Goal: Transaction & Acquisition: Purchase product/service

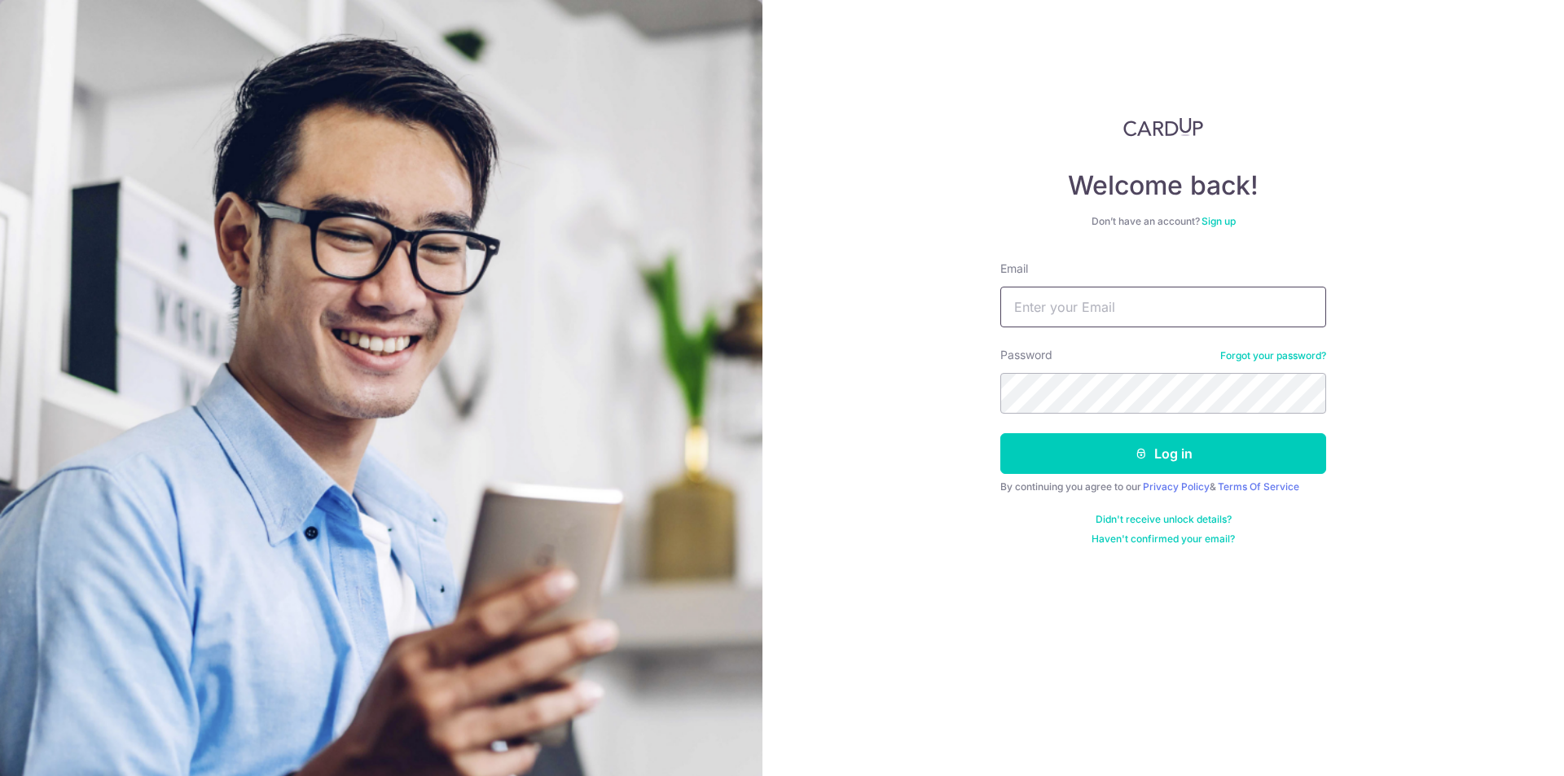
click at [1095, 311] on input "Email" at bounding box center [1163, 307] width 326 height 41
type input "poppin1991tr@gmail.com"
click at [1000, 433] on button "Log in" at bounding box center [1163, 453] width 326 height 41
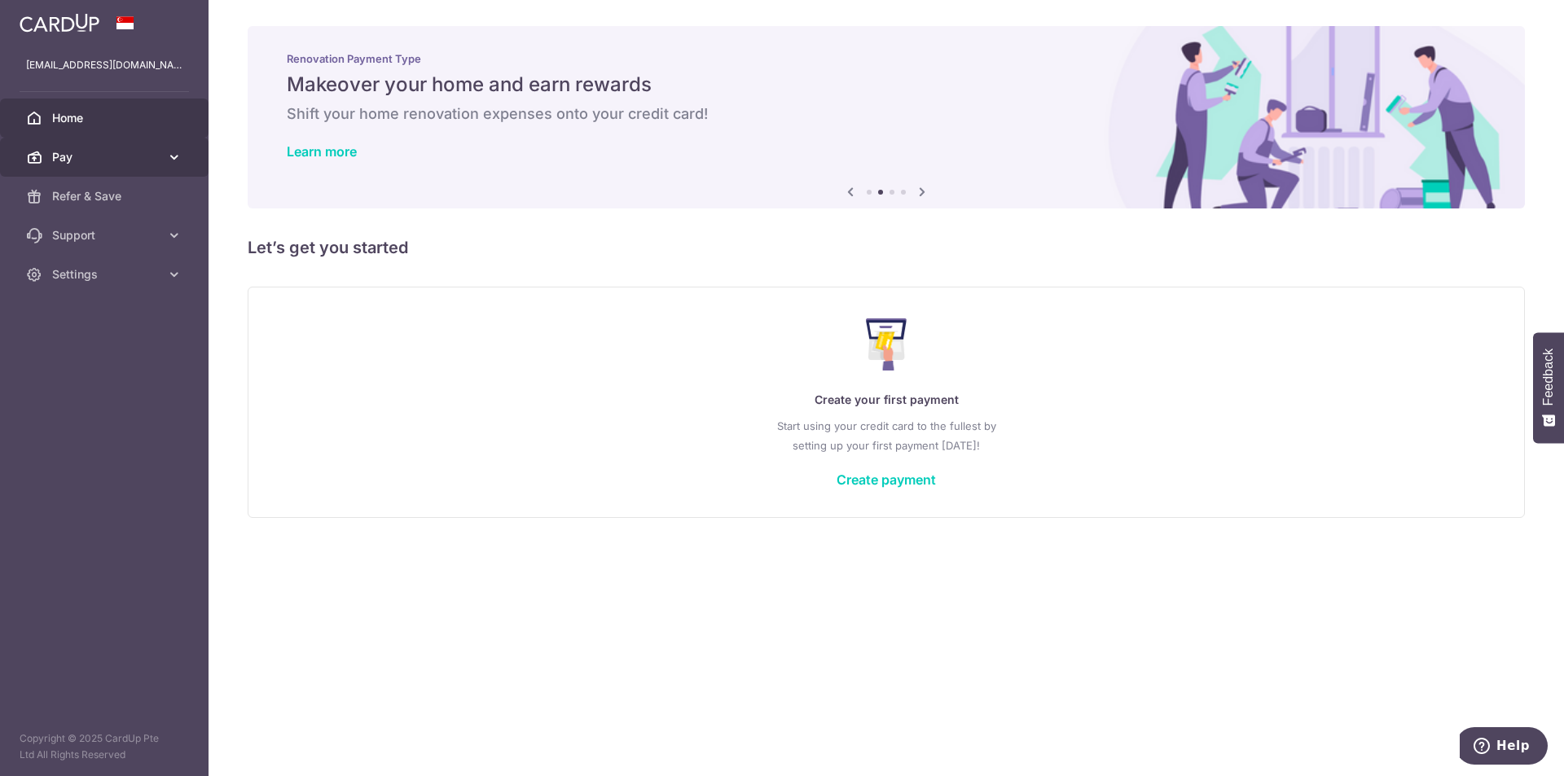
click at [68, 152] on span "Pay" at bounding box center [106, 157] width 108 height 16
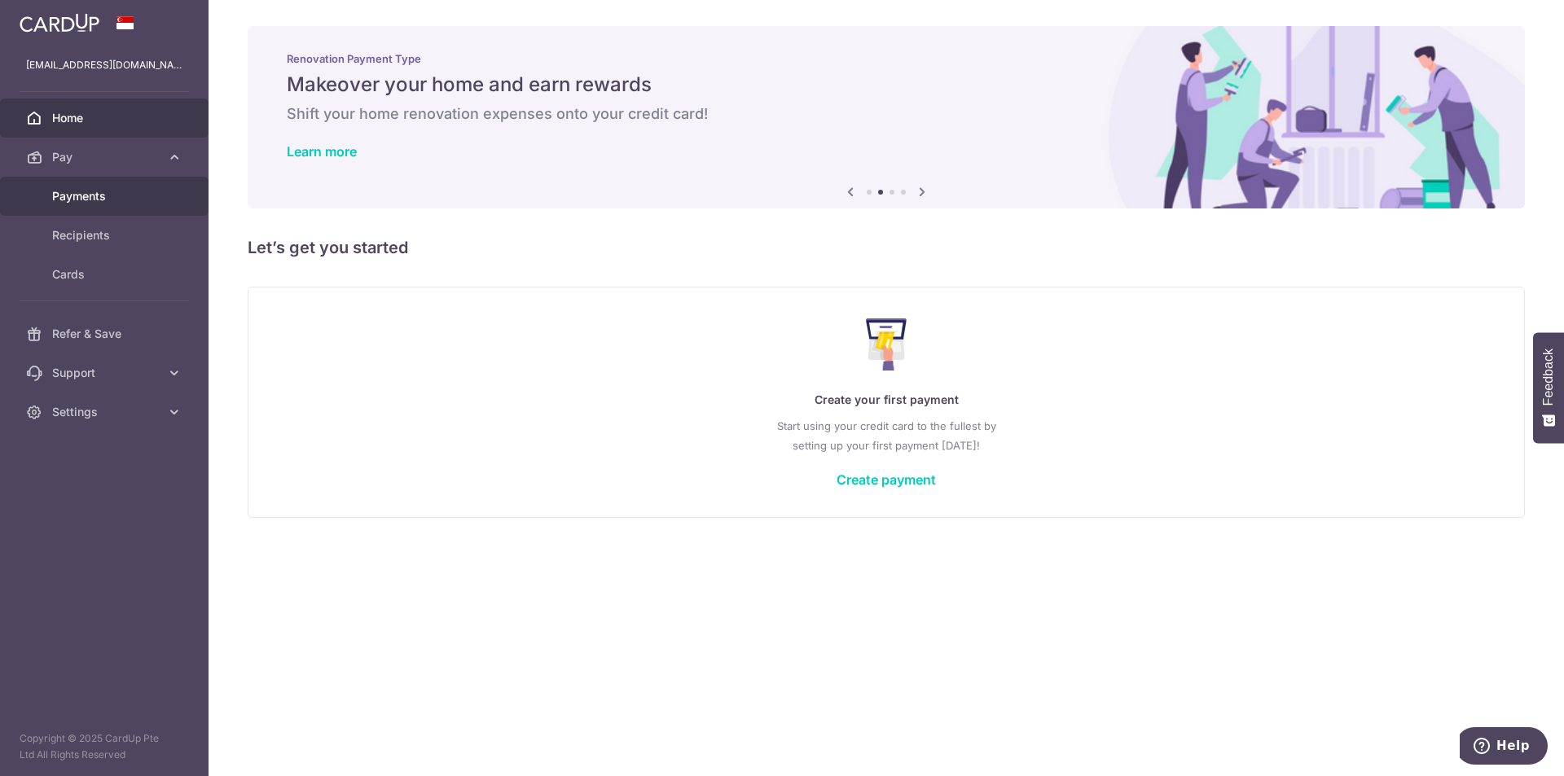
click at [83, 189] on span "Payments" at bounding box center [106, 196] width 108 height 16
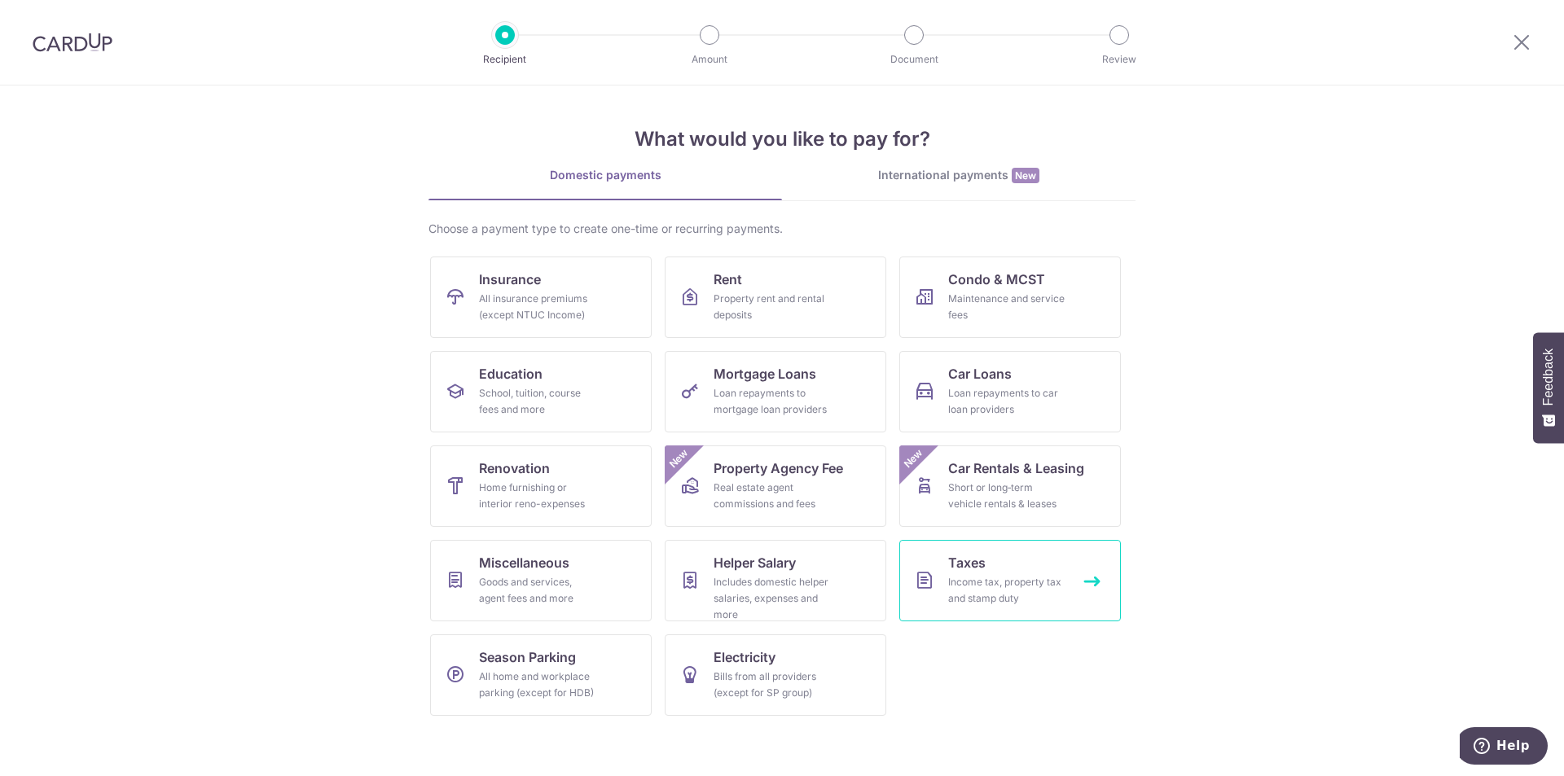
click at [972, 555] on span "Taxes" at bounding box center [966, 563] width 37 height 20
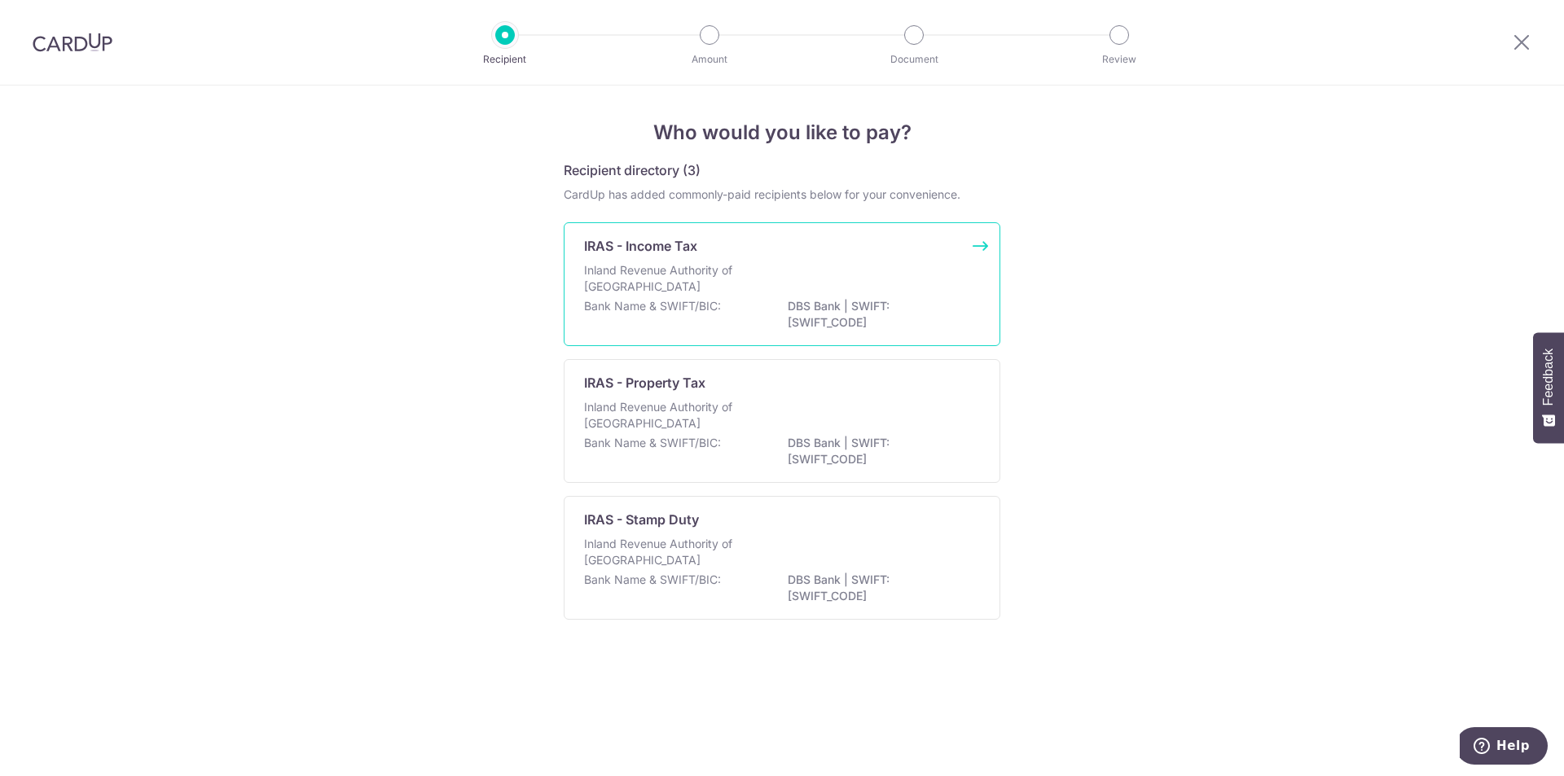
click at [808, 273] on div "Inland Revenue Authority of [GEOGRAPHIC_DATA]" at bounding box center [782, 280] width 396 height 36
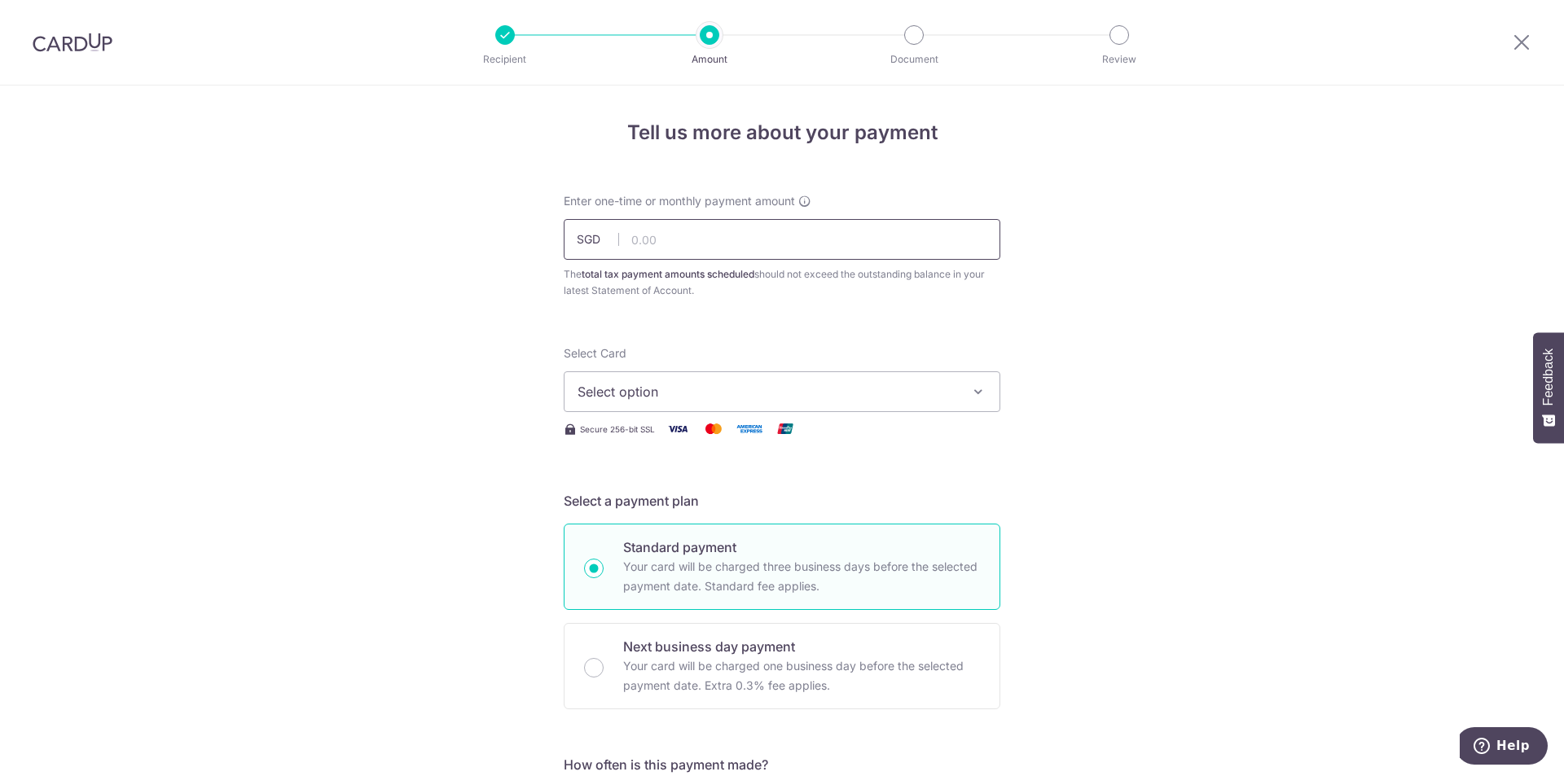
click at [818, 246] on input "text" at bounding box center [782, 239] width 437 height 41
type input "19,022.25"
click at [799, 387] on span "Select option" at bounding box center [768, 392] width 380 height 20
click at [919, 406] on button "Select option" at bounding box center [782, 391] width 437 height 41
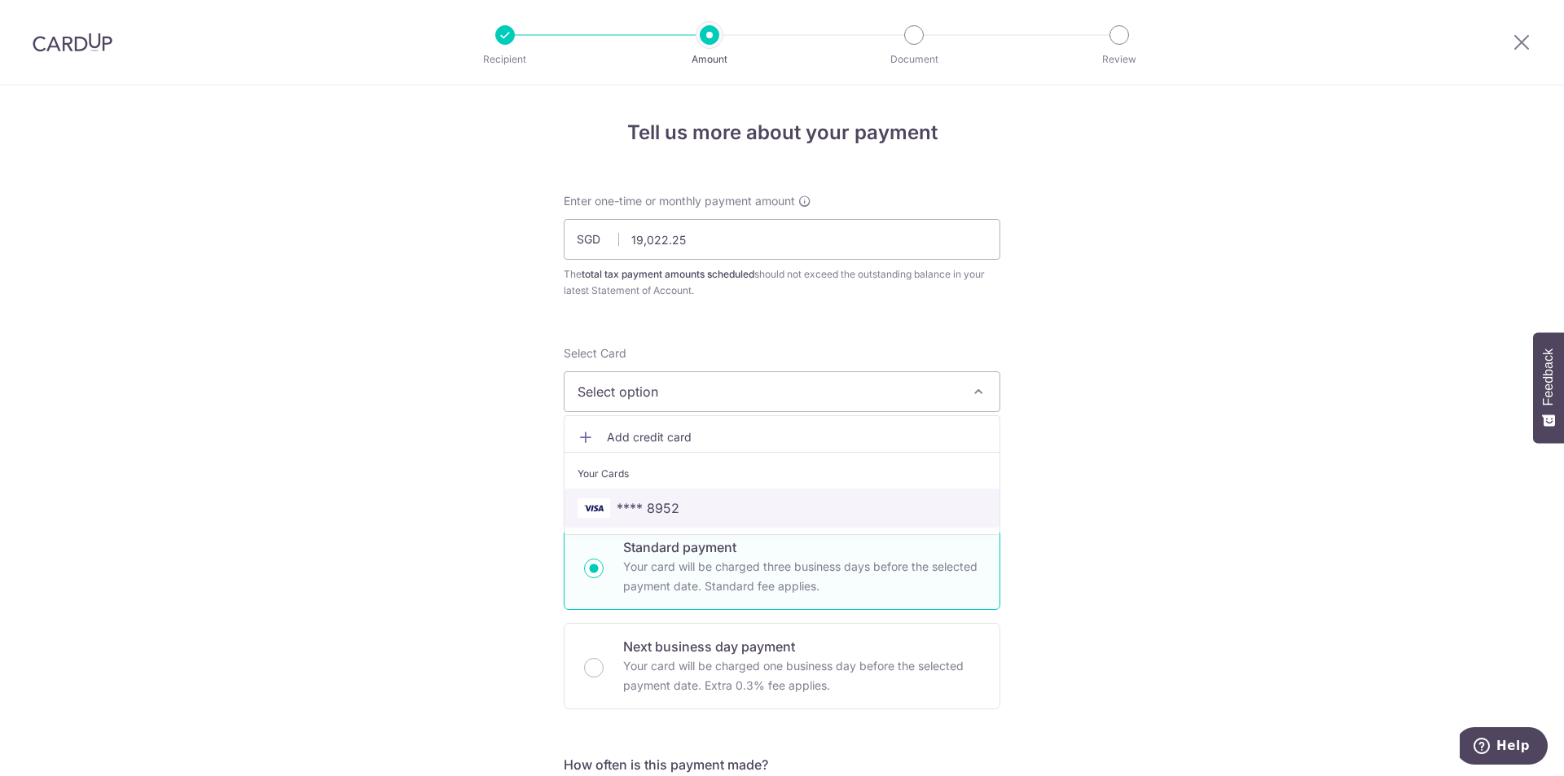
click at [783, 505] on span "**** 8952" at bounding box center [782, 508] width 409 height 20
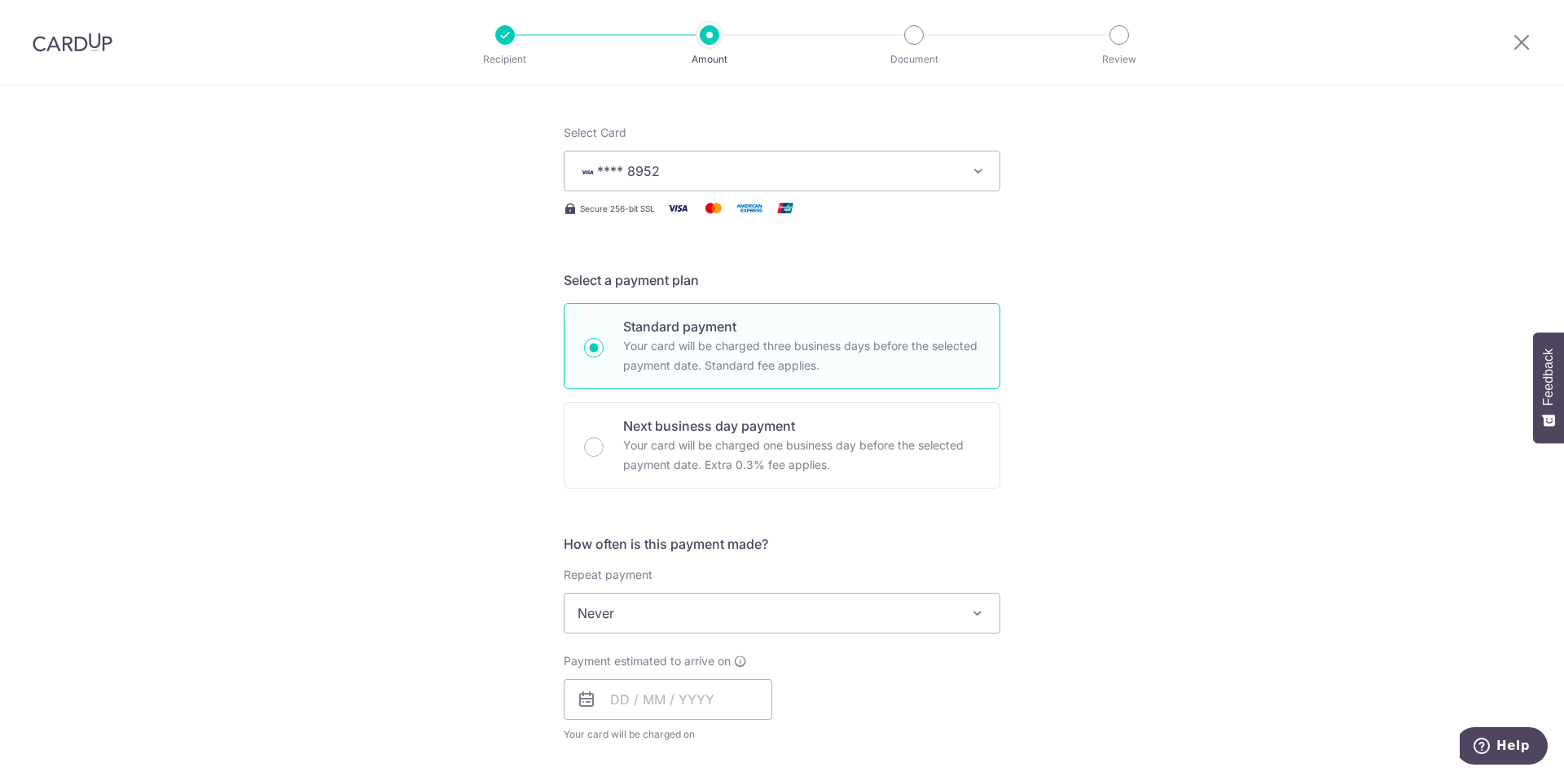
scroll to position [326, 0]
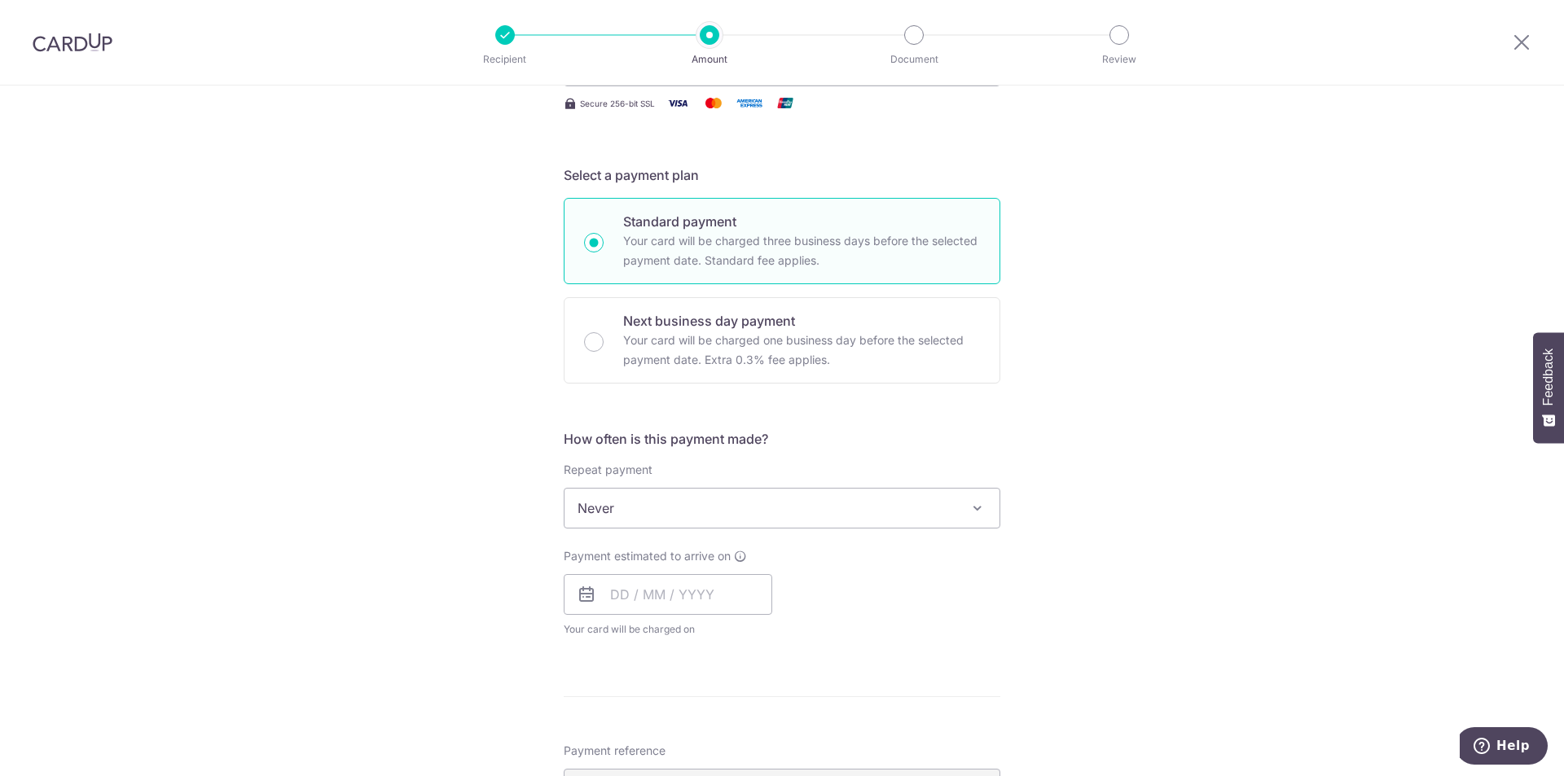
click at [914, 509] on span "Never" at bounding box center [781, 508] width 435 height 39
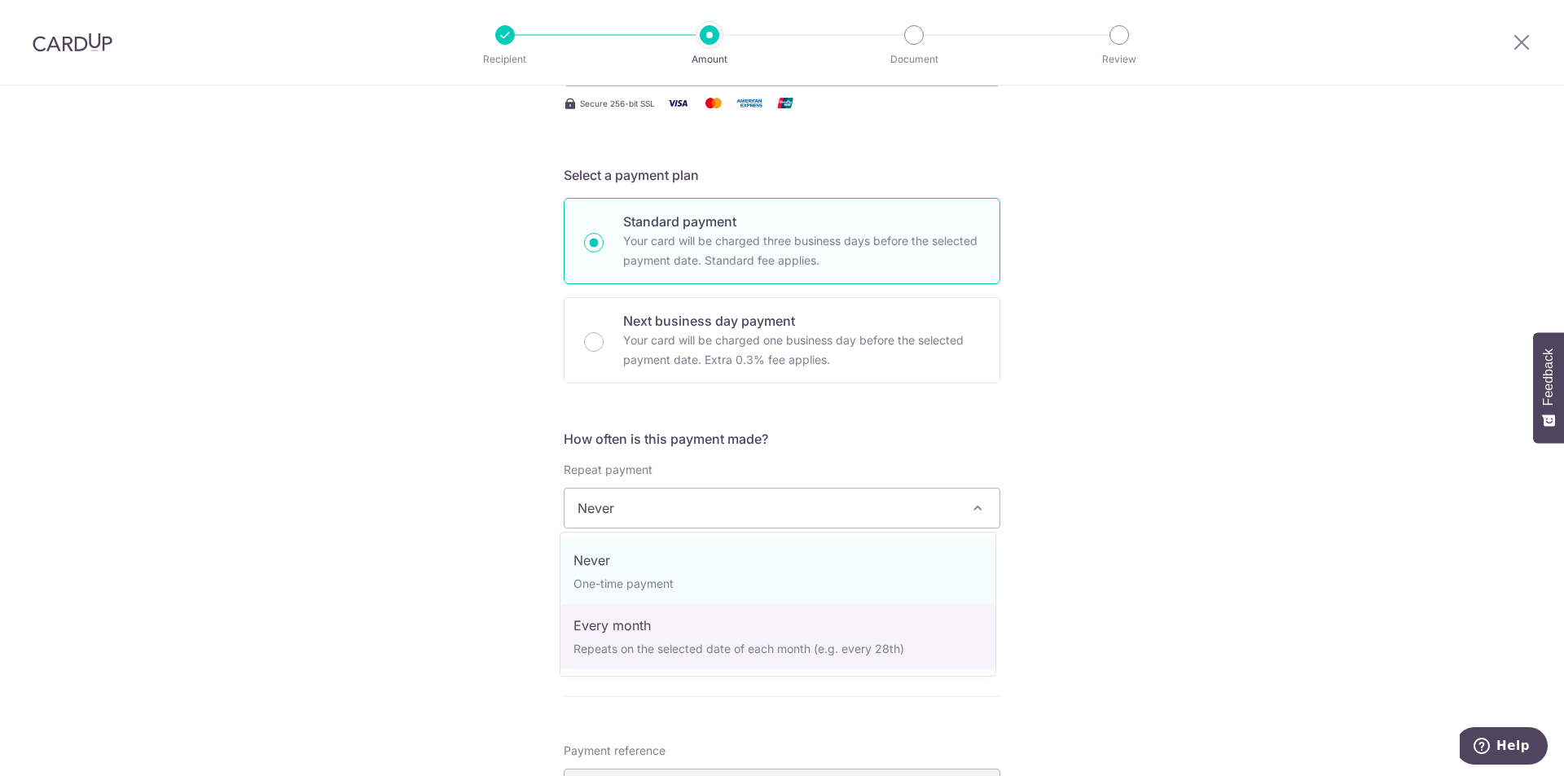
select select "3"
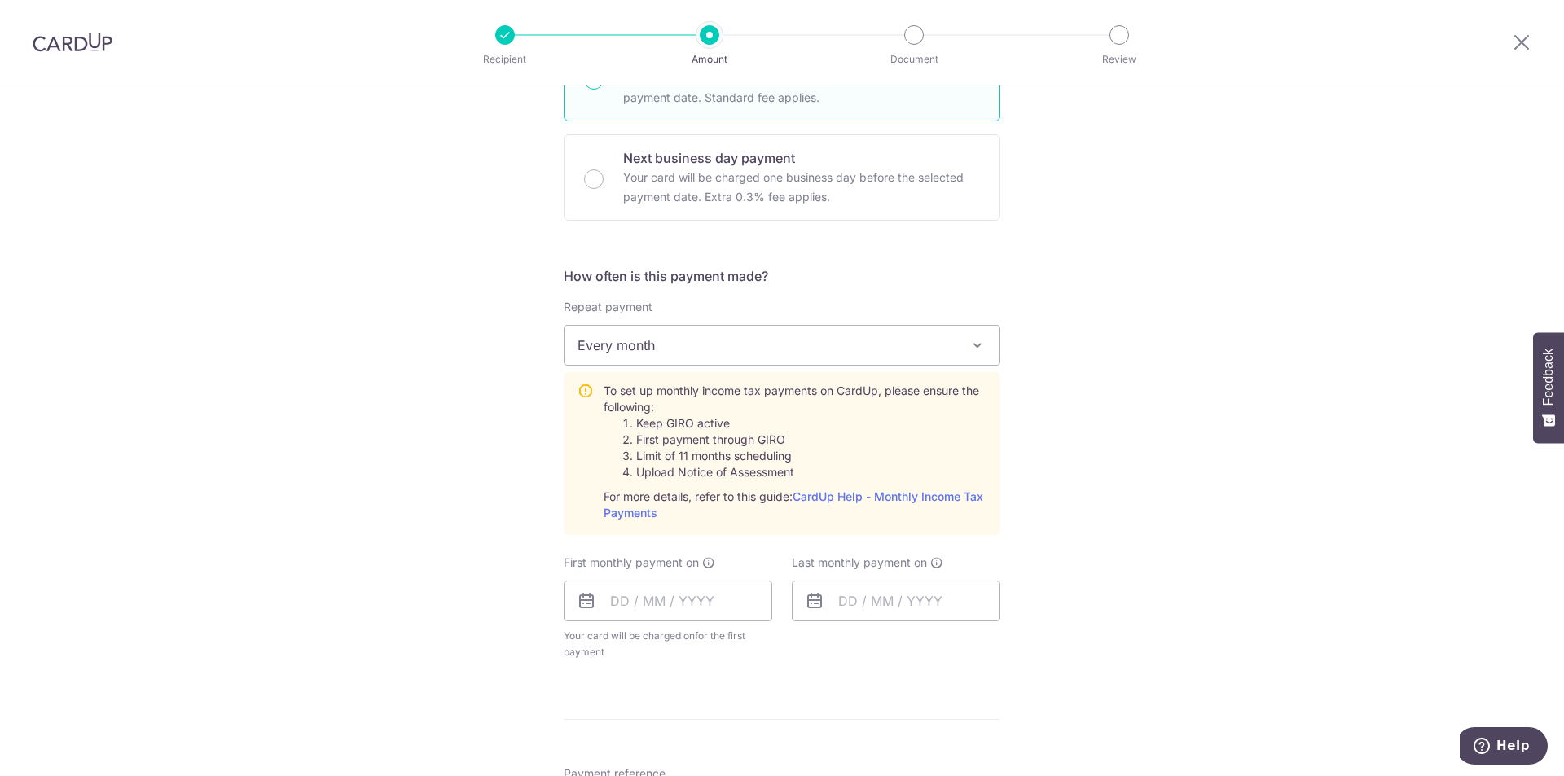
scroll to position [570, 0]
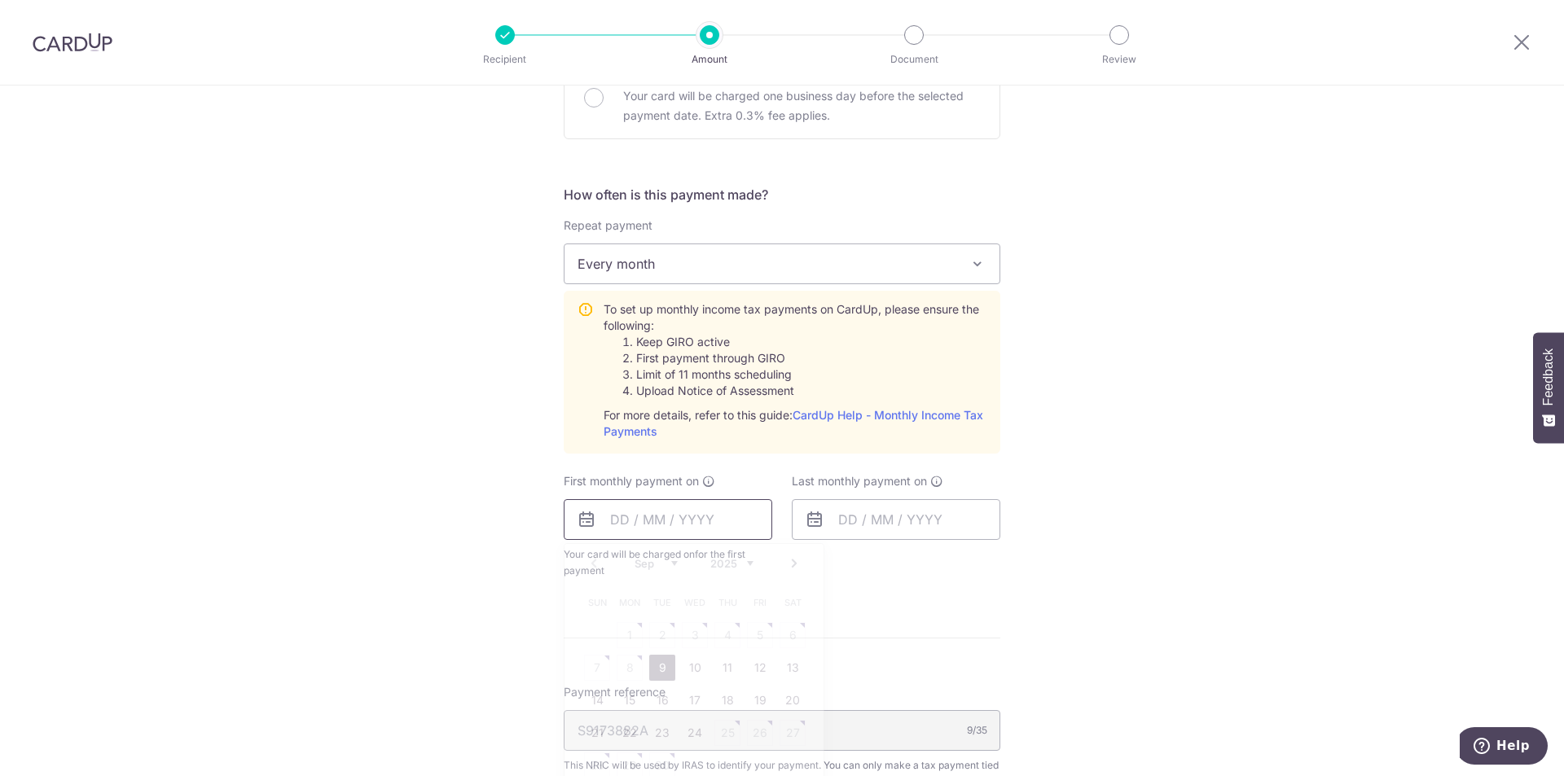
click at [658, 533] on input "text" at bounding box center [668, 519] width 209 height 41
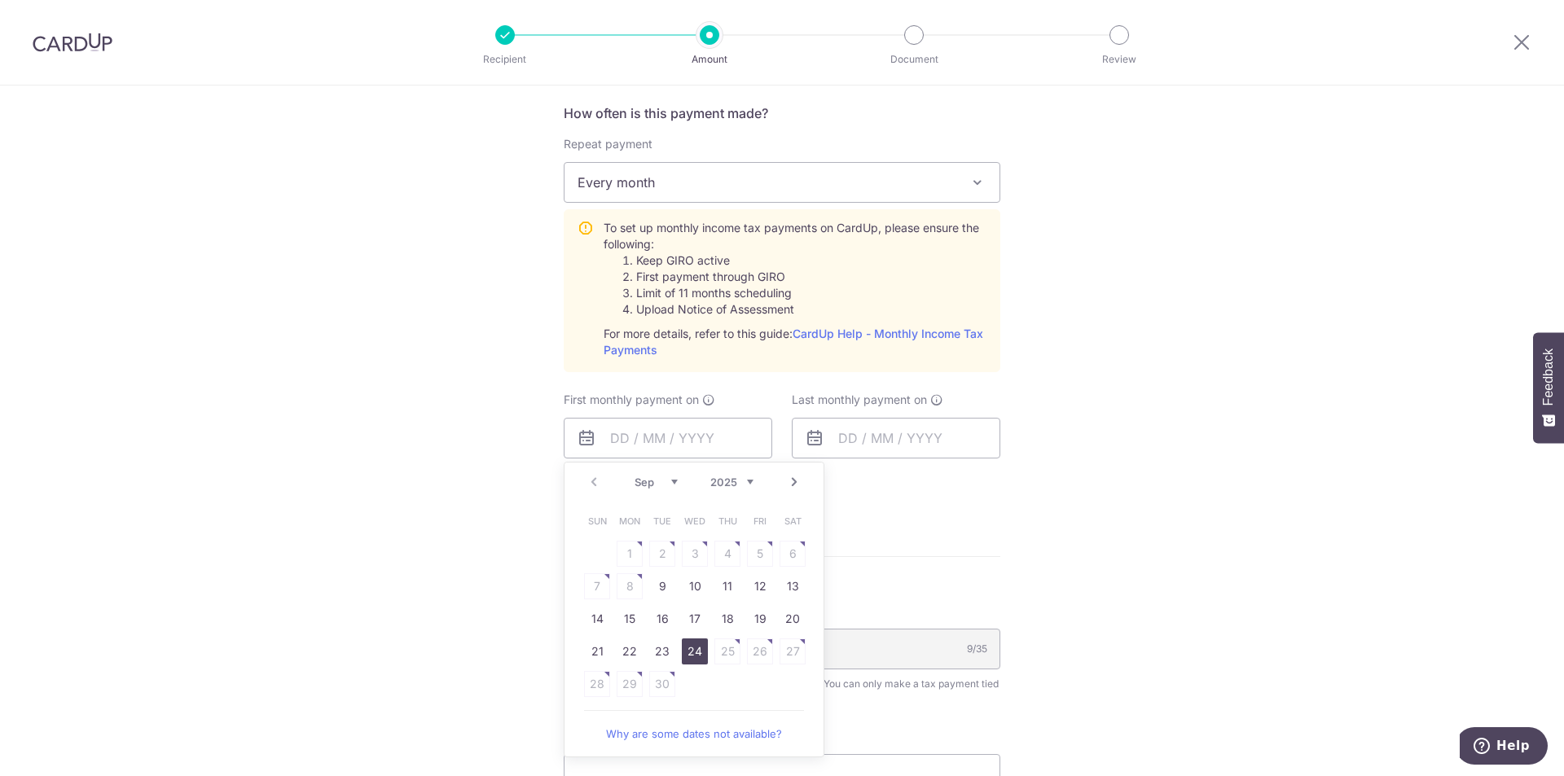
click at [699, 654] on link "24" at bounding box center [695, 652] width 26 height 26
type input "[DATE]"
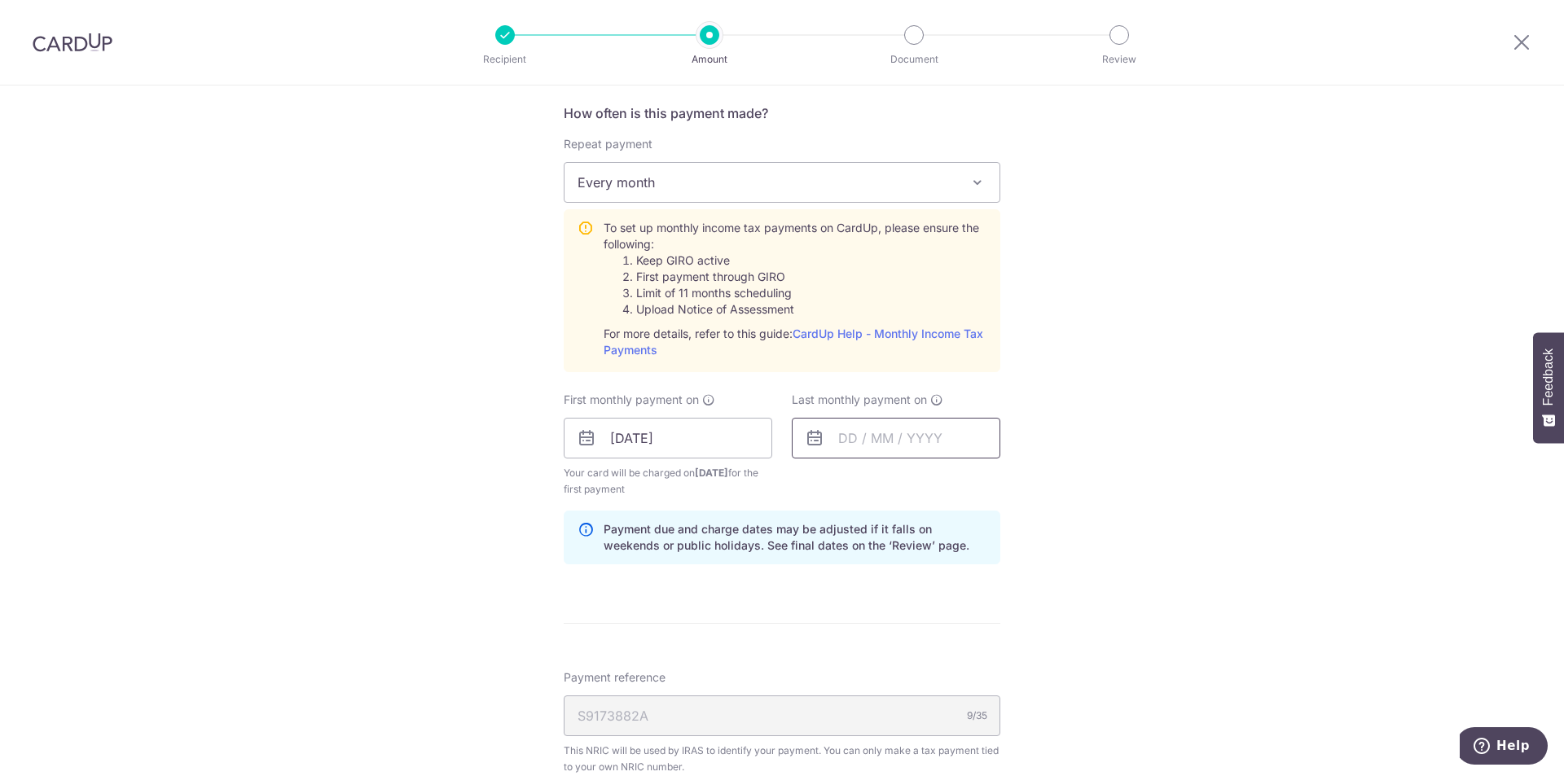
click at [942, 443] on input "text" at bounding box center [896, 438] width 209 height 41
click at [1024, 483] on link "Next" at bounding box center [1022, 482] width 20 height 20
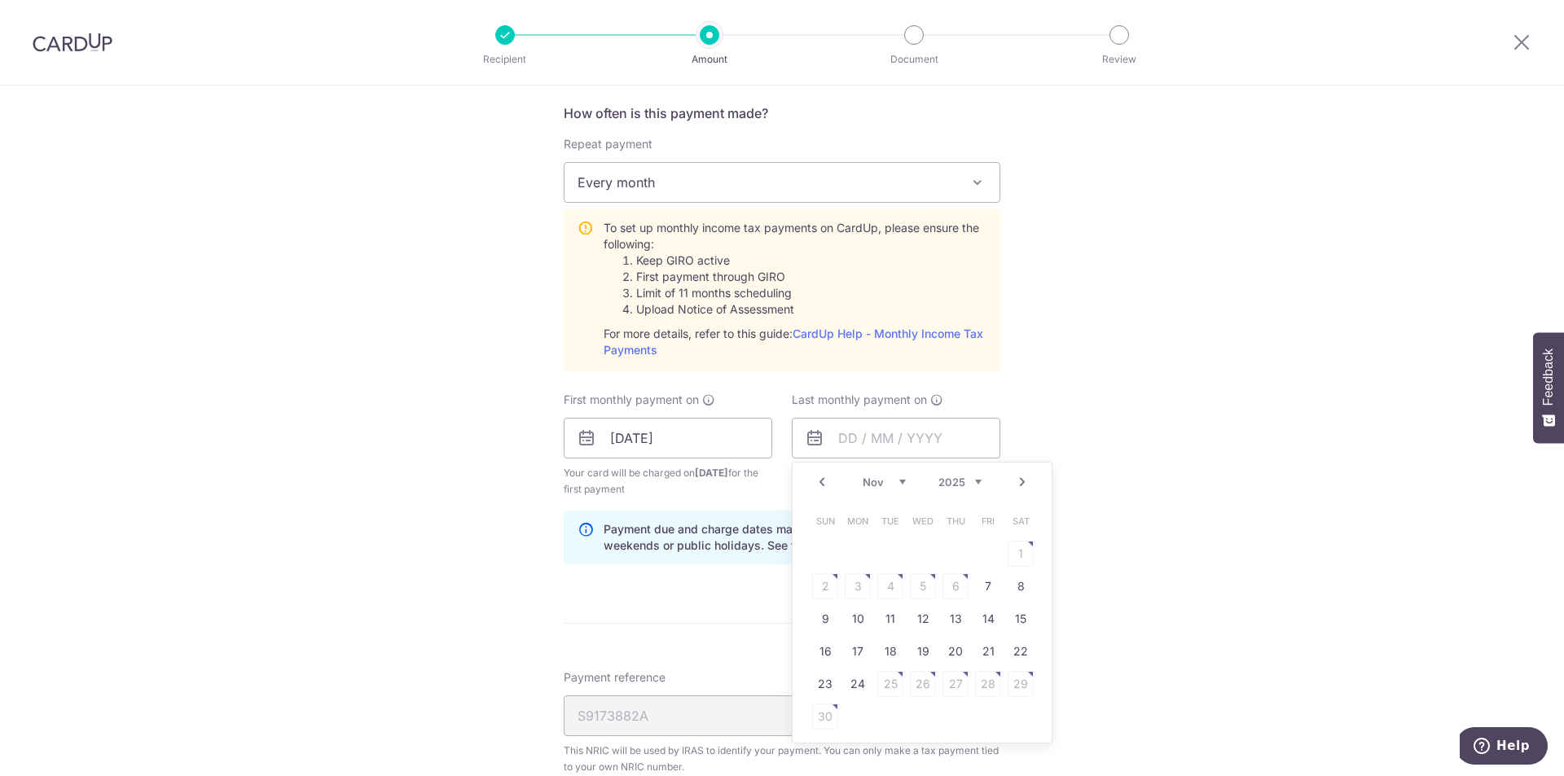
click at [1024, 483] on link "Next" at bounding box center [1022, 482] width 20 height 20
click at [932, 646] on td "25" at bounding box center [923, 651] width 33 height 33
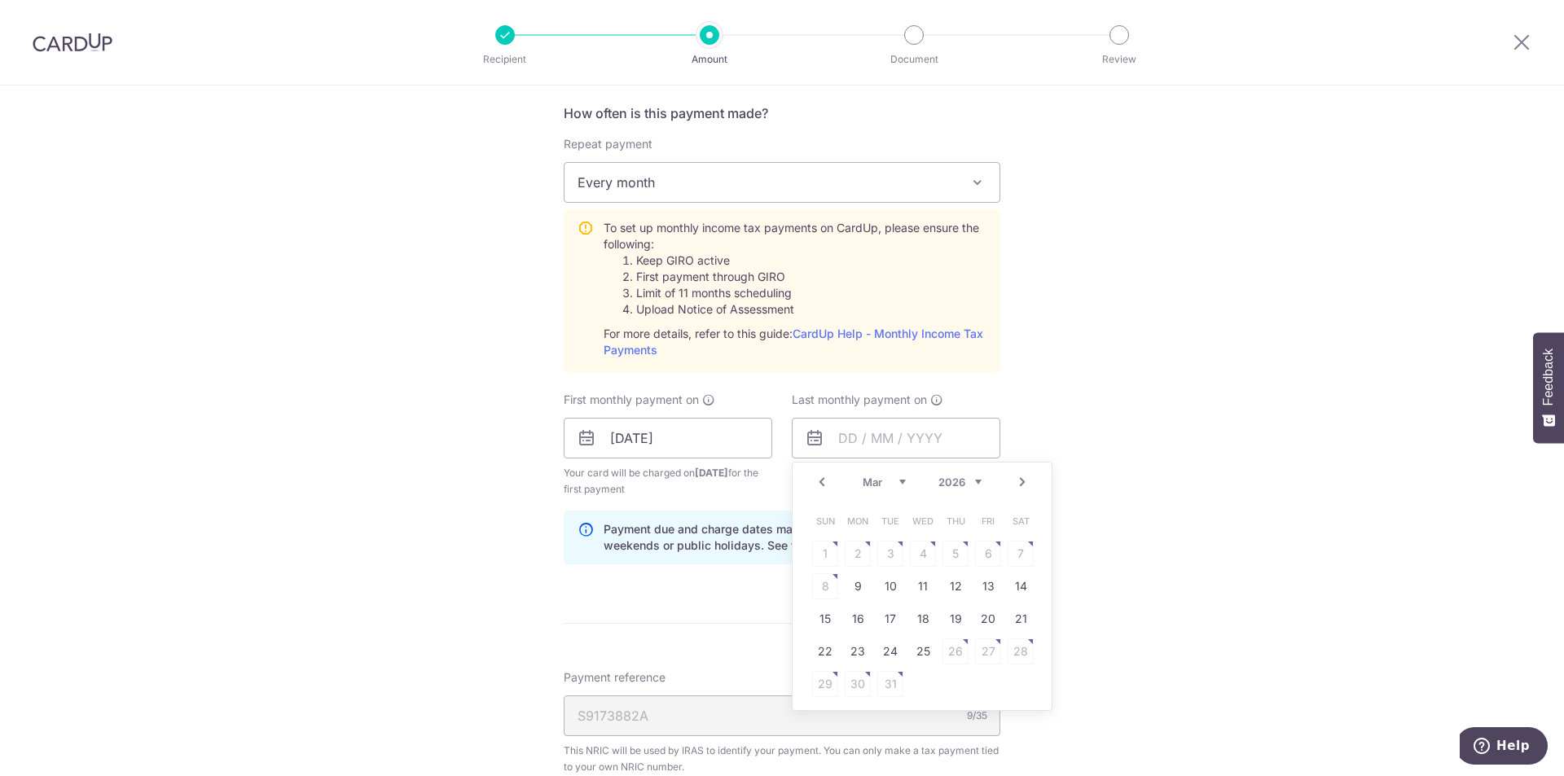
type input "[DATE]"
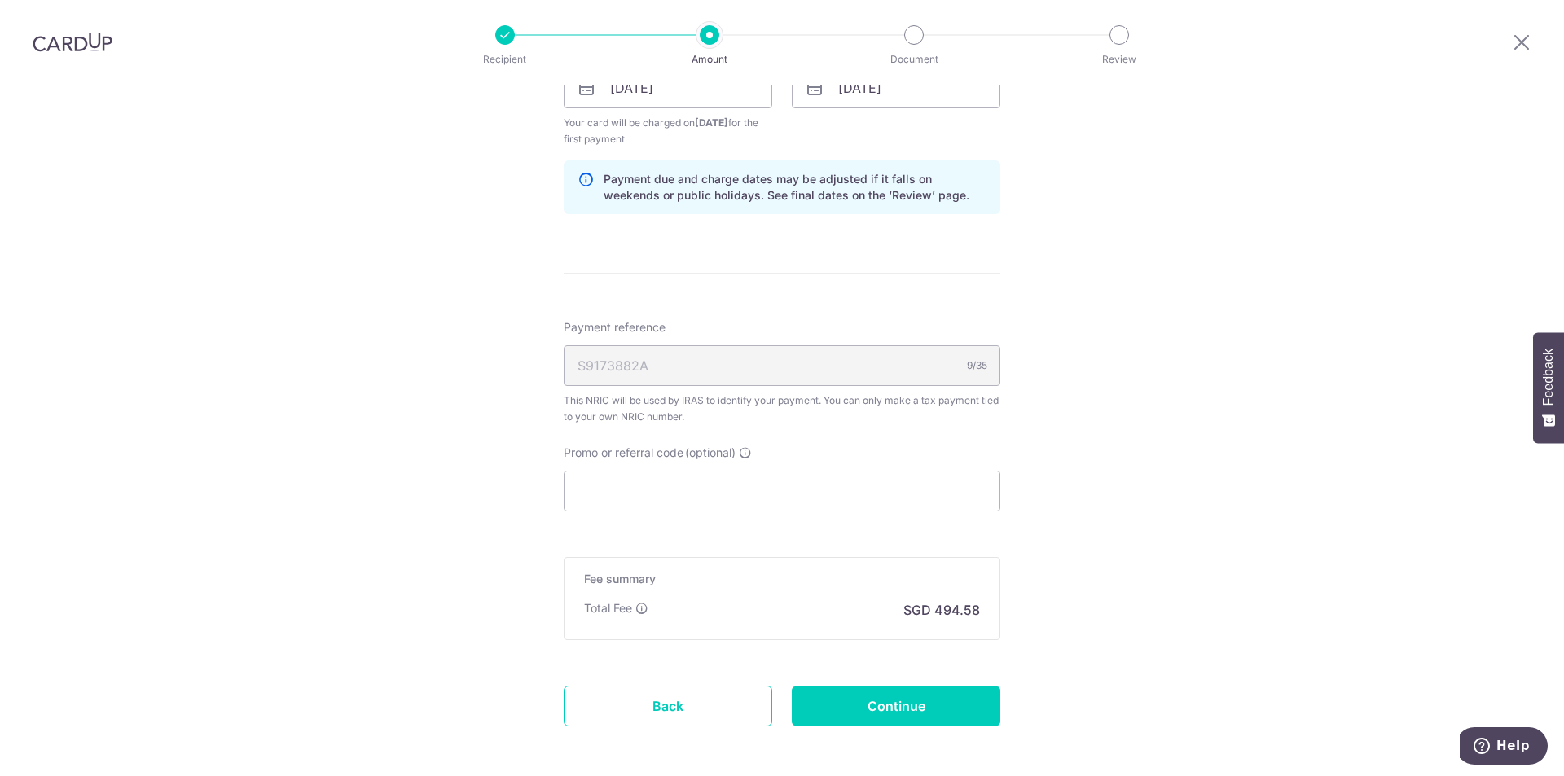
scroll to position [1059, 0]
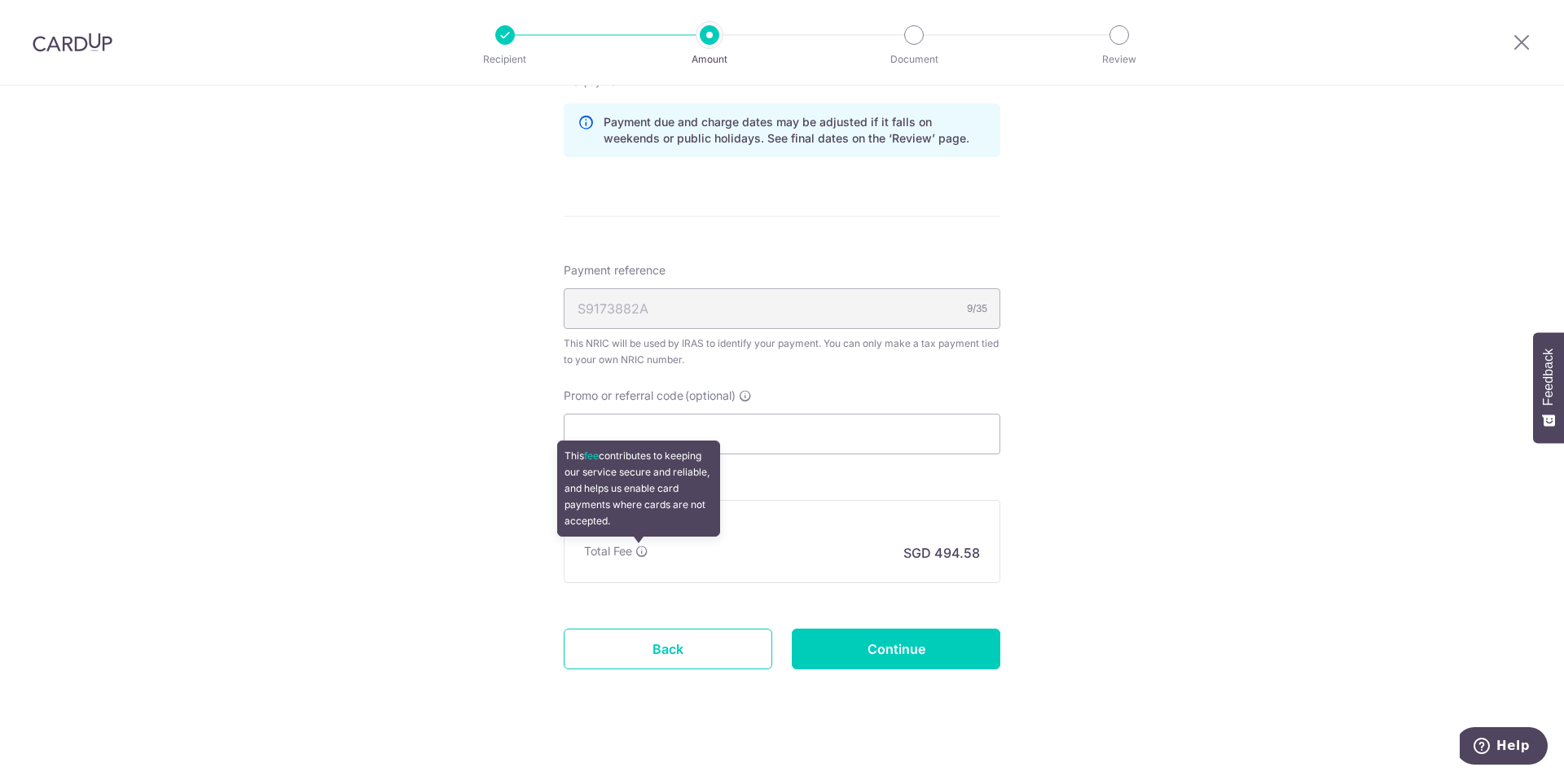
click at [641, 555] on icon at bounding box center [641, 551] width 13 height 13
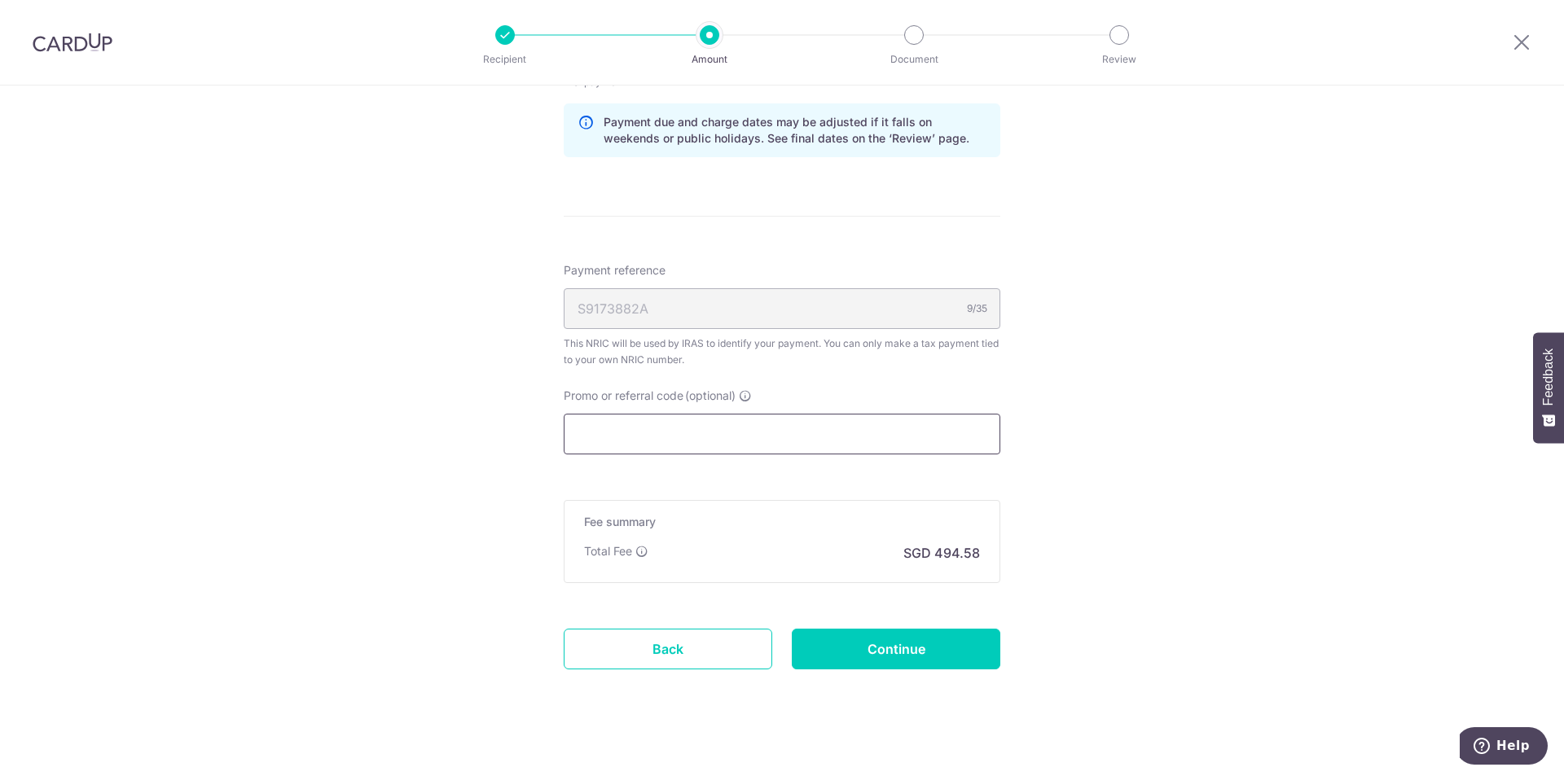
click at [695, 441] on input "Promo or referral code (optional)" at bounding box center [782, 434] width 437 height 41
click at [696, 425] on input "Promo or referral code (optional)" at bounding box center [782, 434] width 437 height 41
paste input "VTAX25R"
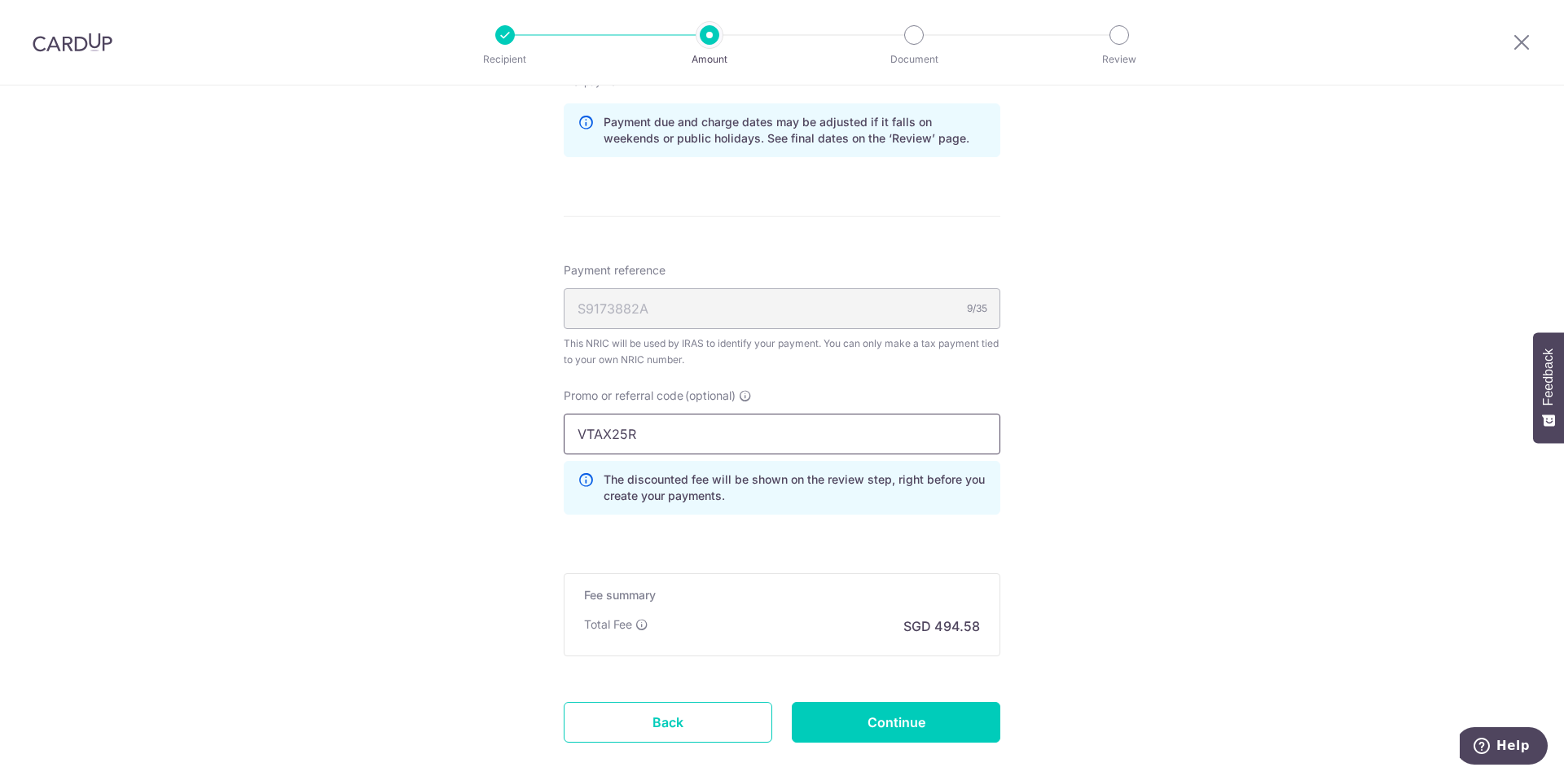
click at [567, 433] on input "VTAX25R" at bounding box center [782, 434] width 437 height 41
type input "VTAX25R"
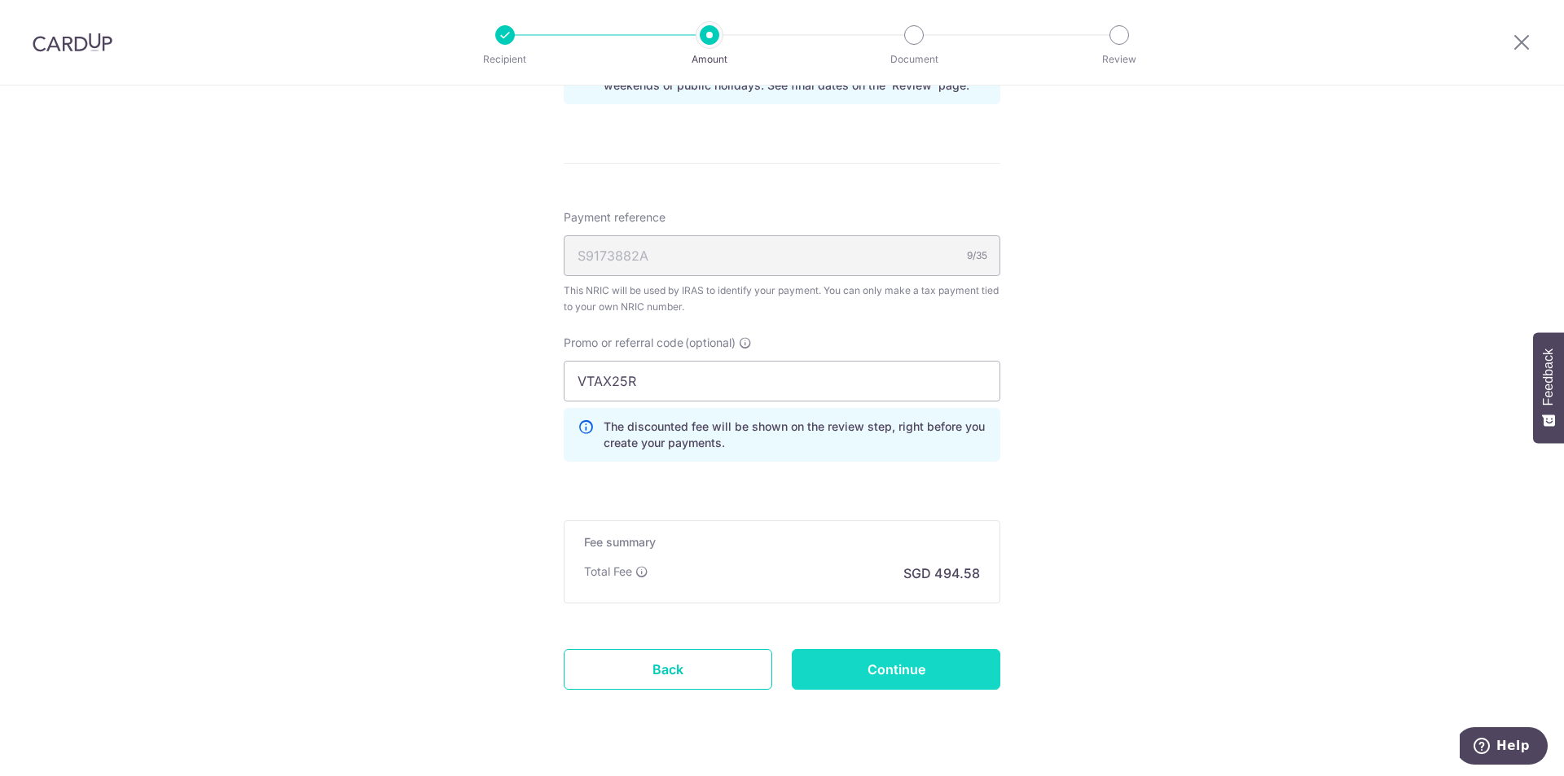
scroll to position [1140, 0]
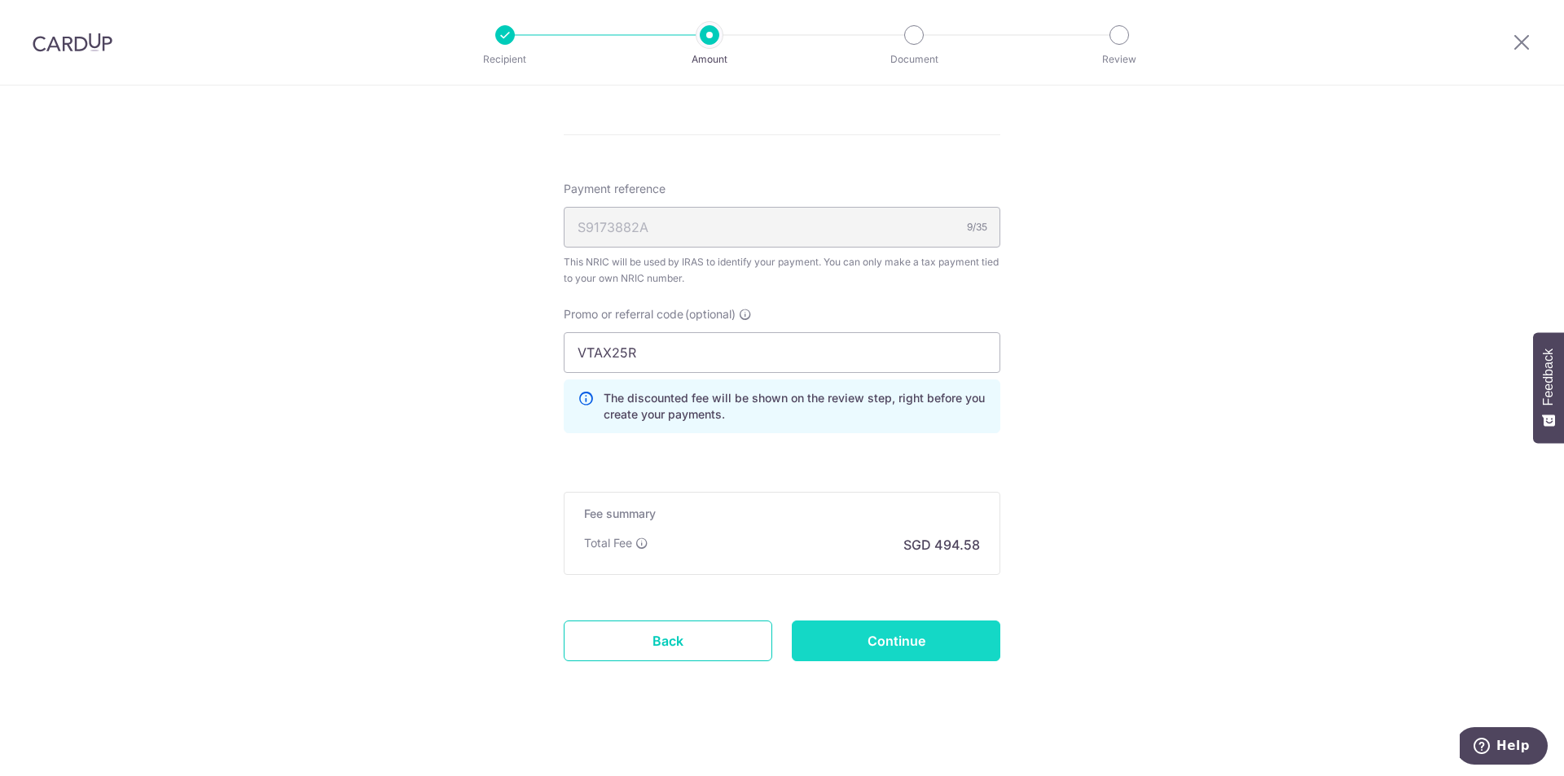
click at [931, 633] on input "Continue" at bounding box center [896, 641] width 209 height 41
type input "Create Schedule"
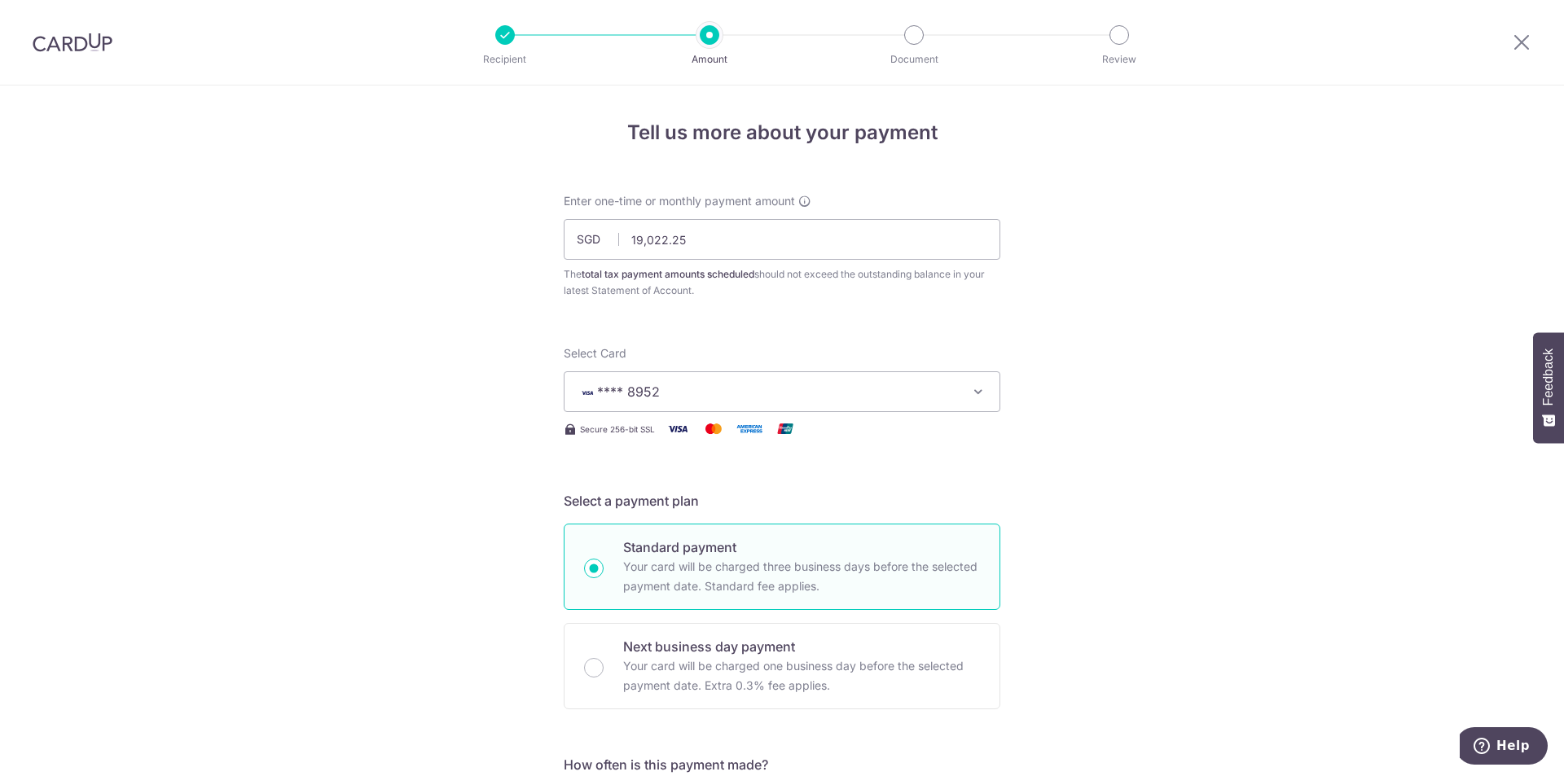
click at [705, 199] on span "Enter one-time or monthly payment amount" at bounding box center [679, 201] width 231 height 16
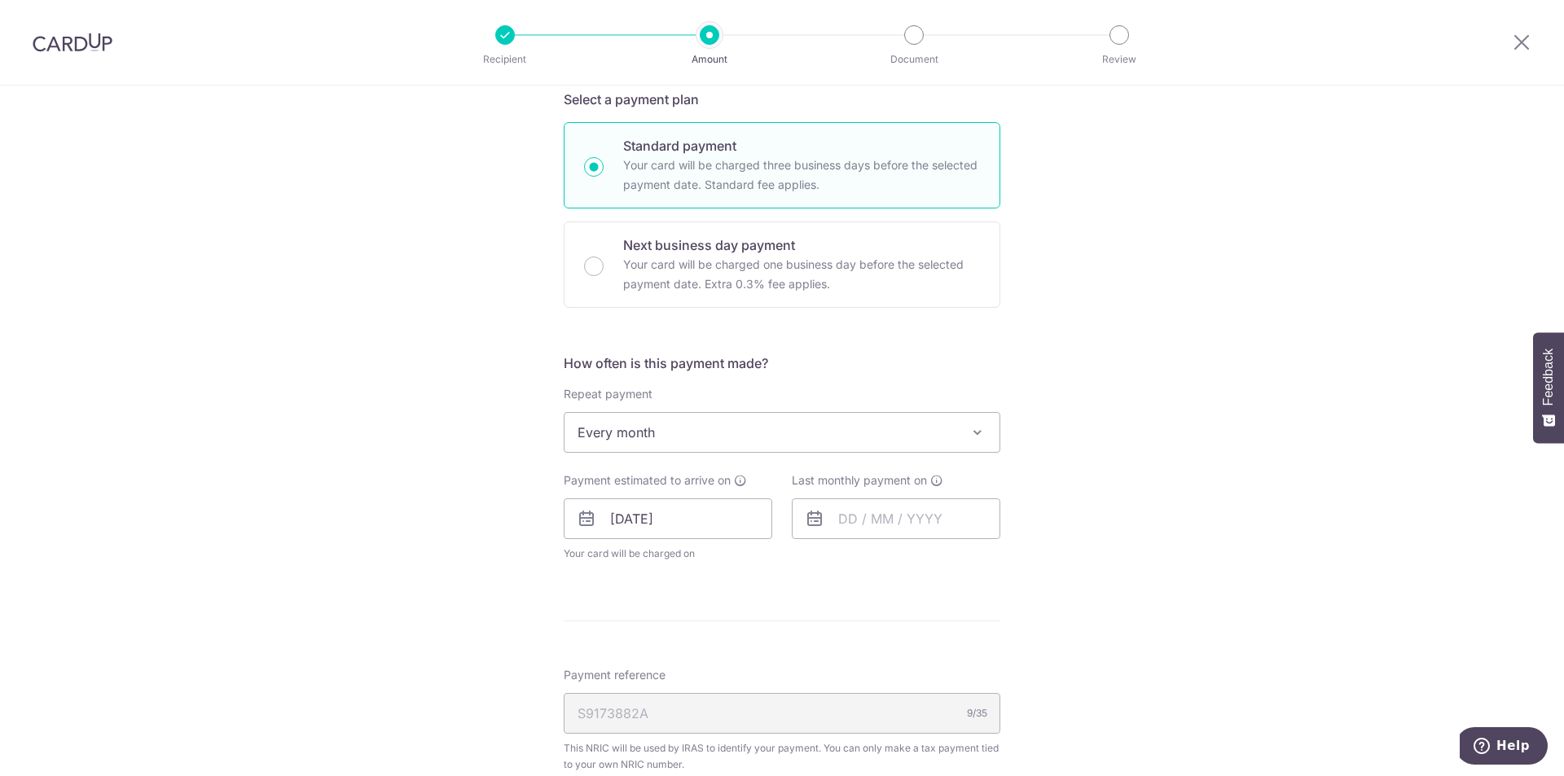
scroll to position [407, 0]
click at [763, 569] on form "Enter one-time or monthly payment amount SGD 19,022.25 19022.25 The total tax p…" at bounding box center [782, 487] width 437 height 1402
click at [869, 510] on input "text" at bounding box center [896, 513] width 209 height 41
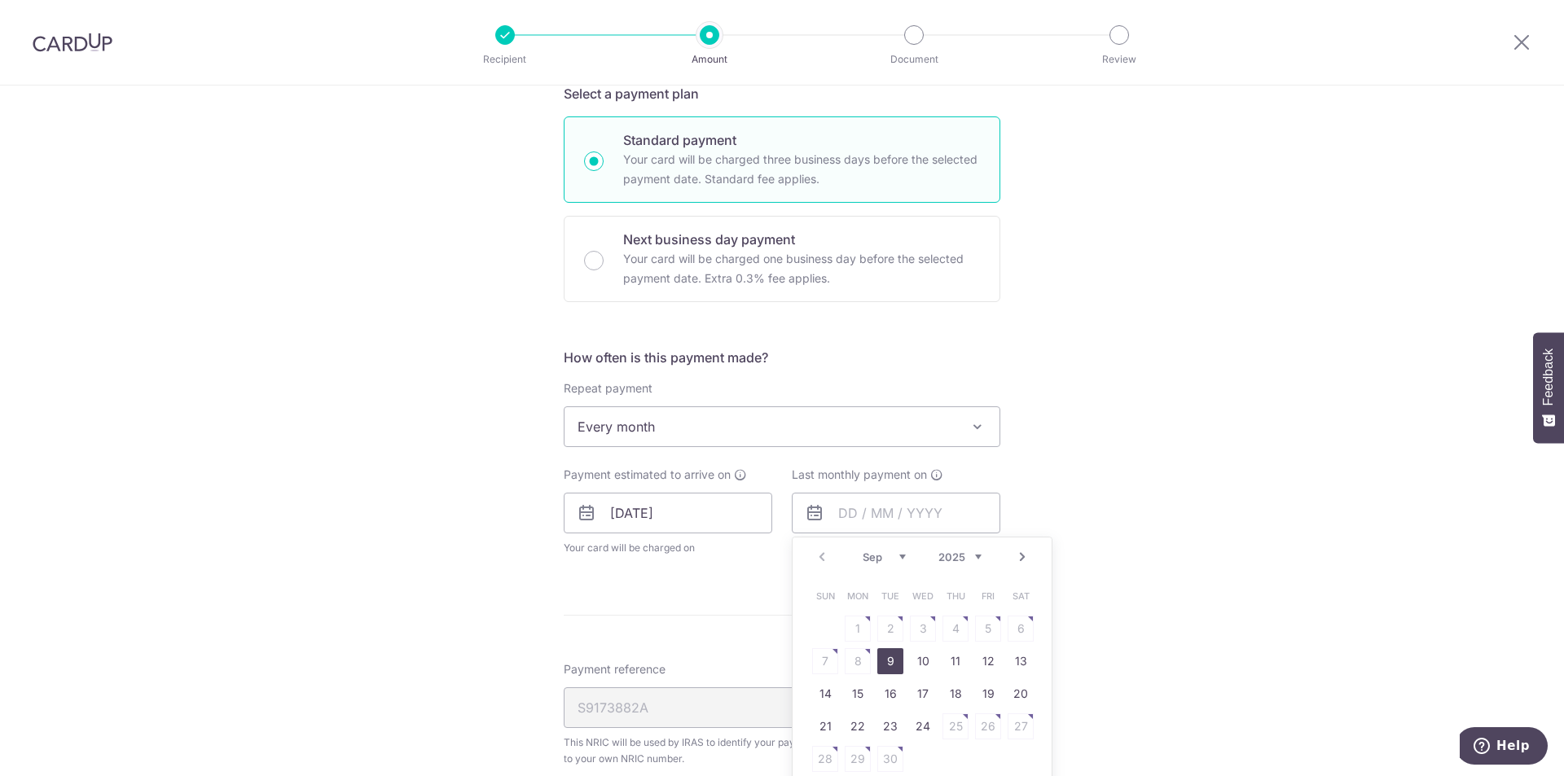
click at [974, 557] on select "2025 2026" at bounding box center [959, 557] width 43 height 13
click at [895, 557] on select "Jan Feb Mar Apr May Jun [DATE] Aug Sep Oct" at bounding box center [884, 557] width 43 height 13
click at [923, 715] on link "25" at bounding box center [923, 727] width 26 height 26
type input "[DATE]"
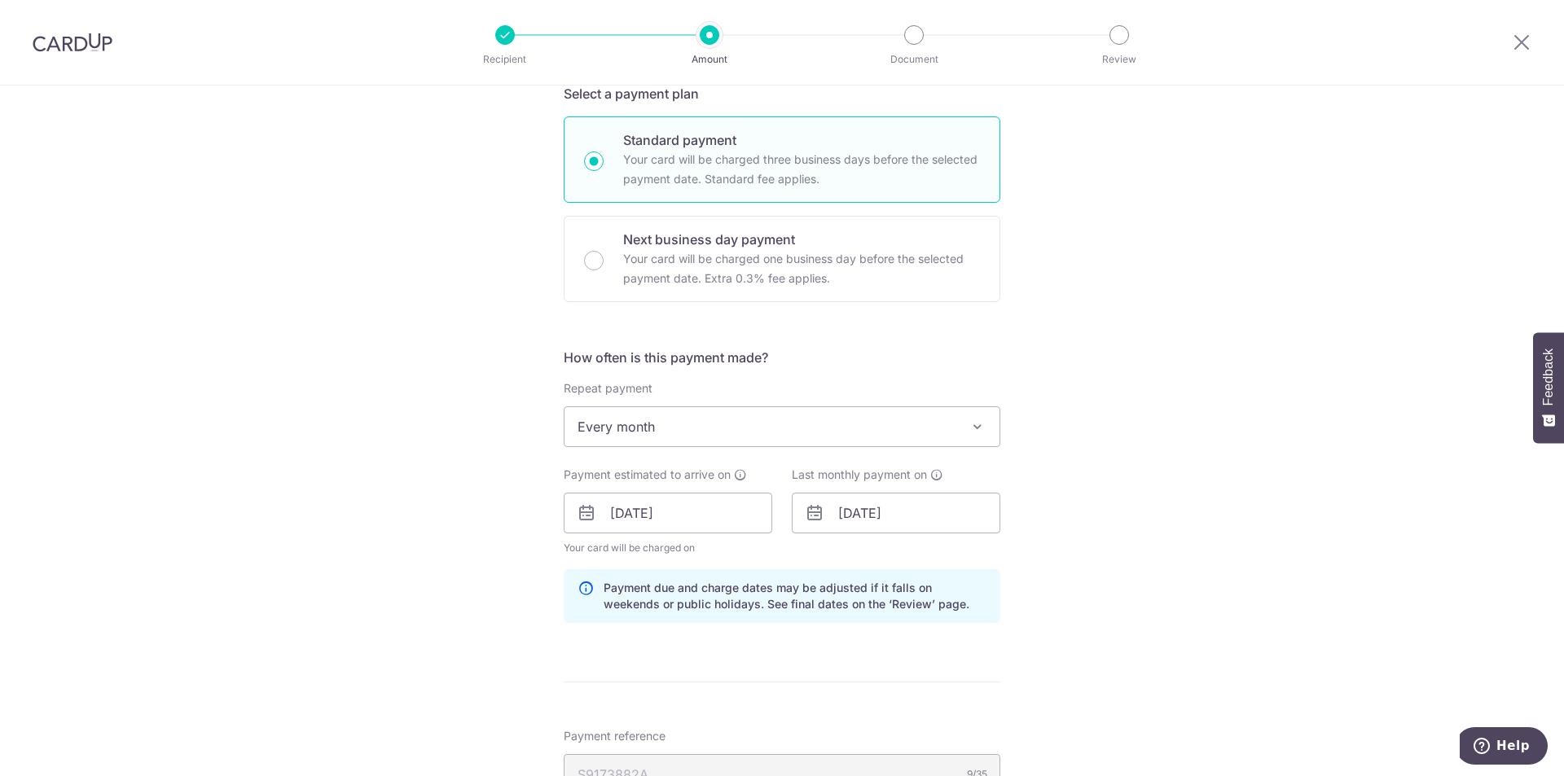
click at [1120, 600] on div "Tell us more about your payment Enter one-time or monthly payment amount SGD 19…" at bounding box center [782, 504] width 1564 height 1653
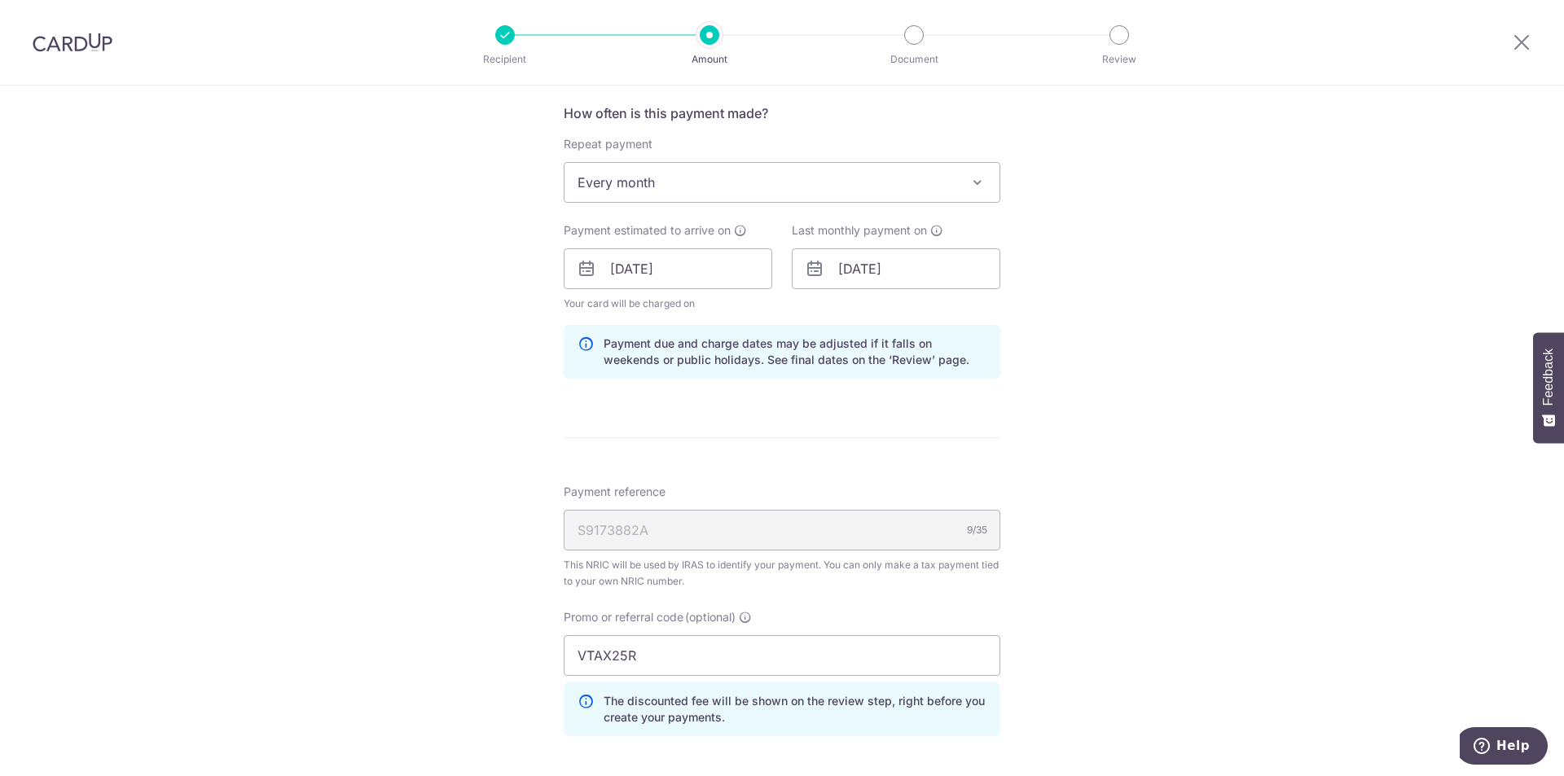
scroll to position [733, 0]
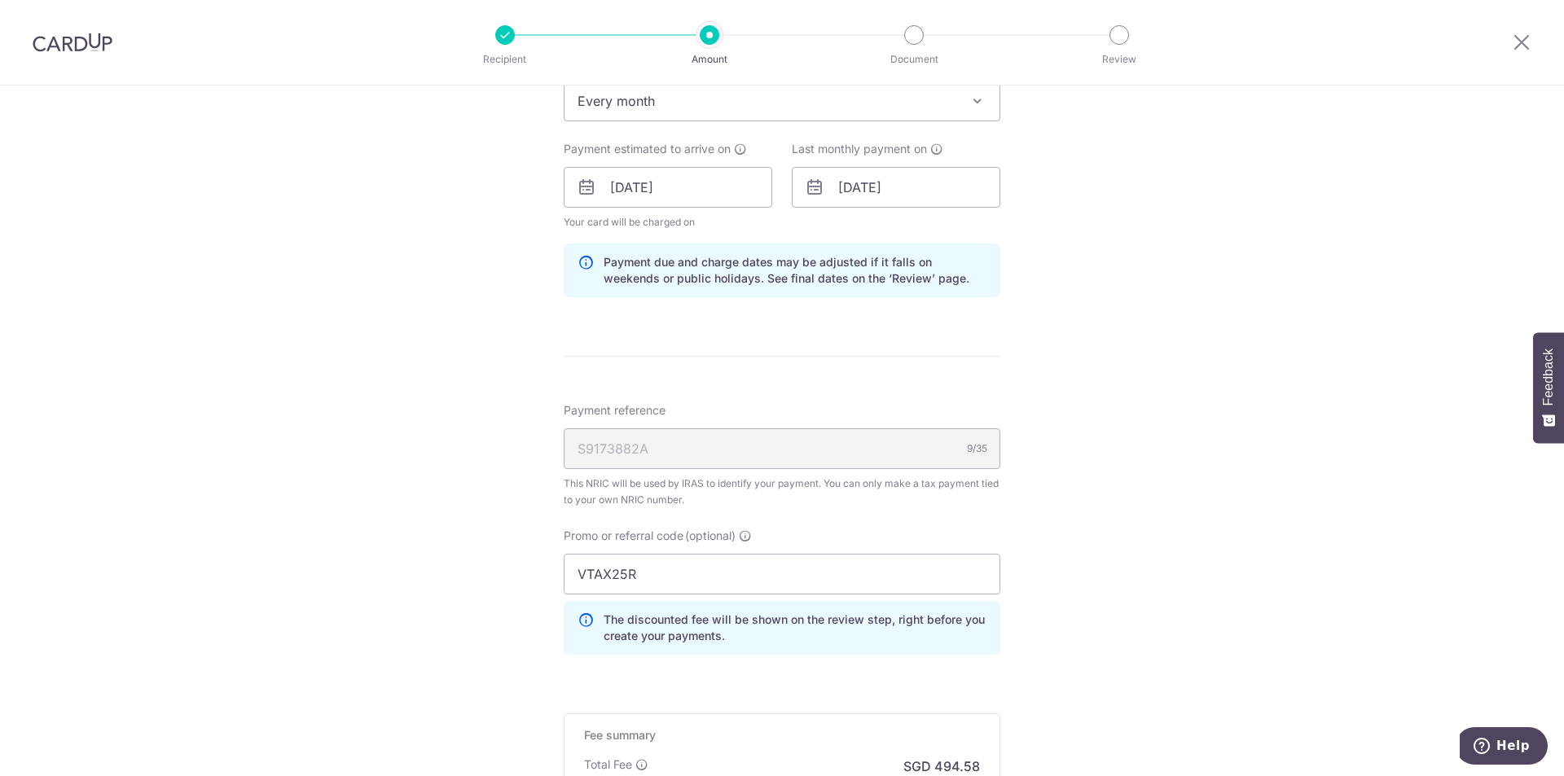
click at [829, 471] on div "Payment reference S9173882A 9/35 This NRIC will be used by IRAS to identify you…" at bounding box center [782, 455] width 437 height 106
click at [726, 571] on input "VTAX25R" at bounding box center [782, 574] width 437 height 41
click at [746, 535] on icon at bounding box center [745, 535] width 13 height 13
click at [746, 554] on input "VTAX25R" at bounding box center [782, 574] width 437 height 41
click at [576, 580] on input "VTAX25R" at bounding box center [782, 574] width 437 height 41
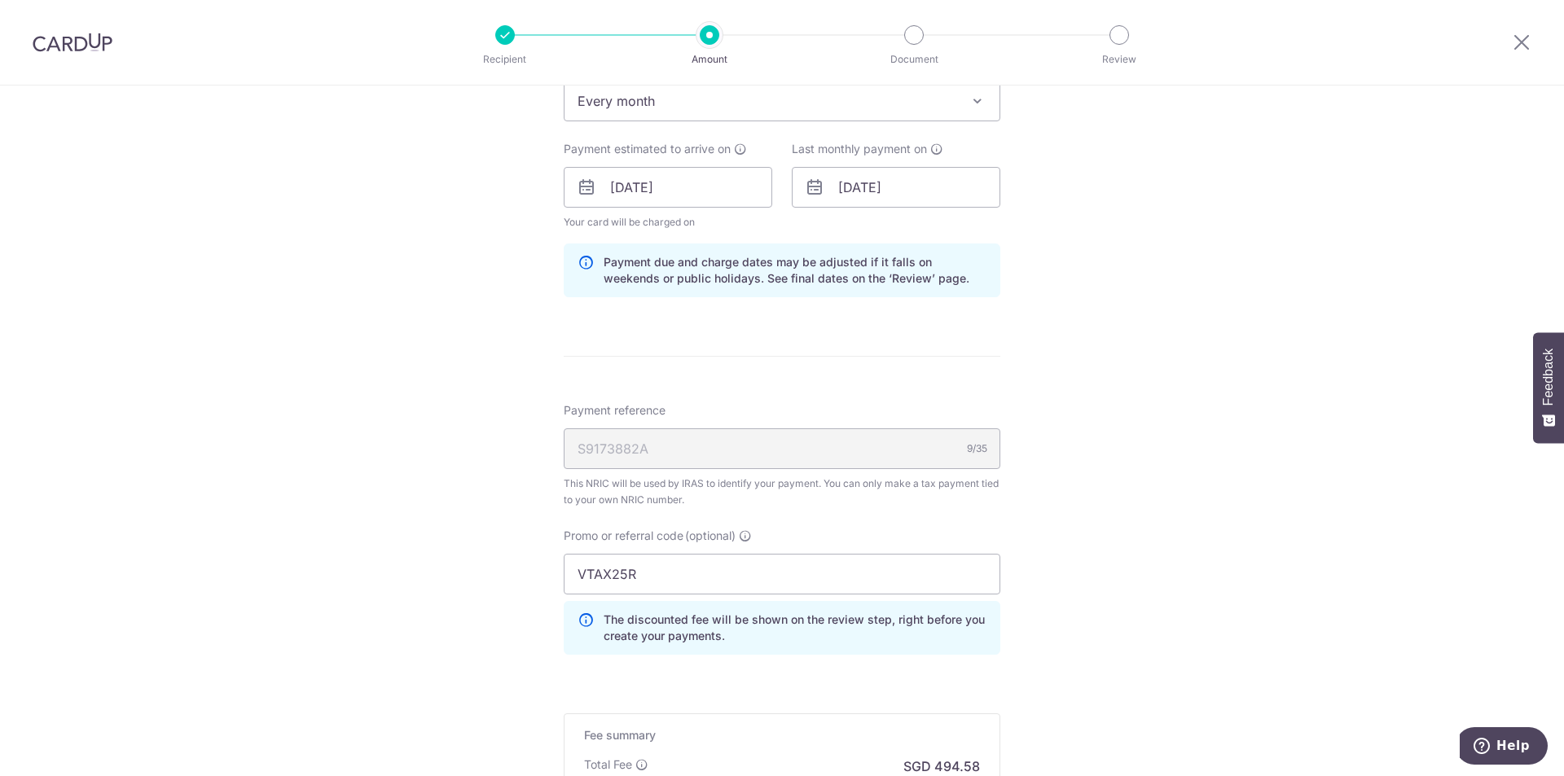
click at [1142, 519] on div "Tell us more about your payment Enter one-time or monthly payment amount SGD 19…" at bounding box center [782, 178] width 1564 height 1653
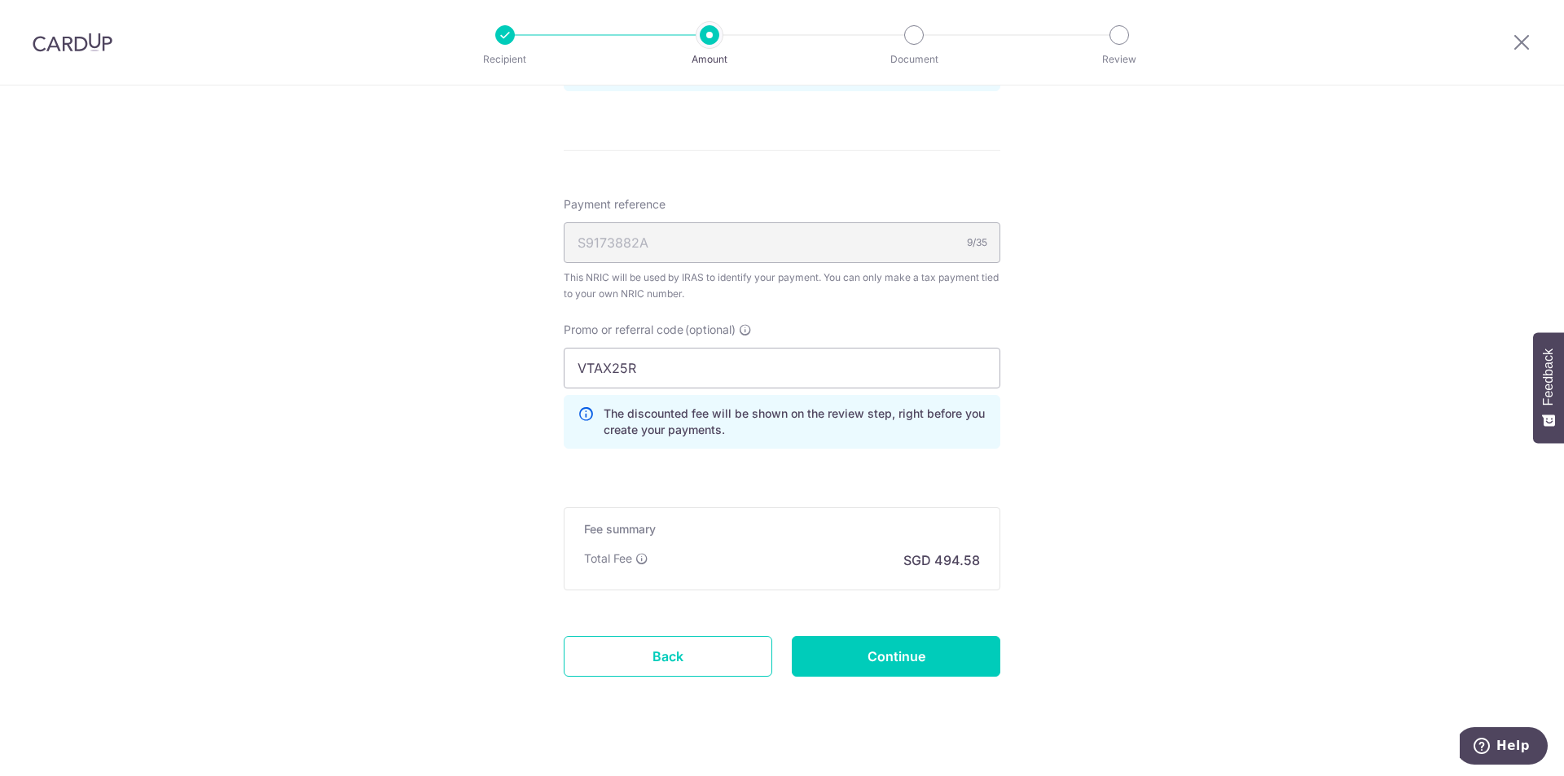
scroll to position [962, 0]
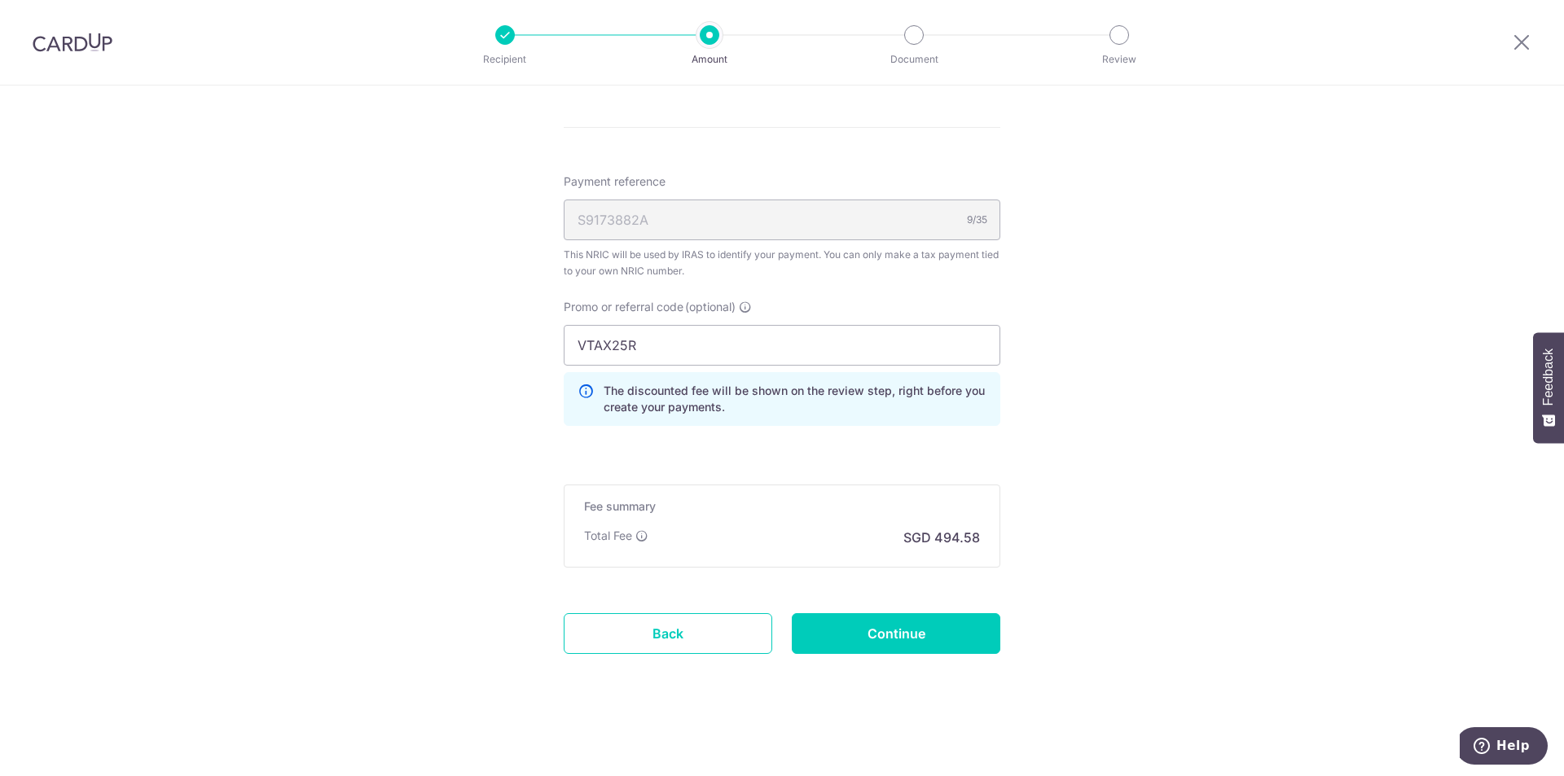
click at [797, 538] on div "Total Fee SGD 494.58" at bounding box center [782, 538] width 396 height 20
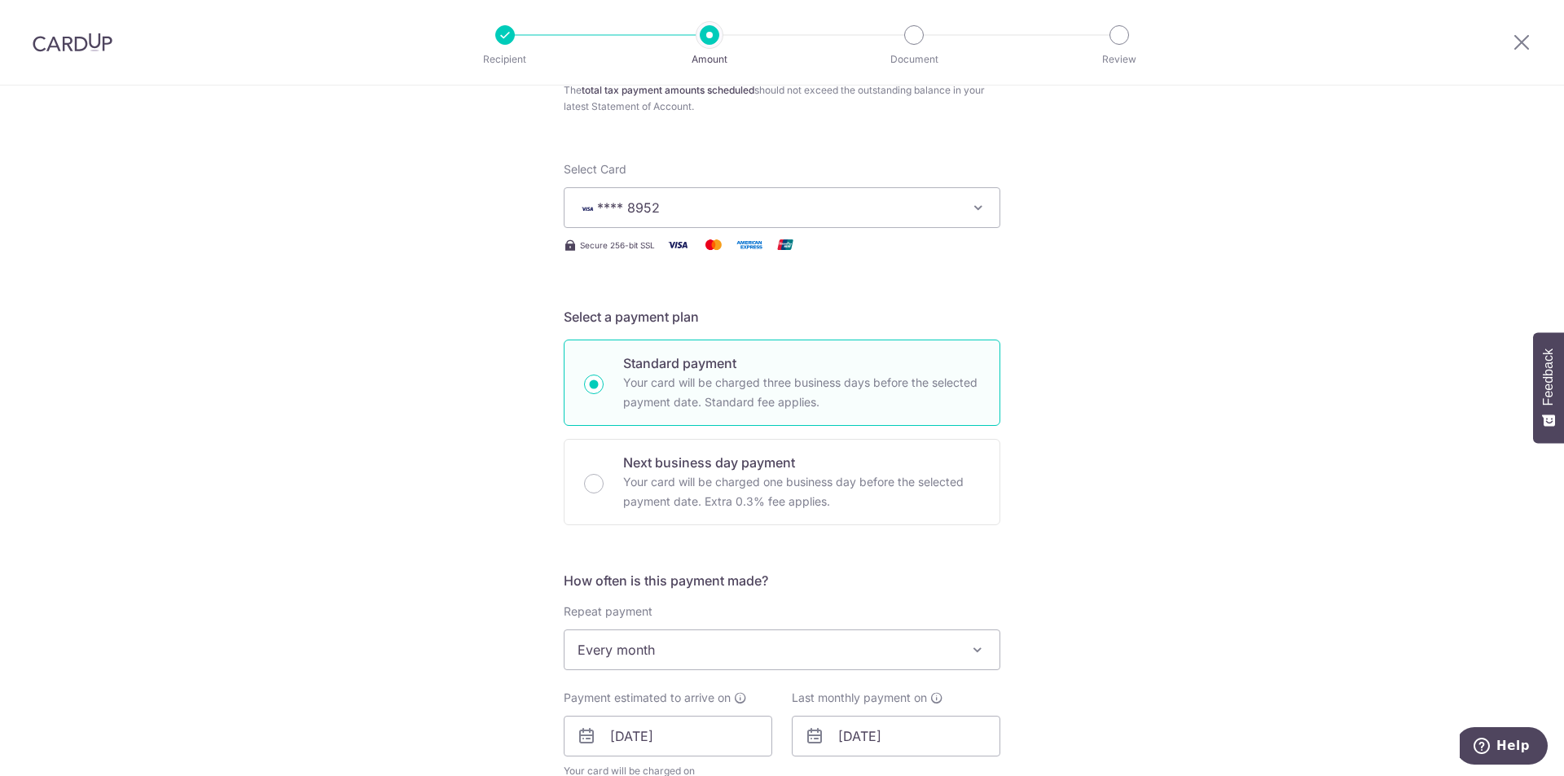
scroll to position [489, 0]
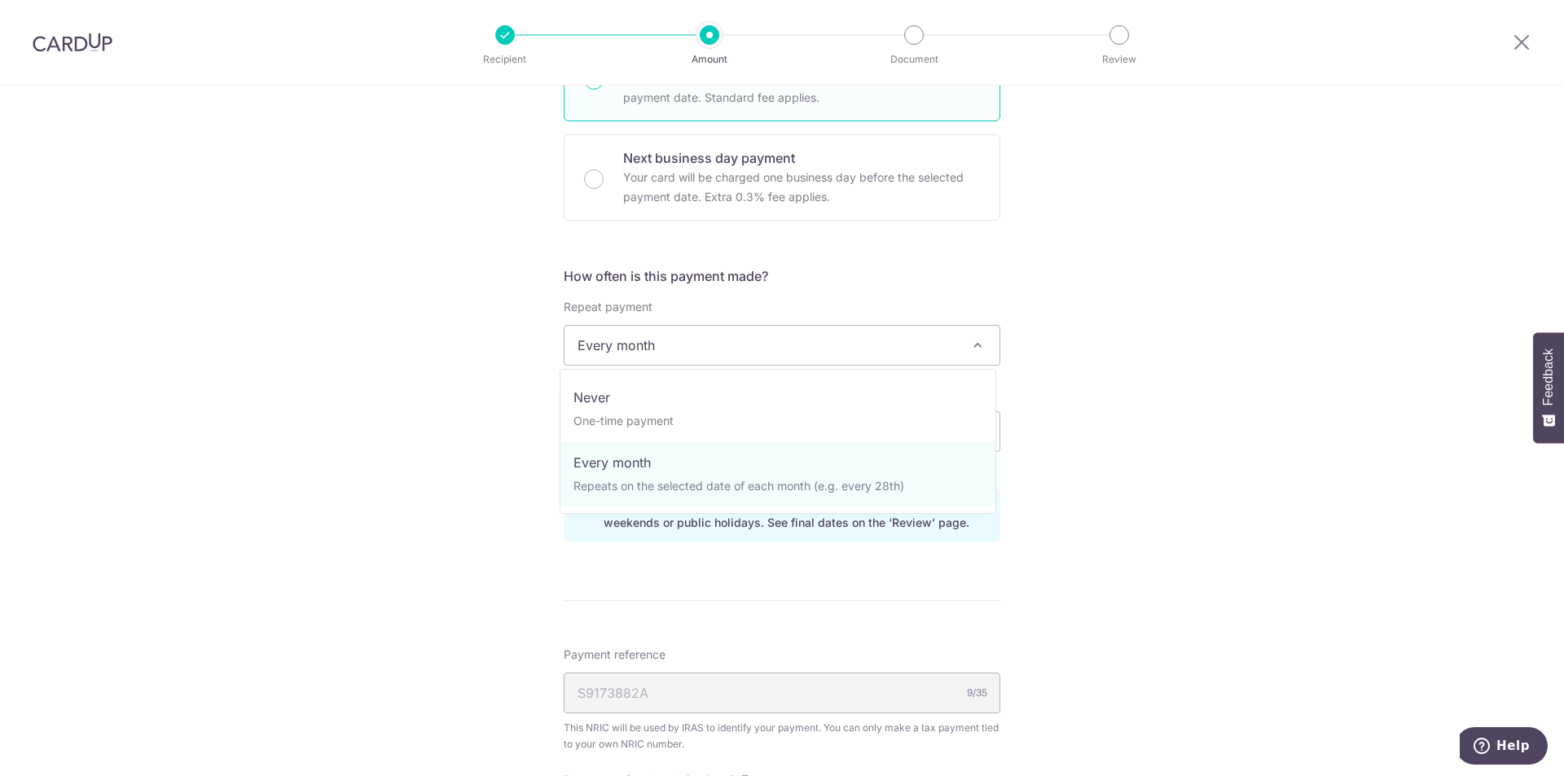
click at [776, 354] on span "Every month" at bounding box center [781, 345] width 435 height 39
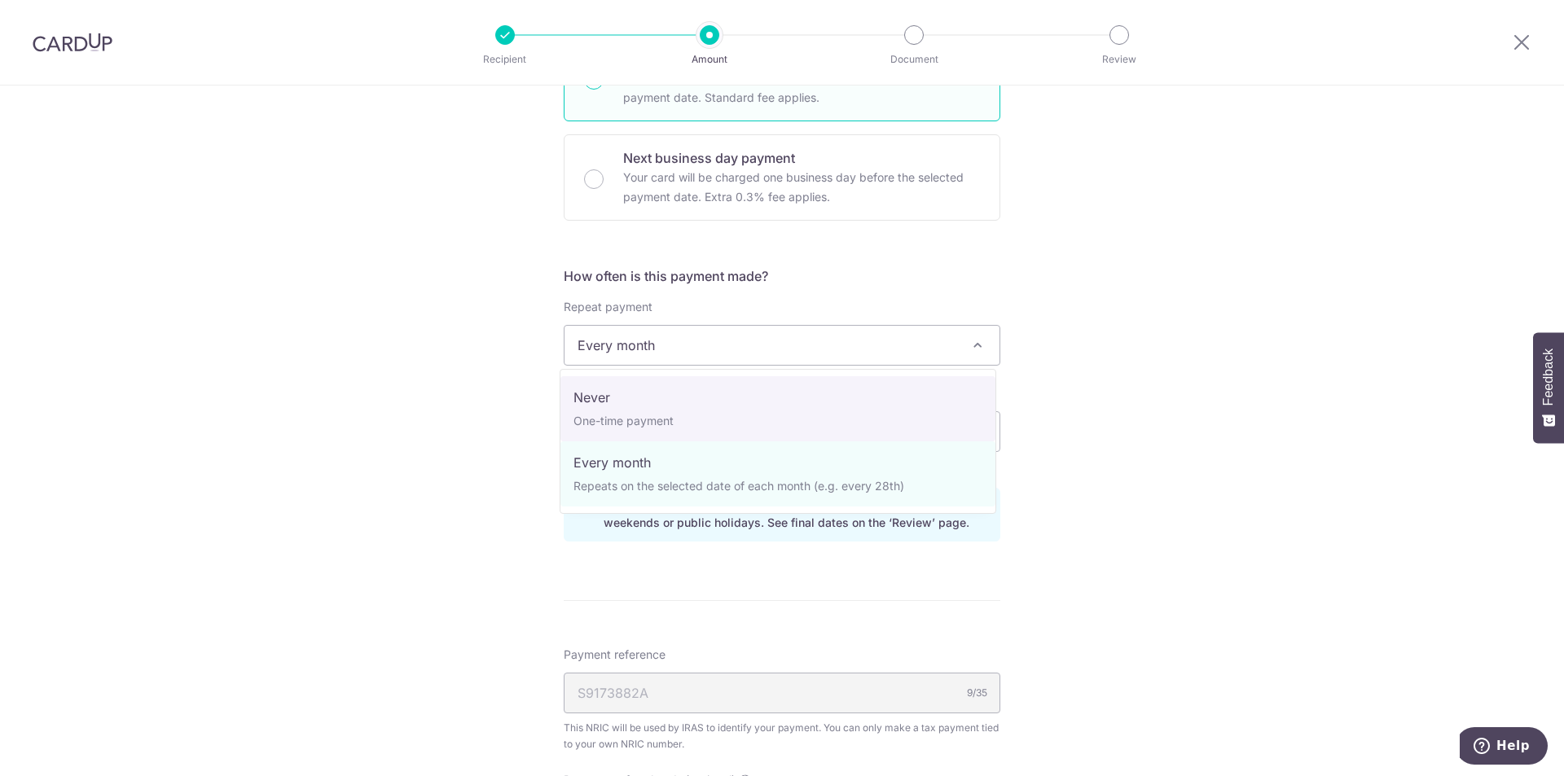
select select "1"
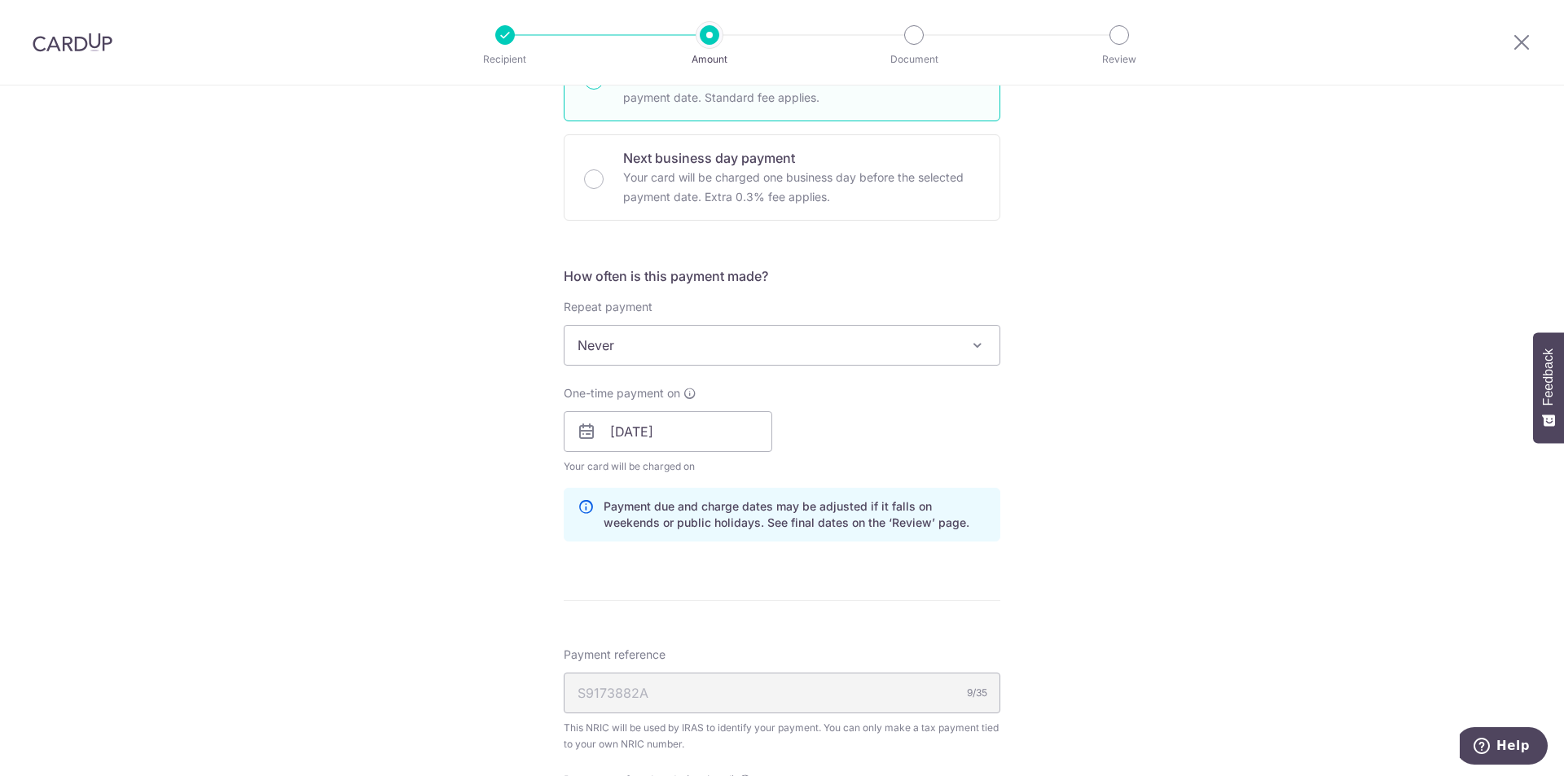
click at [422, 503] on div "Tell us more about your payment Enter one-time or monthly payment amount SGD 19…" at bounding box center [782, 423] width 1564 height 1653
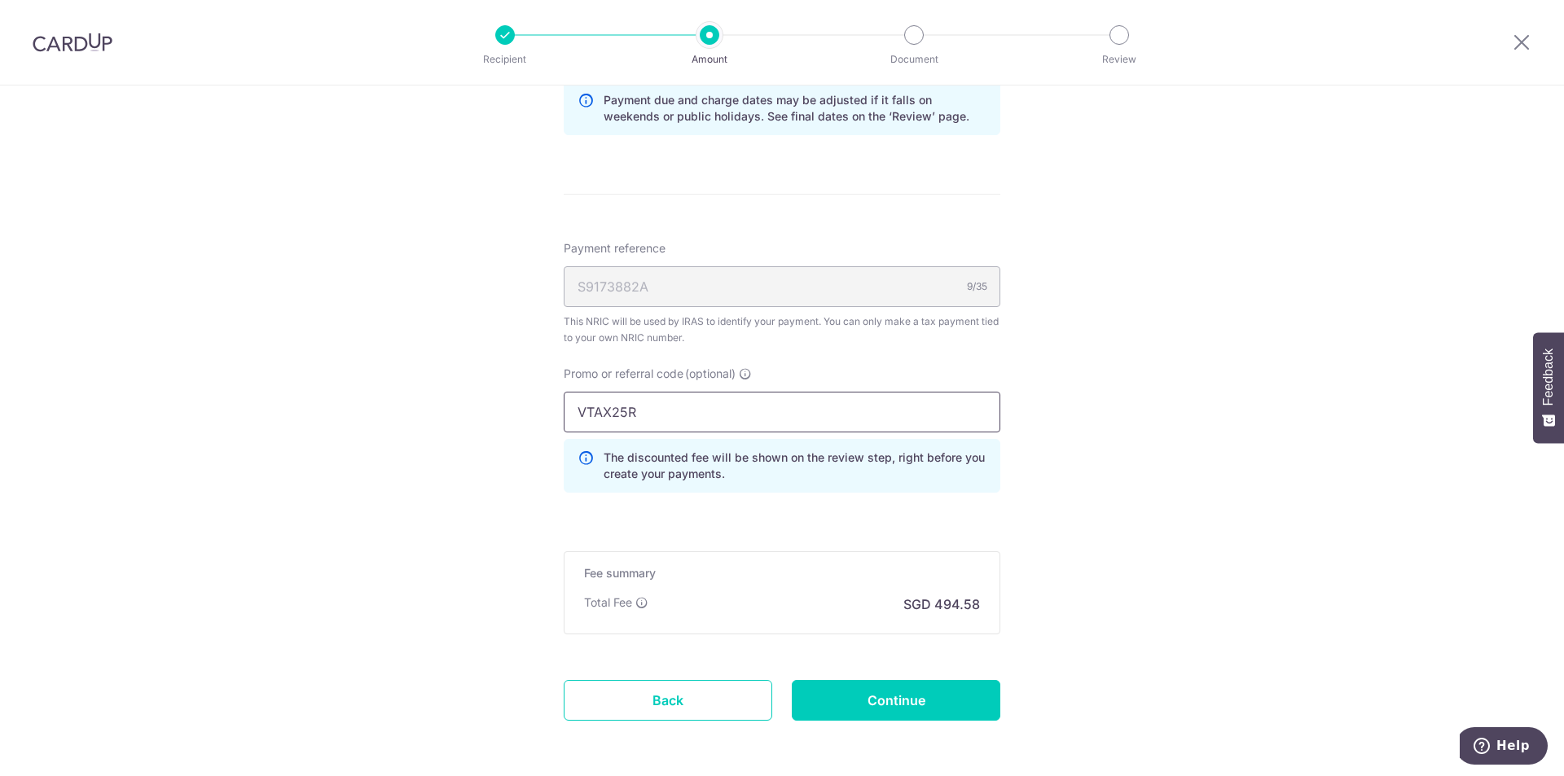
scroll to position [896, 0]
click at [666, 393] on input "VTAX25R" at bounding box center [782, 411] width 437 height 41
click at [920, 418] on input "VTAX25R" at bounding box center [782, 411] width 437 height 41
click at [761, 584] on div "Fee summary Base fee $ 494.58 Extend fee Next-day fee Total Fee SGD 494.58" at bounding box center [782, 592] width 437 height 83
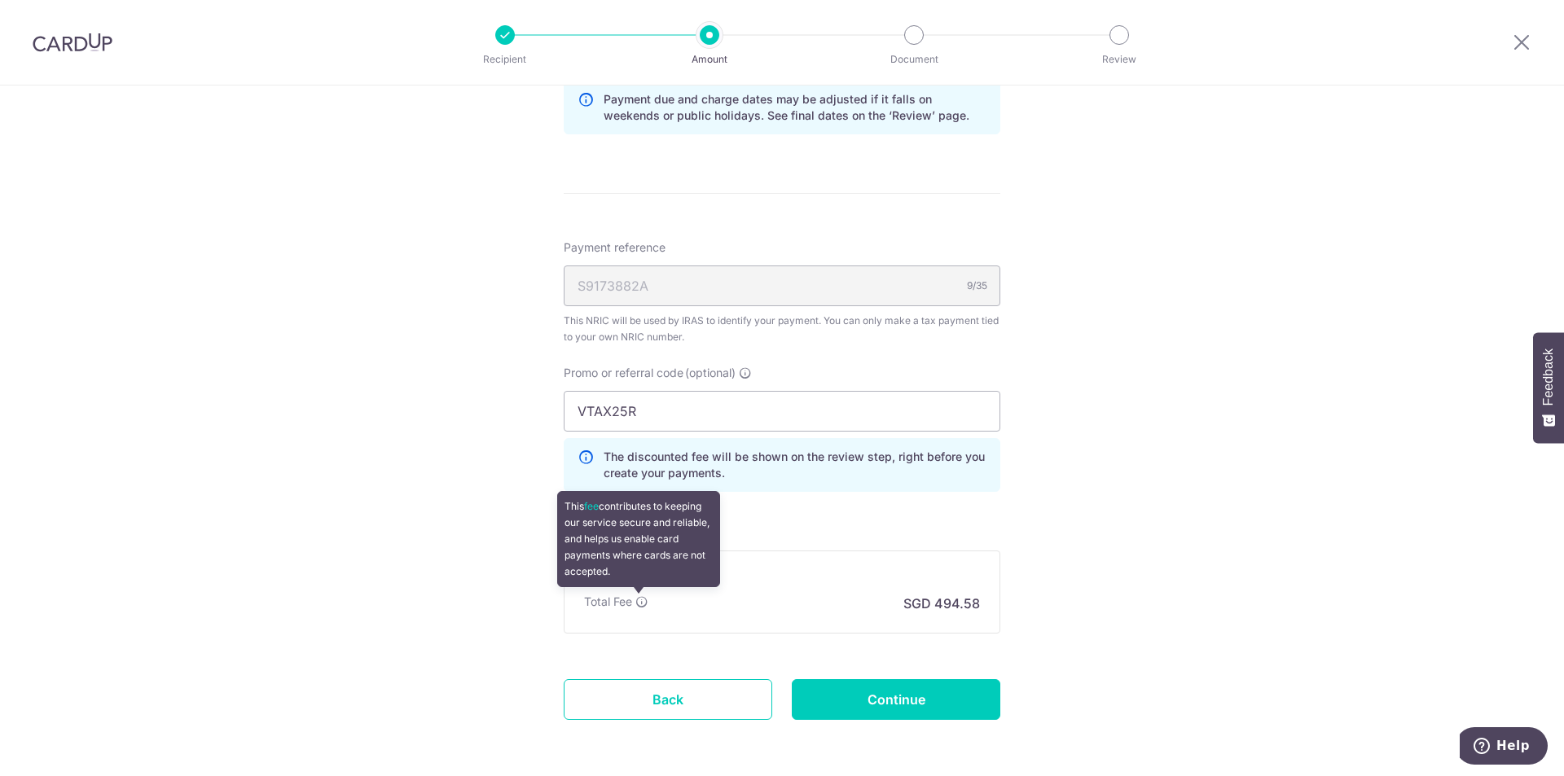
click at [640, 599] on icon at bounding box center [641, 601] width 13 height 13
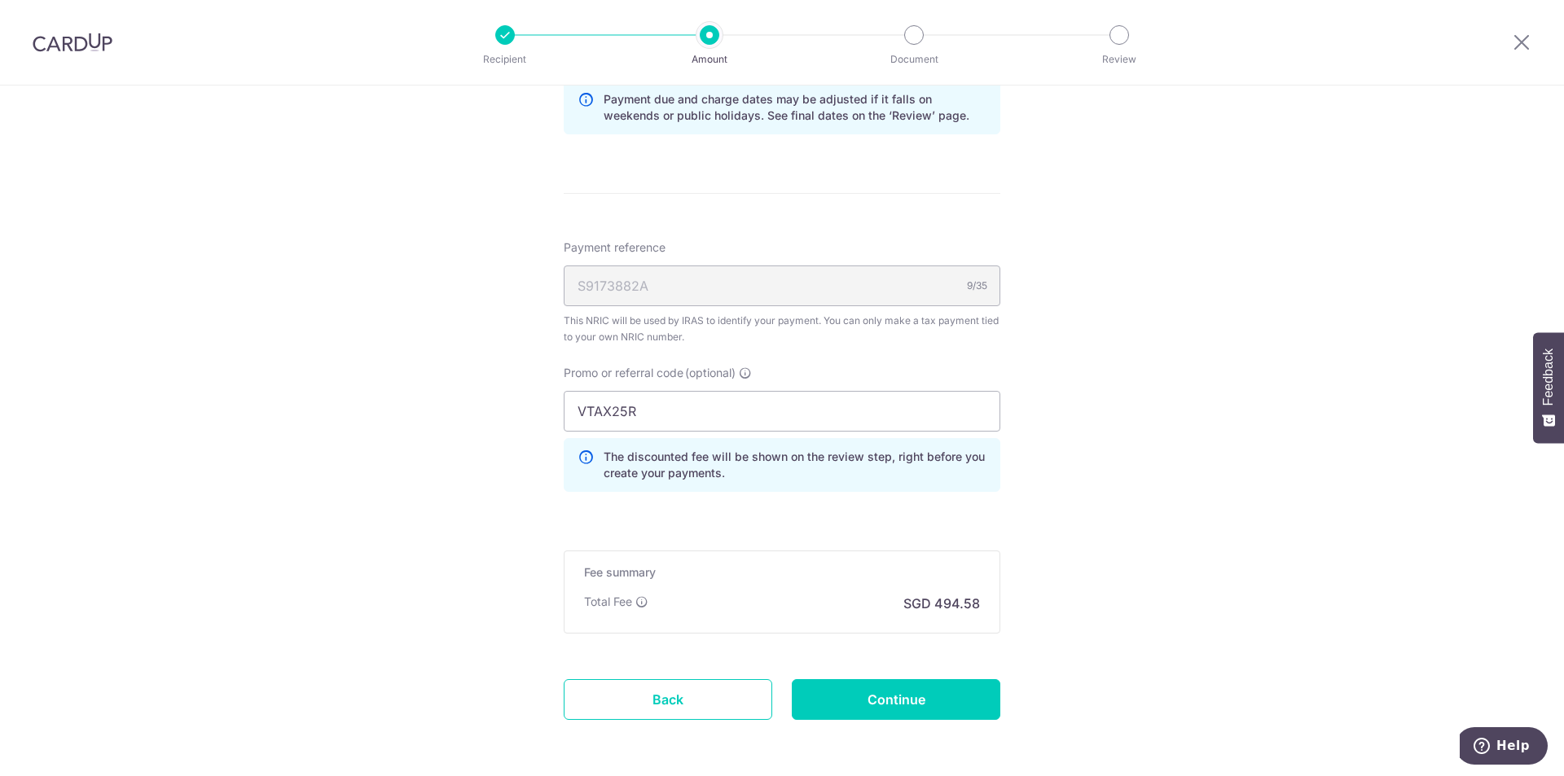
click at [1111, 363] on div "Tell us more about your payment Enter one-time or monthly payment amount SGD 19…" at bounding box center [782, 16] width 1564 height 1653
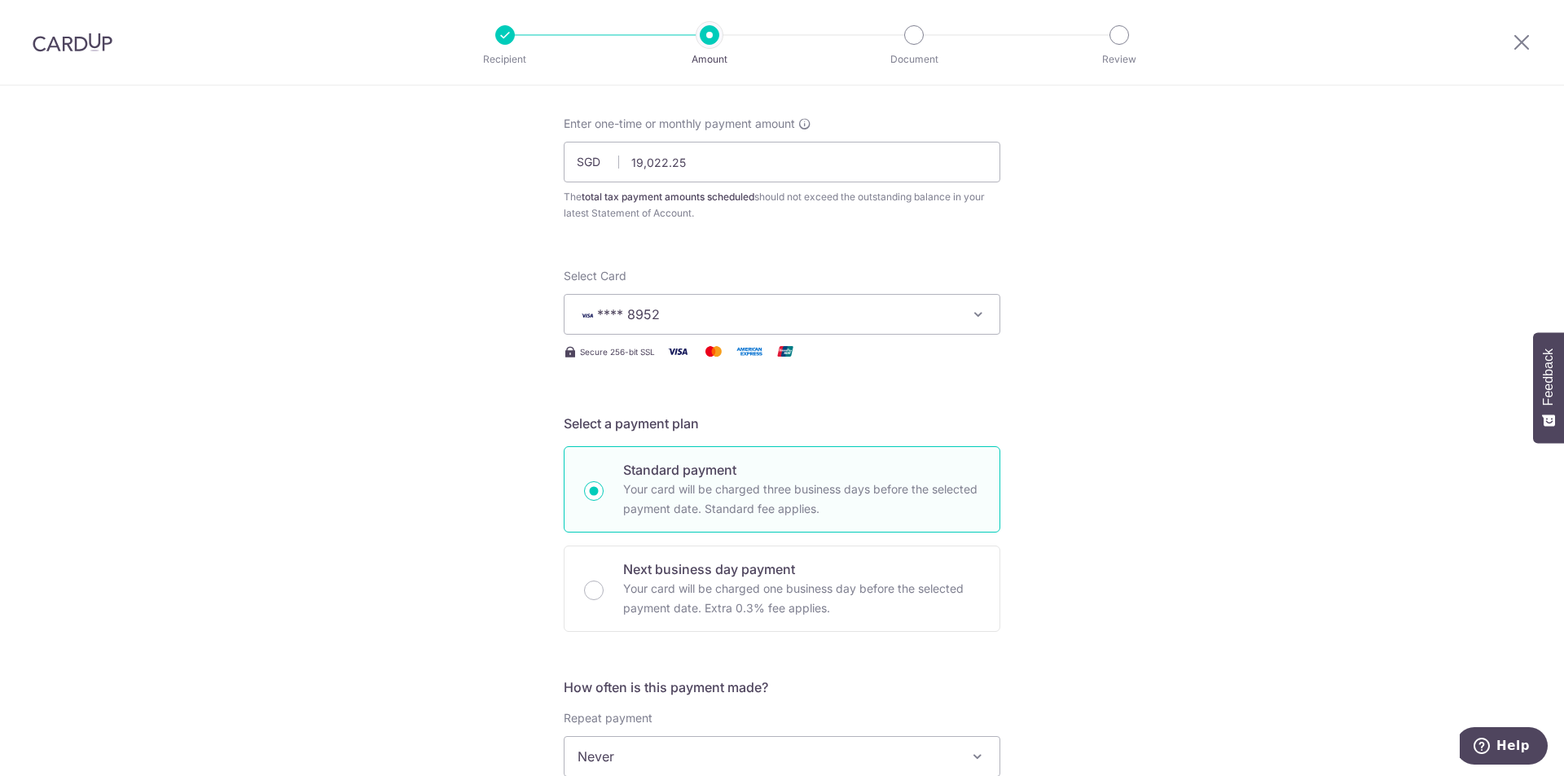
scroll to position [0, 0]
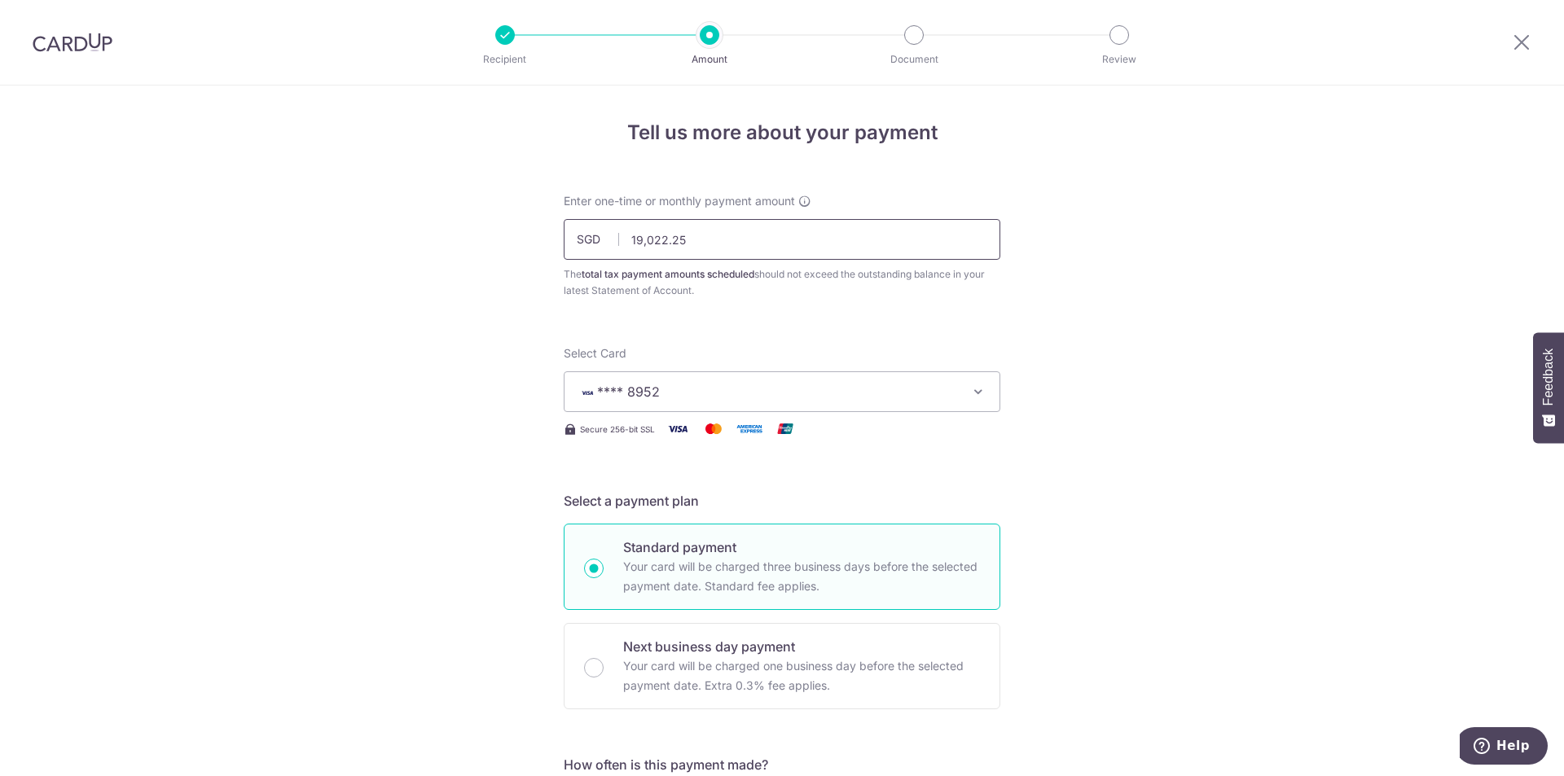
click at [739, 247] on input "19,022.25" at bounding box center [782, 239] width 437 height 41
click at [940, 239] on input "19,022.25" at bounding box center [782, 239] width 437 height 41
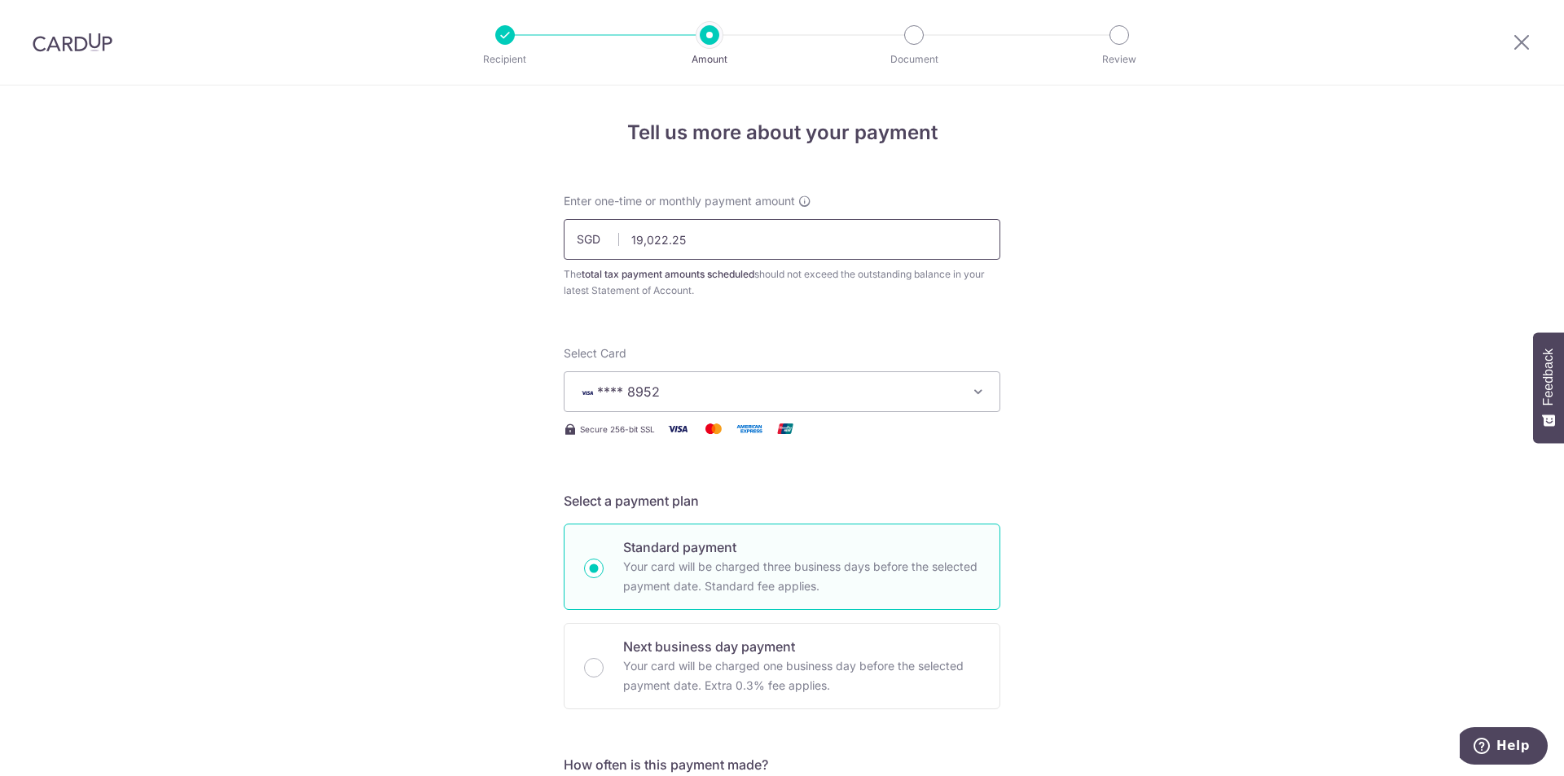
click at [982, 237] on input "19,022.25" at bounding box center [782, 239] width 437 height 41
drag, startPoint x: 982, startPoint y: 237, endPoint x: 461, endPoint y: 261, distance: 521.8
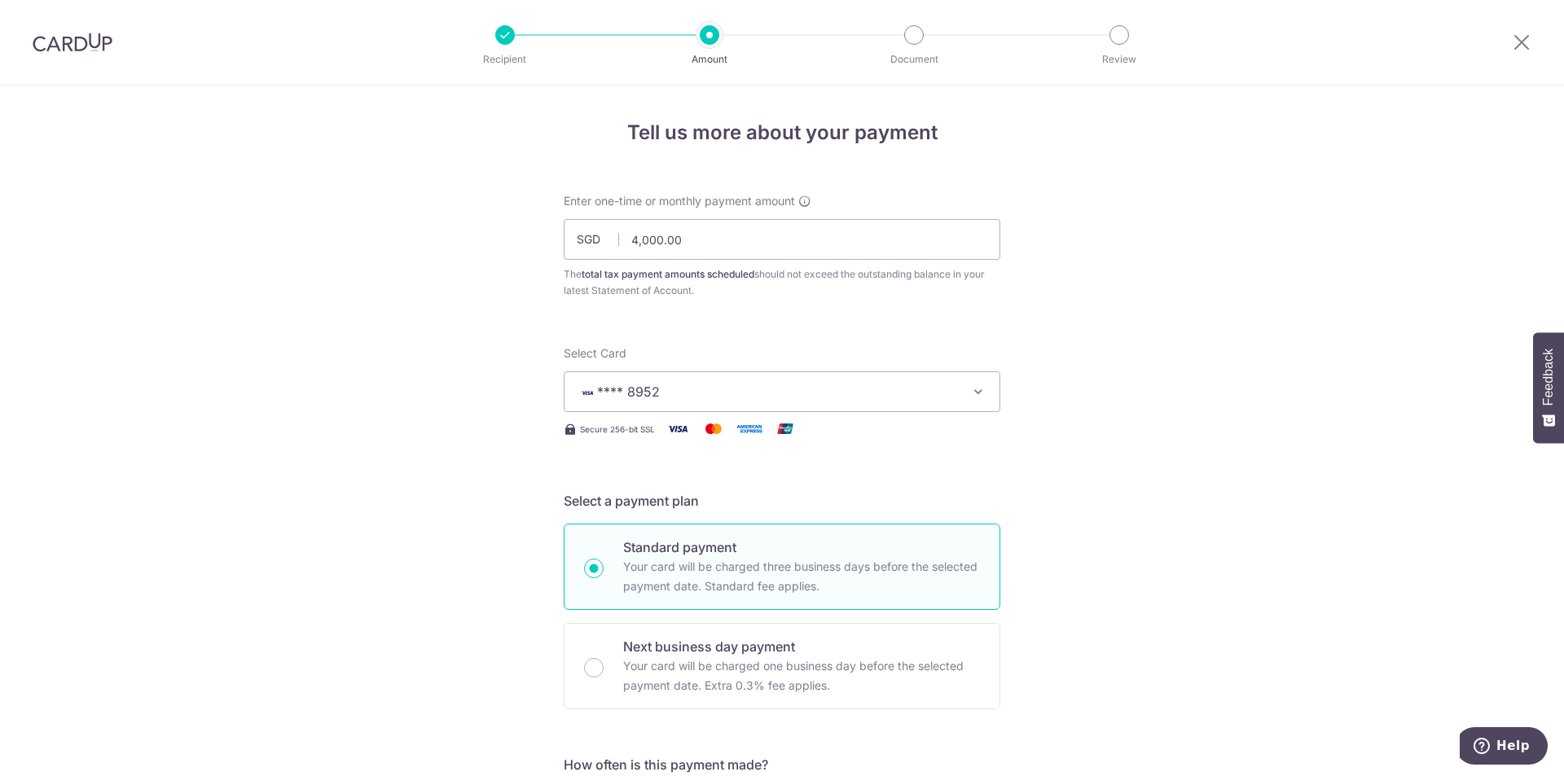
click at [748, 218] on div "Enter one-time or monthly payment amount SGD 4,000.00 4000.00 The total tax pay…" at bounding box center [782, 246] width 437 height 106
drag, startPoint x: 768, startPoint y: 245, endPoint x: 433, endPoint y: 260, distance: 335.9
drag, startPoint x: 1021, startPoint y: 309, endPoint x: 979, endPoint y: 267, distance: 58.7
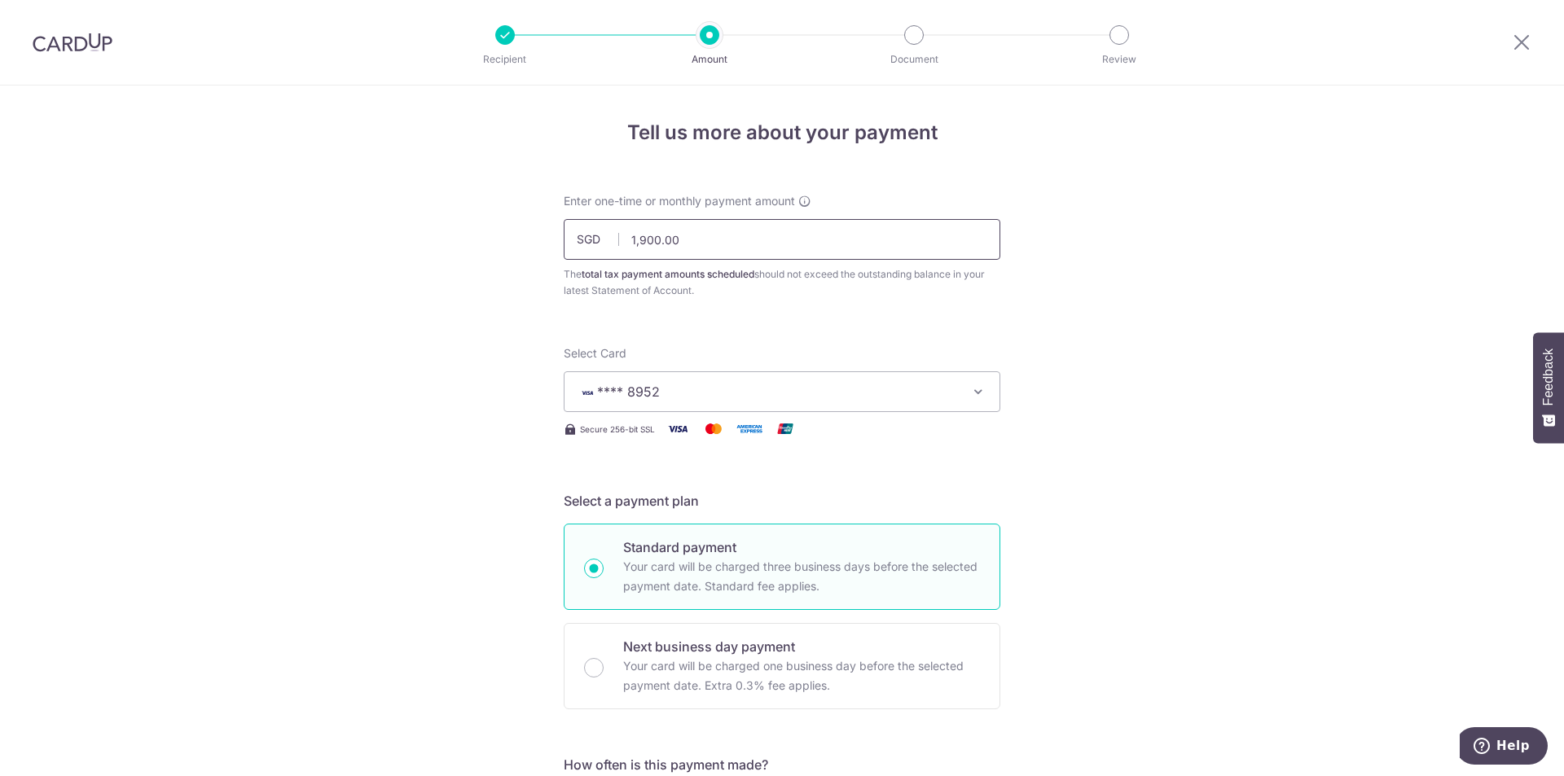
click at [933, 254] on input "1,900.00" at bounding box center [782, 239] width 437 height 41
type input "9"
click at [977, 248] on input "9" at bounding box center [782, 239] width 437 height 41
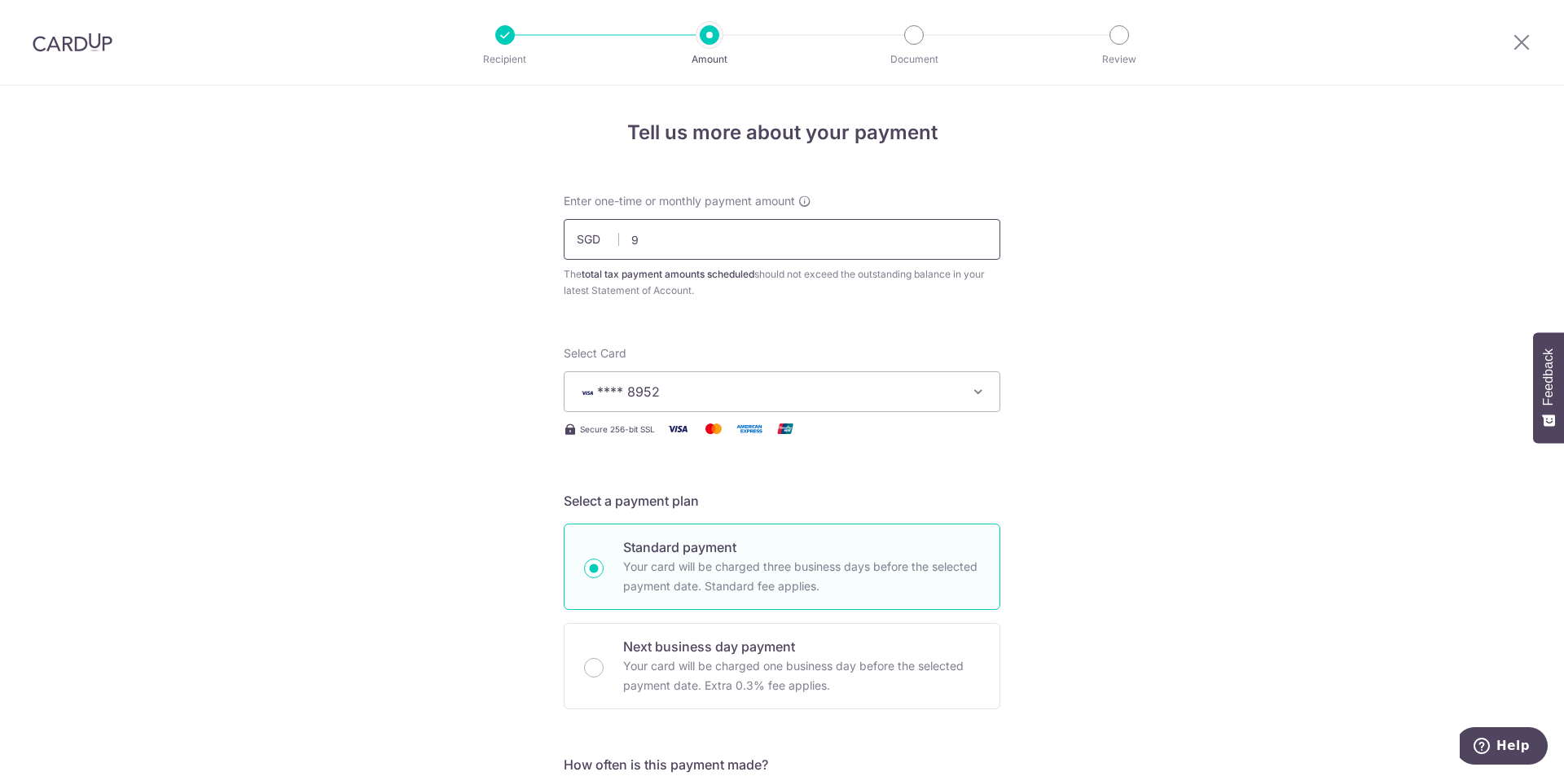
click at [977, 248] on input "9" at bounding box center [782, 239] width 437 height 41
click at [651, 241] on input "text" at bounding box center [782, 239] width 437 height 41
type input "19,022.25"
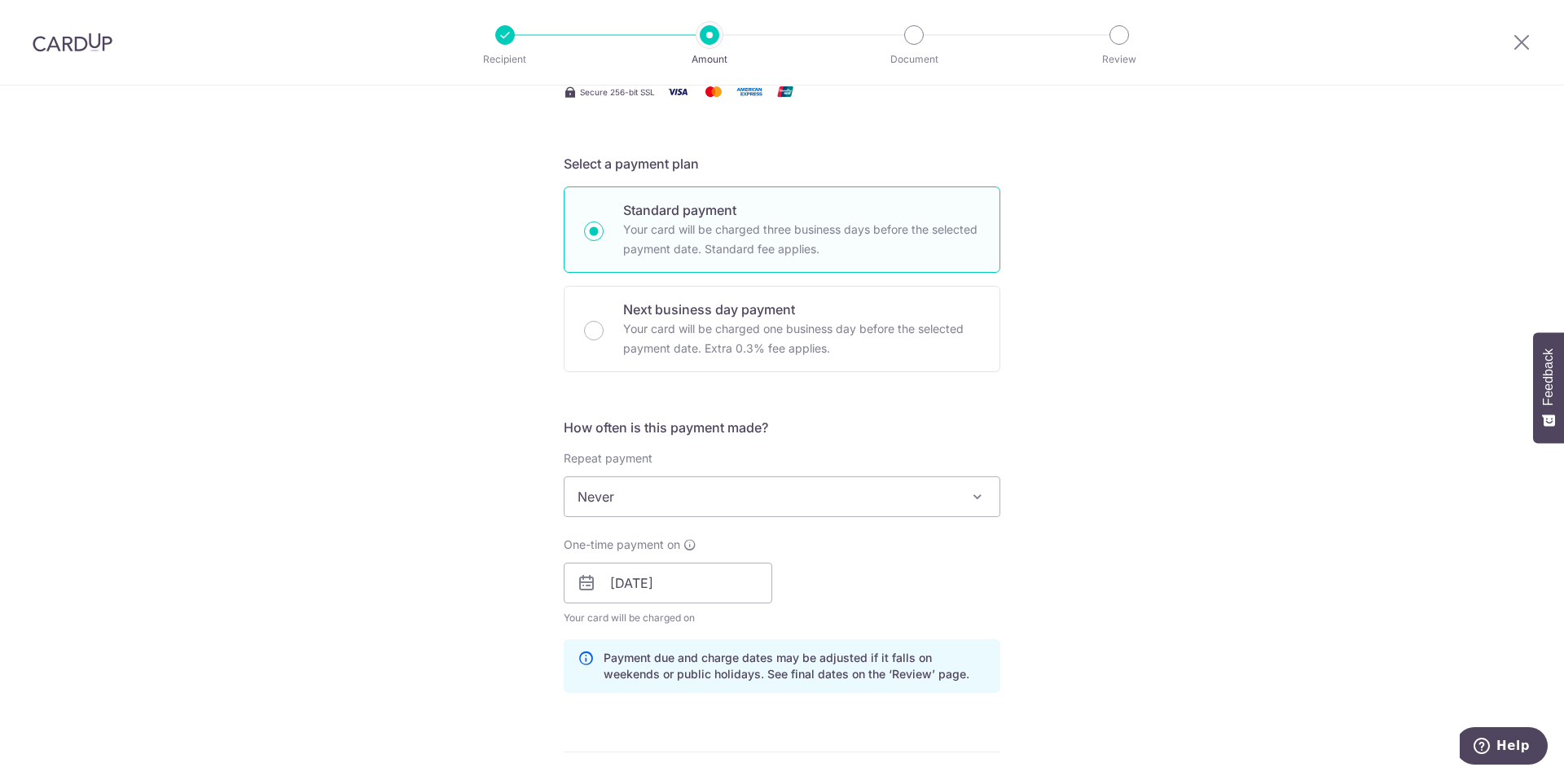
scroll to position [326, 0]
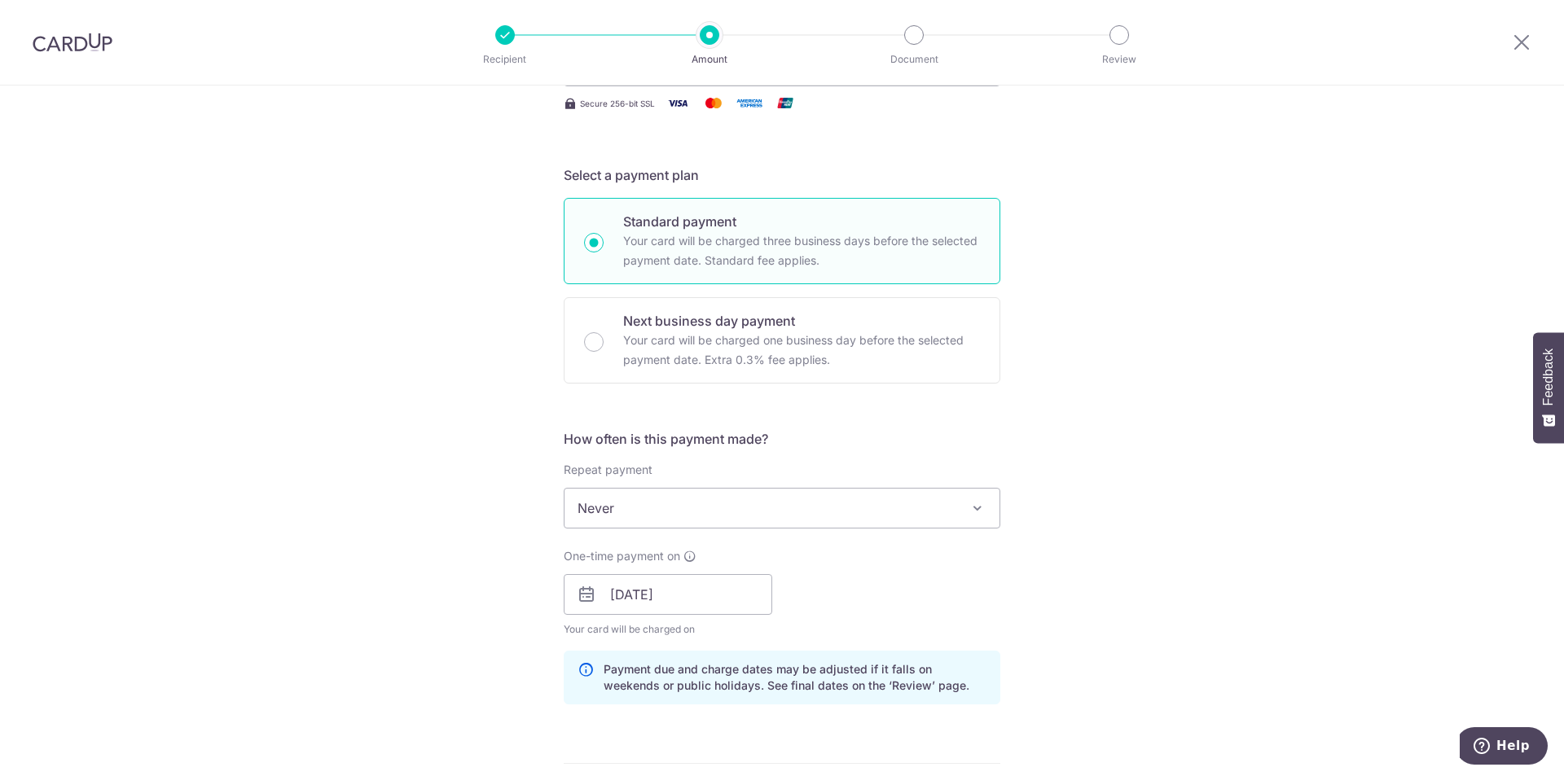
click at [898, 516] on span "Never" at bounding box center [781, 508] width 435 height 39
click at [898, 465] on div "Repeat payment Never Every month Never To set up monthly income tax payments on…" at bounding box center [782, 495] width 437 height 67
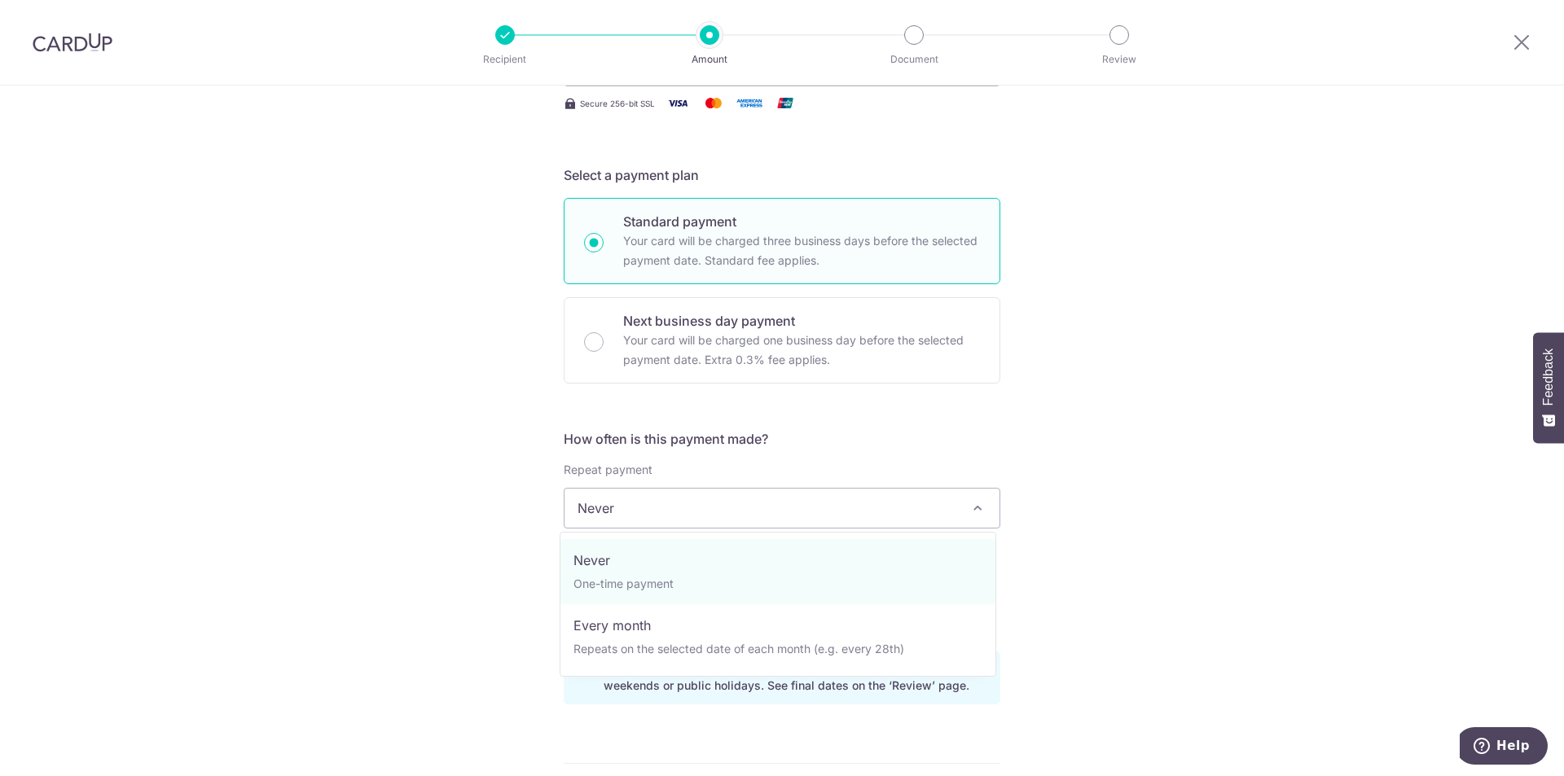
click at [843, 494] on span "Never" at bounding box center [781, 508] width 435 height 39
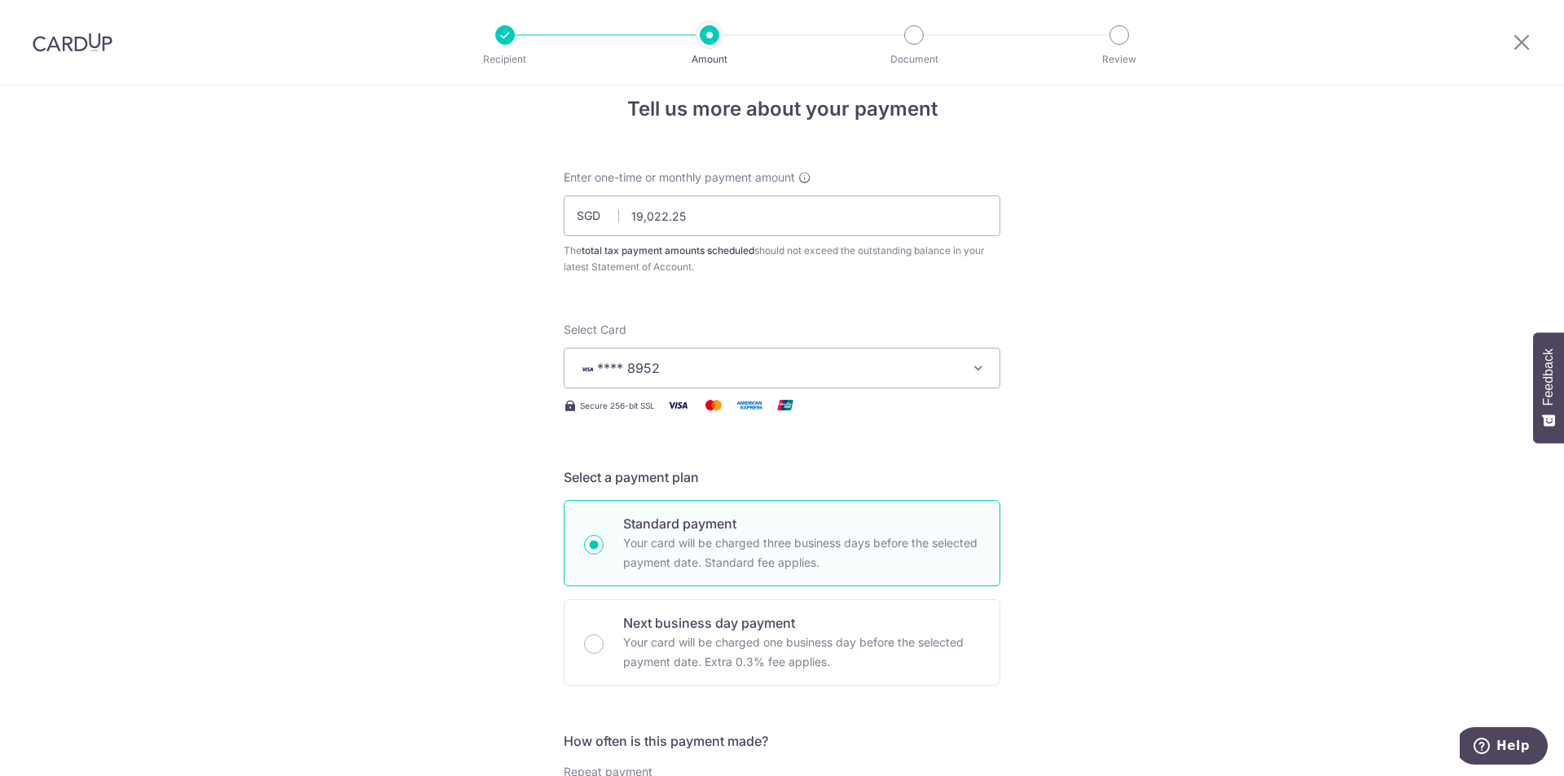
scroll to position [0, 0]
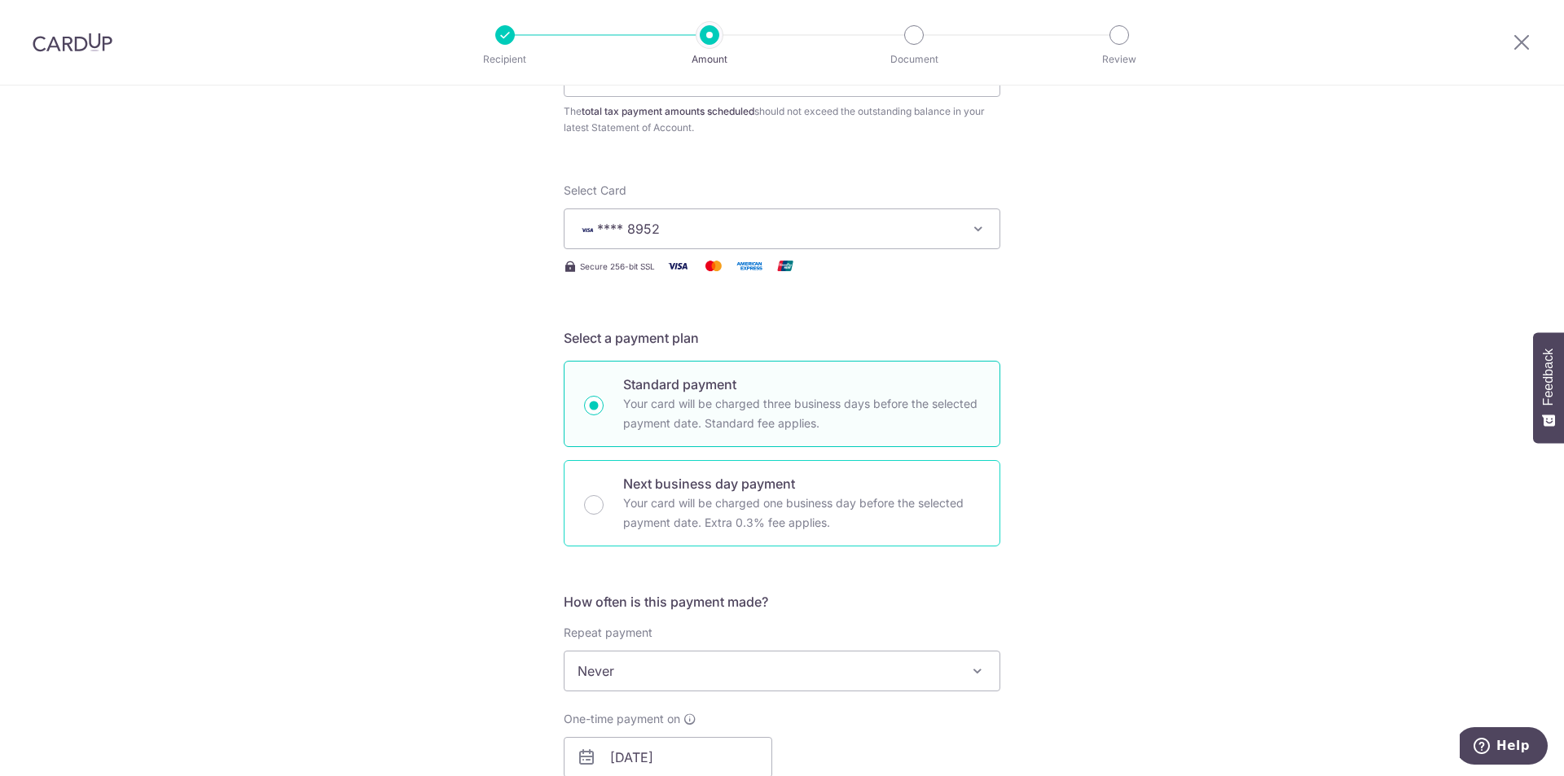
click at [810, 509] on p "Your card will be charged one business day before the selected payment date. Ex…" at bounding box center [801, 513] width 357 height 39
click at [604, 509] on input "Next business day payment Your card will be charged one business day before the…" at bounding box center [594, 505] width 20 height 20
radio input "false"
radio input "true"
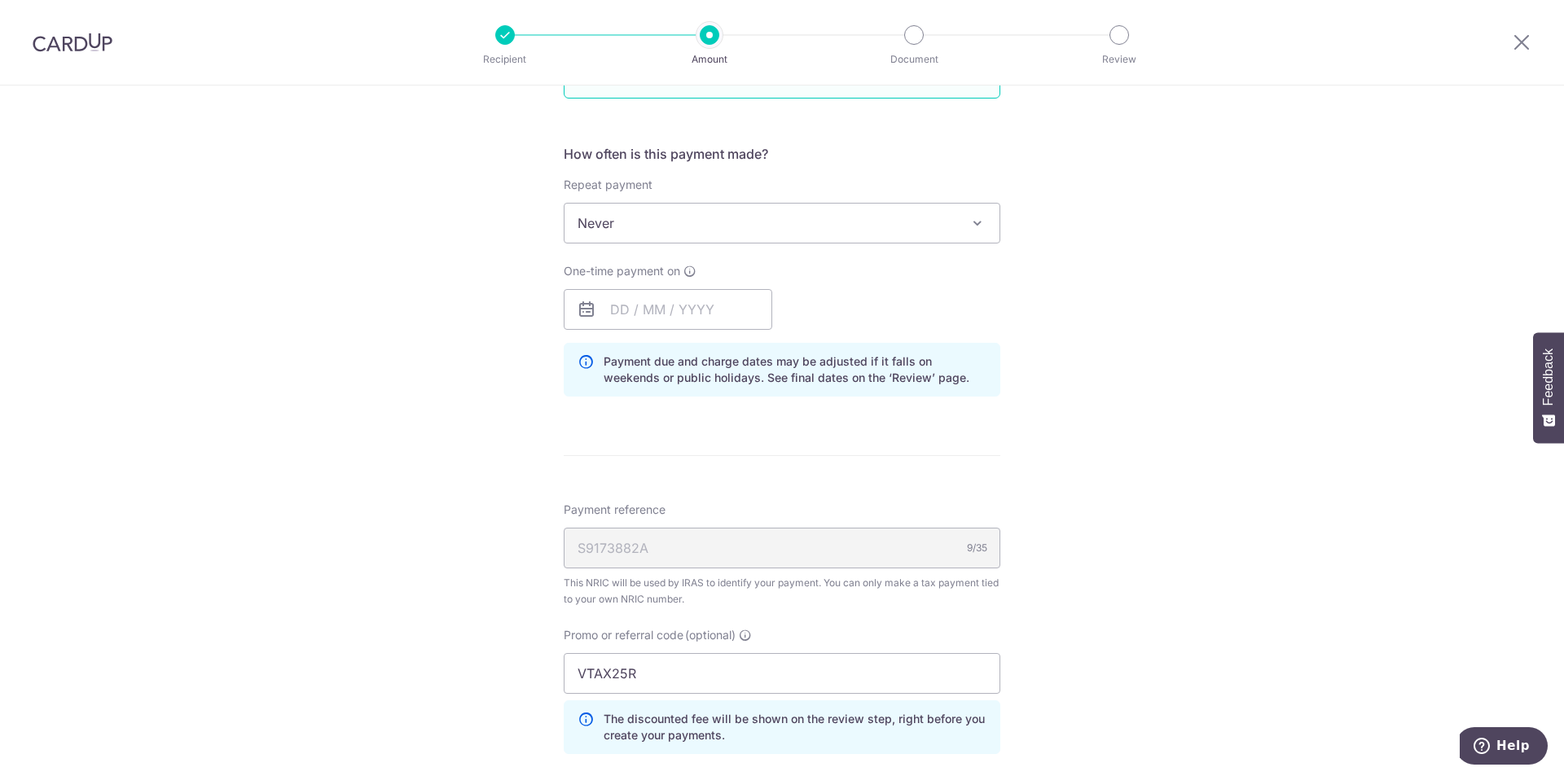
scroll to position [204, 0]
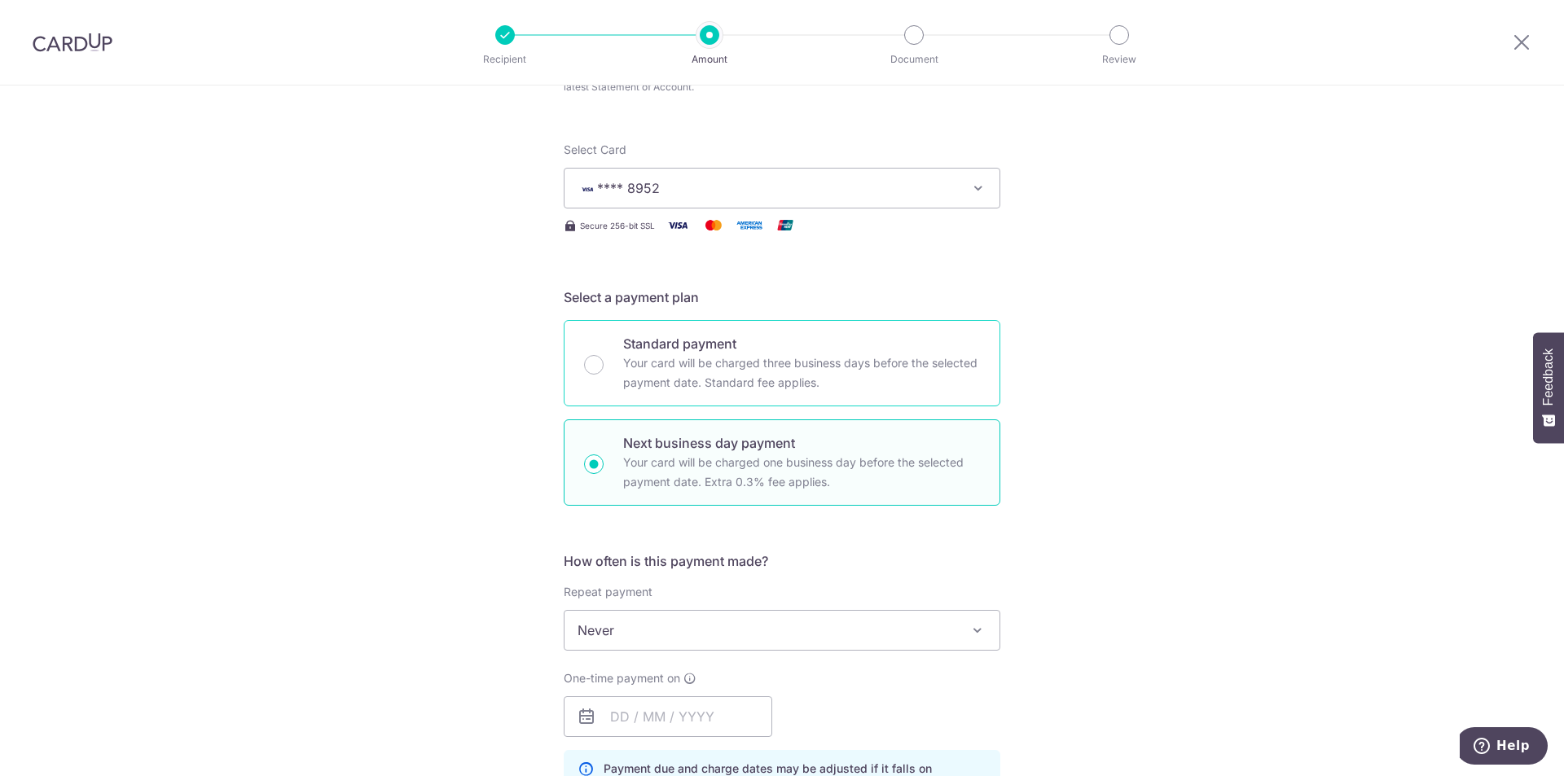
click at [793, 382] on p "Your card will be charged three business days before the selected payment date.…" at bounding box center [801, 373] width 357 height 39
click at [604, 375] on input "Standard payment Your card will be charged three business days before the selec…" at bounding box center [594, 365] width 20 height 20
radio input "true"
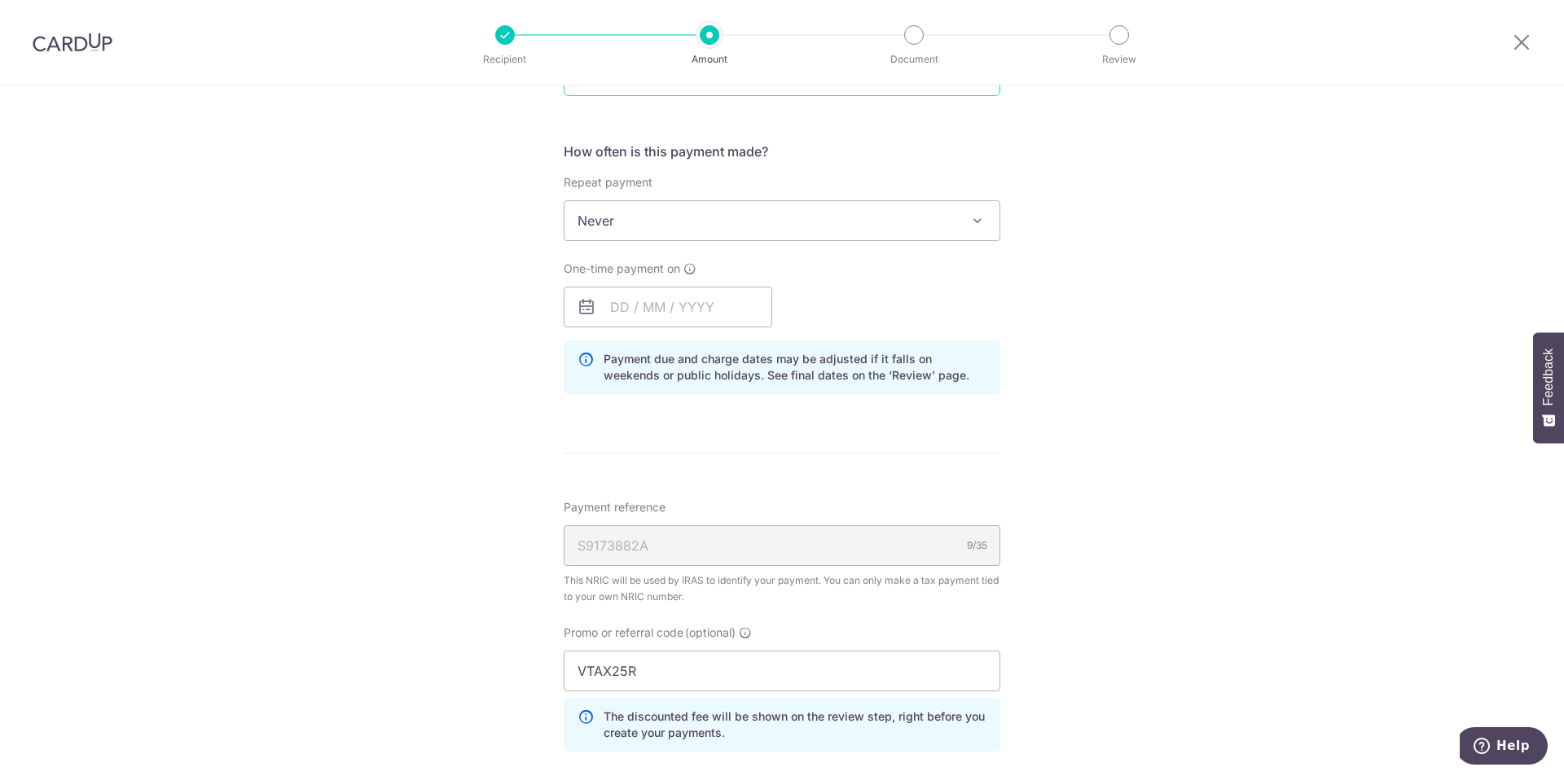
scroll to position [532, 0]
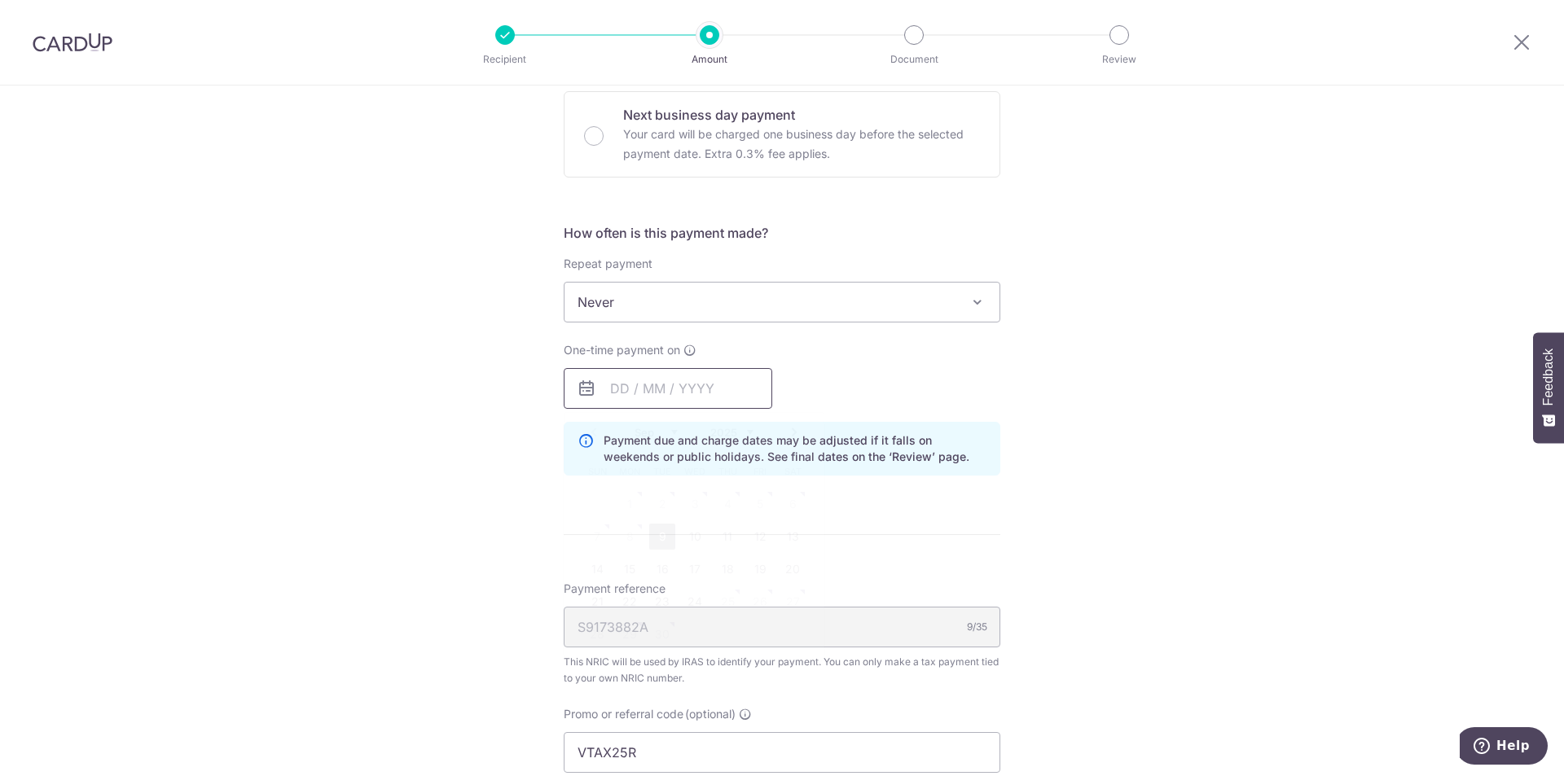
click at [707, 406] on input "text" at bounding box center [668, 388] width 209 height 41
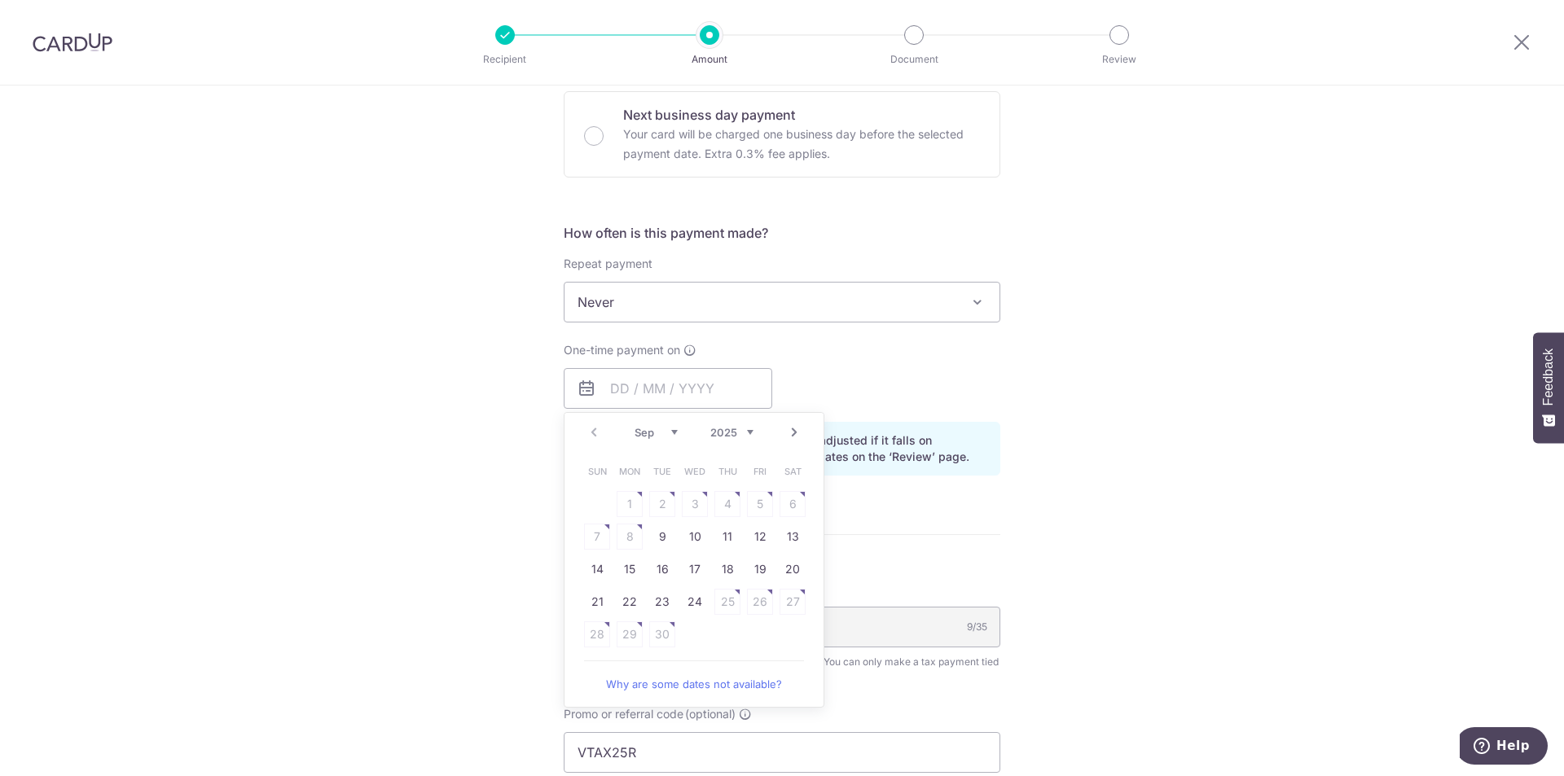
click at [633, 617] on td "22" at bounding box center [629, 602] width 33 height 33
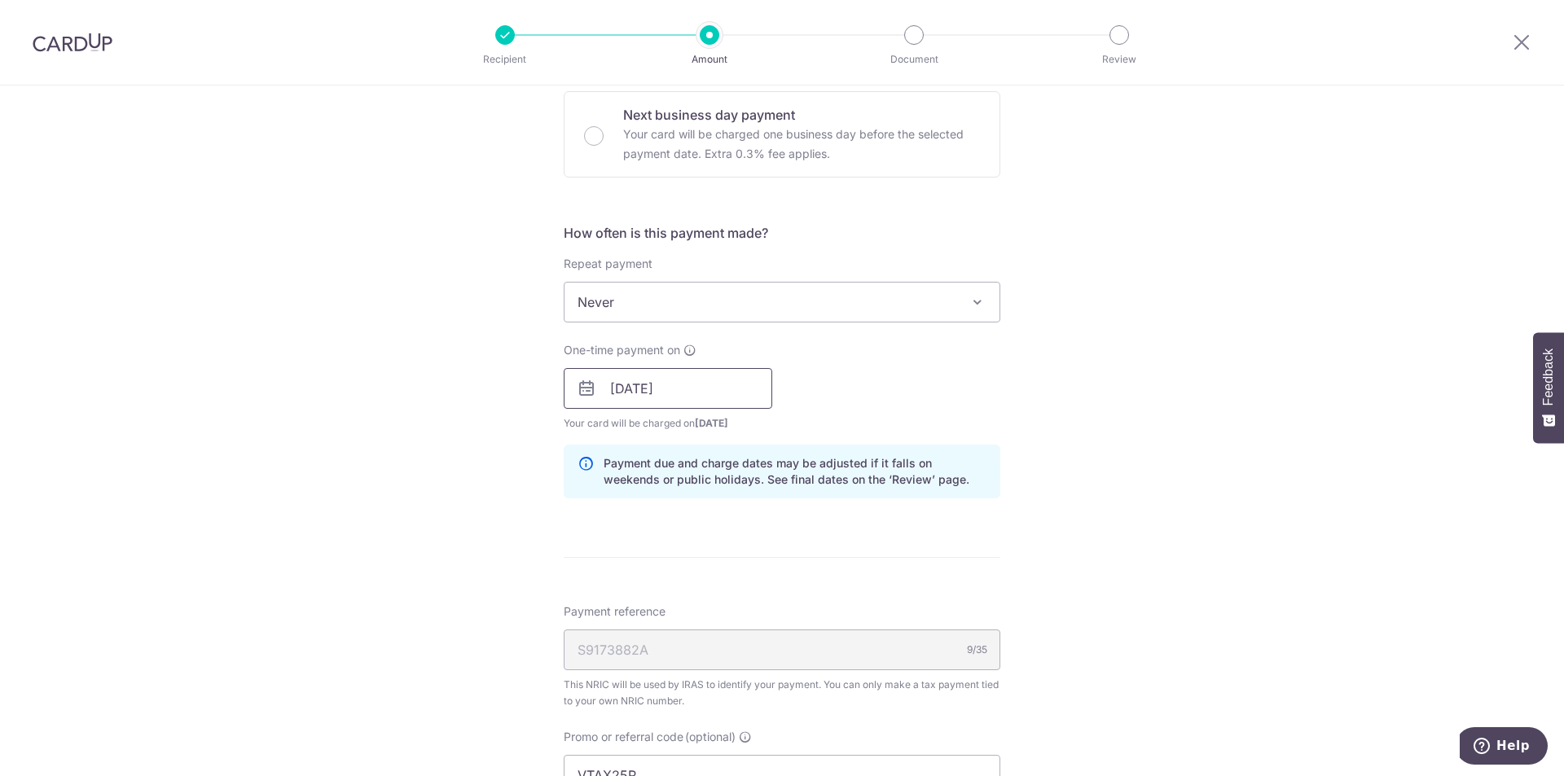
click at [709, 371] on input "[DATE]" at bounding box center [668, 388] width 209 height 41
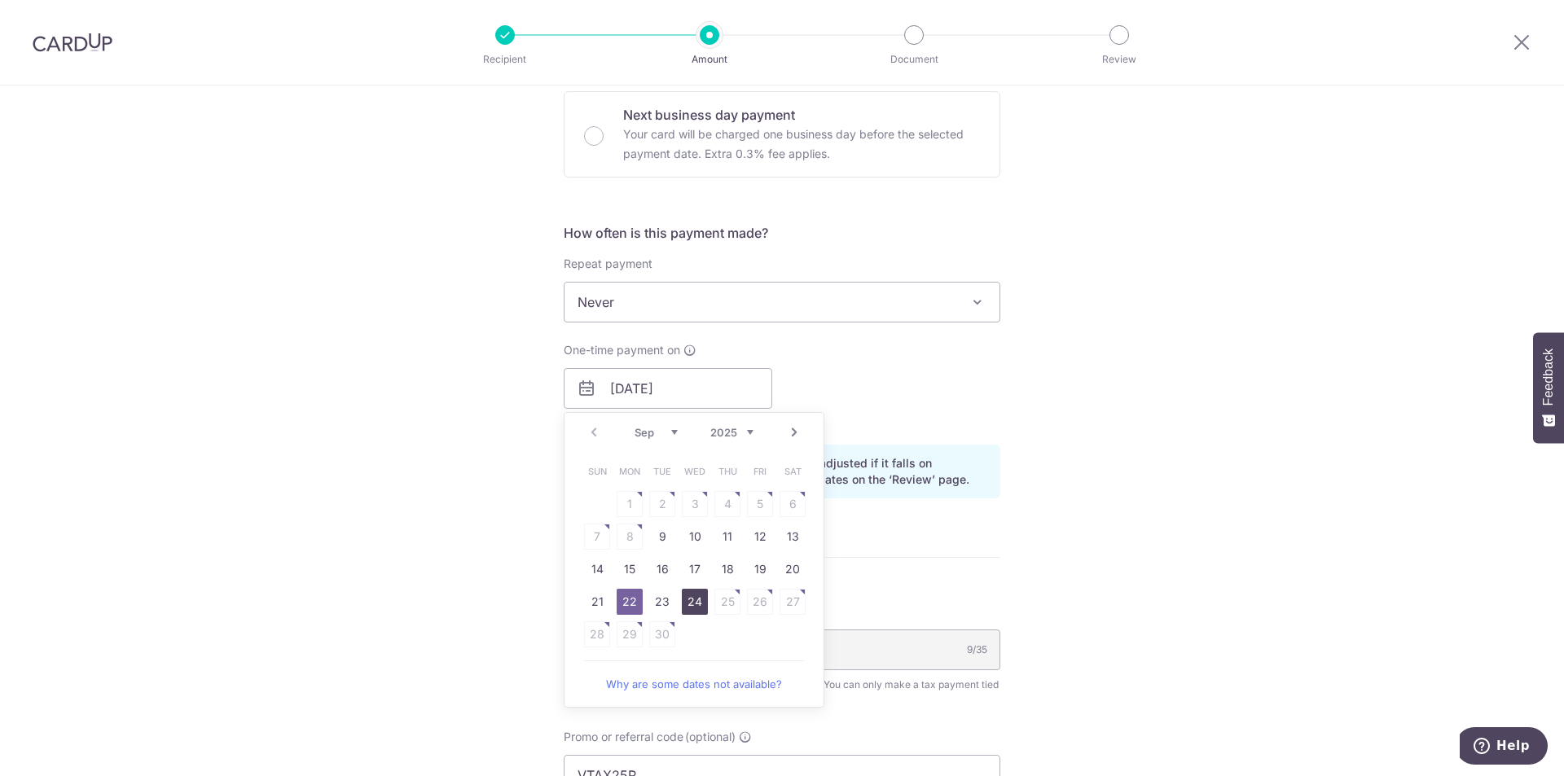
click at [692, 595] on link "24" at bounding box center [695, 602] width 26 height 26
type input "[DATE]"
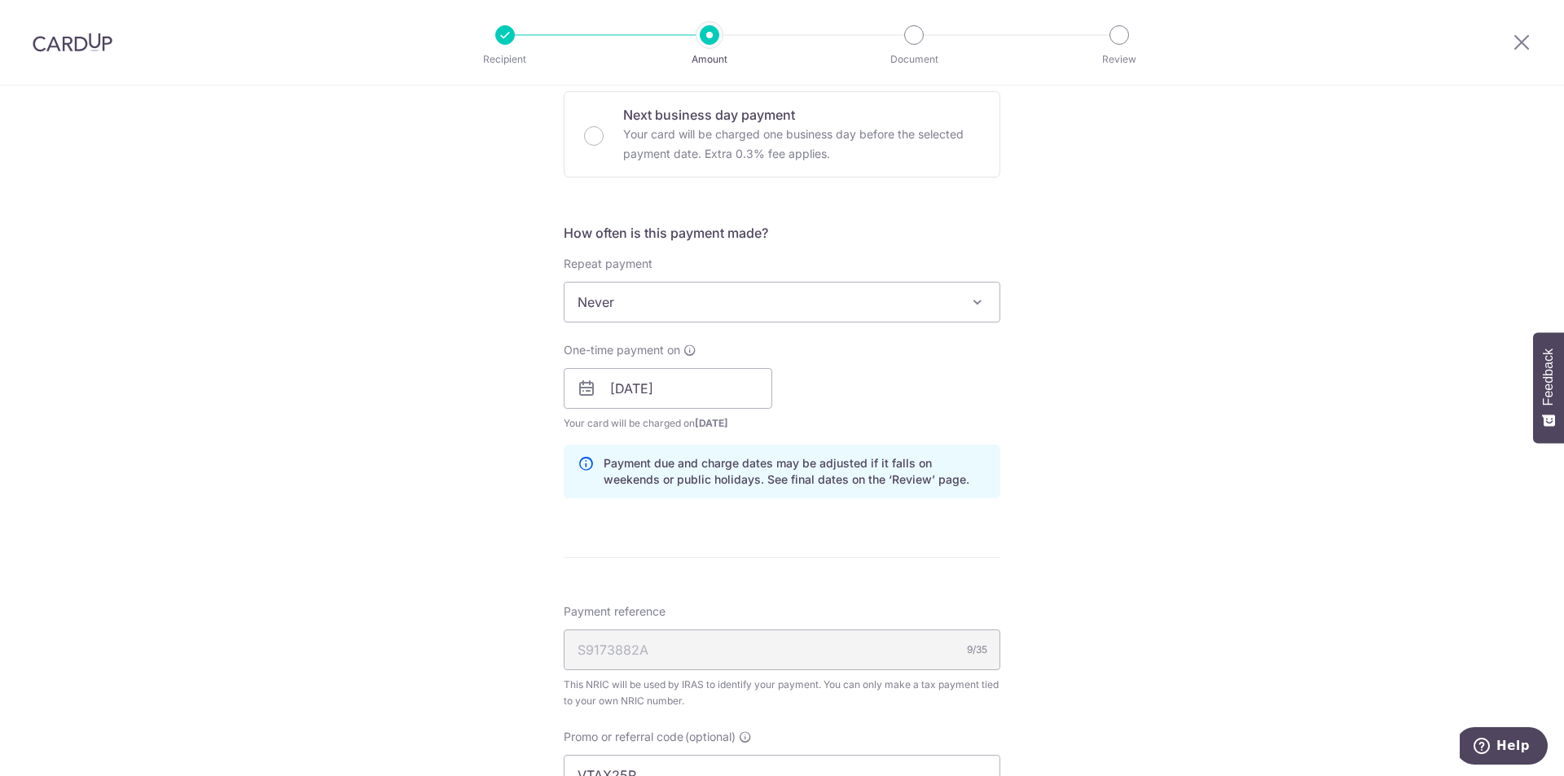
click at [1045, 530] on div "Tell us more about your payment Enter one-time or monthly payment amount SGD 19…" at bounding box center [782, 380] width 1564 height 1653
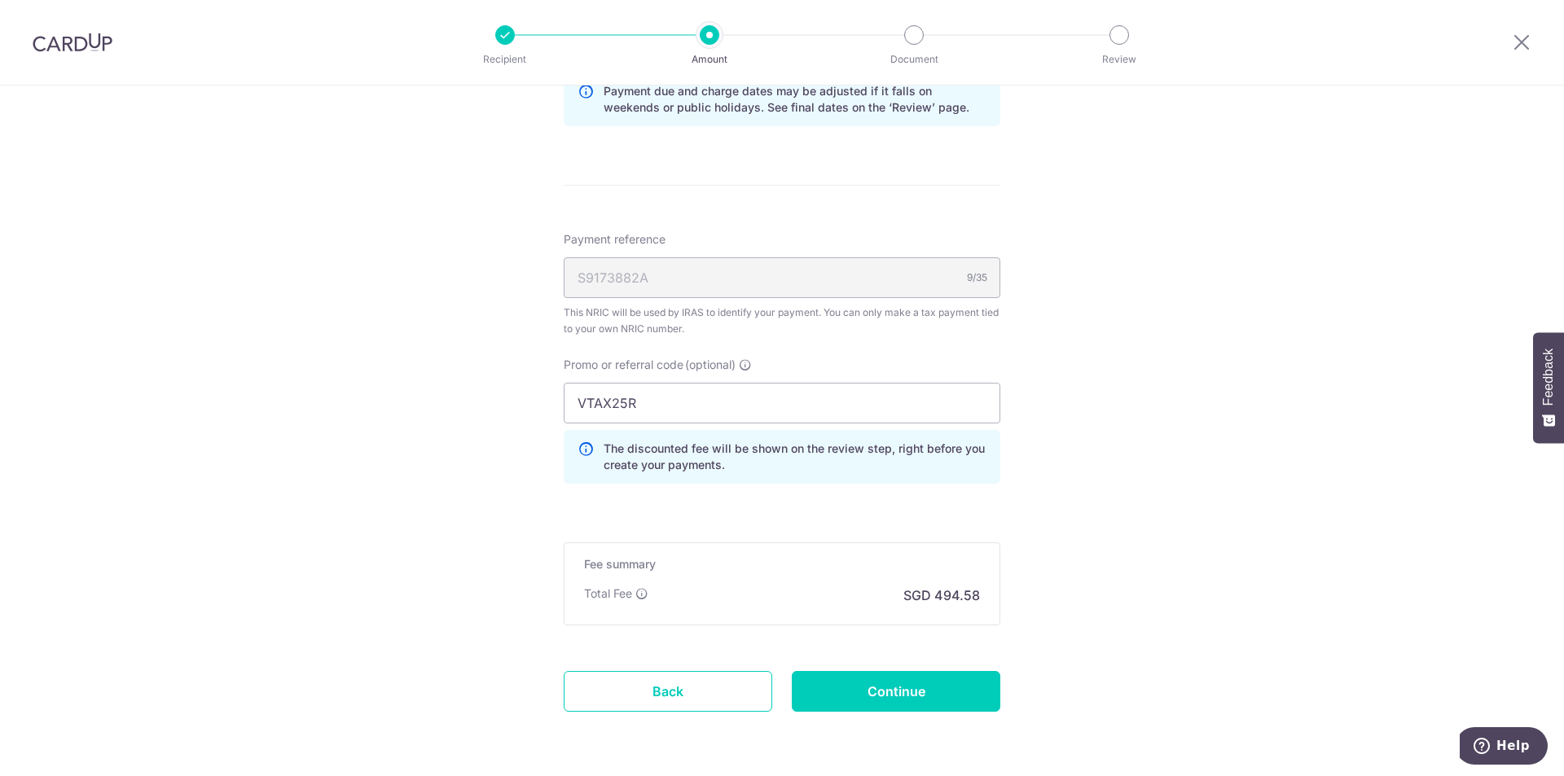
scroll to position [962, 0]
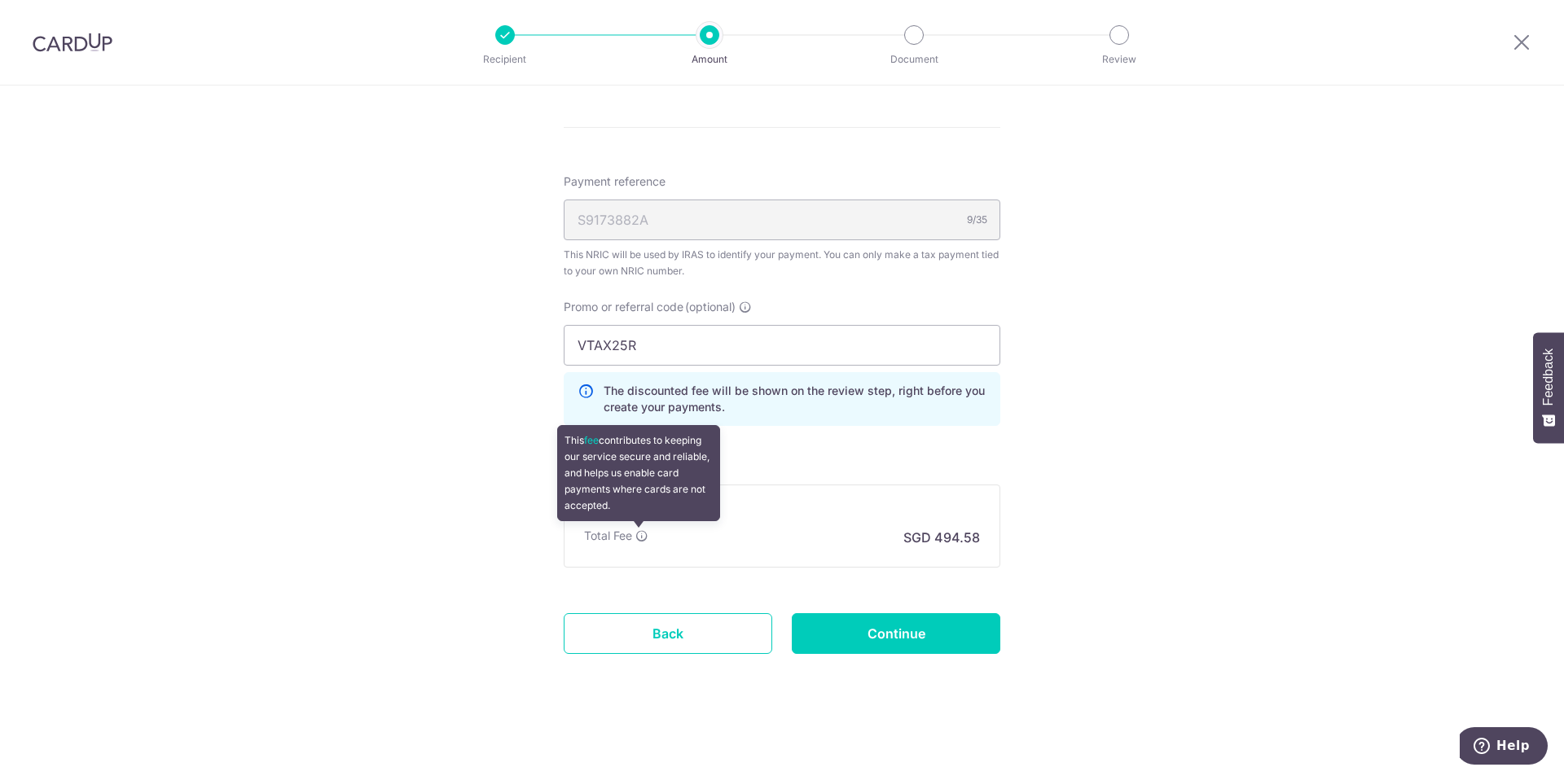
click at [643, 534] on icon at bounding box center [641, 535] width 13 height 13
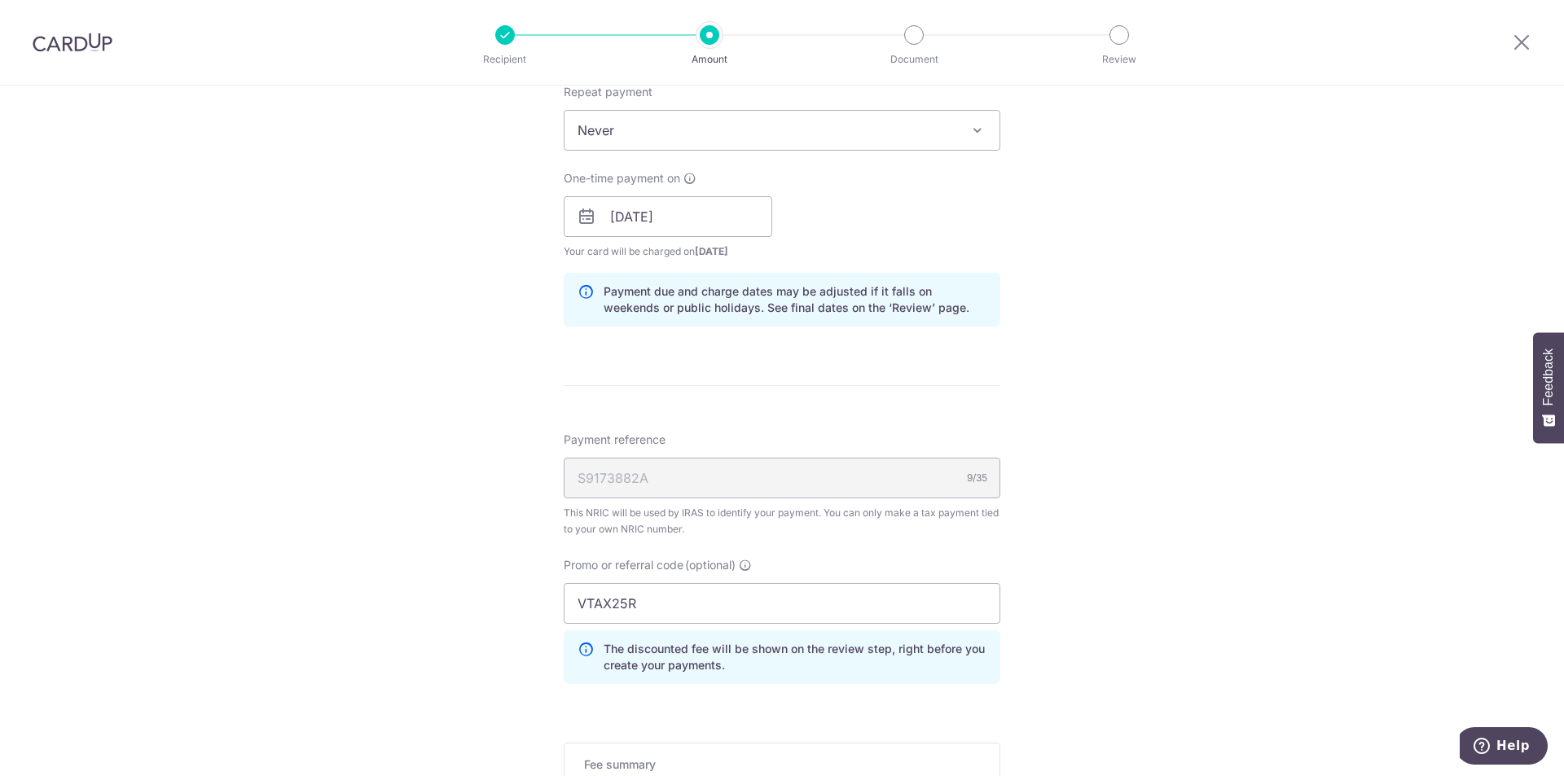
scroll to position [636, 0]
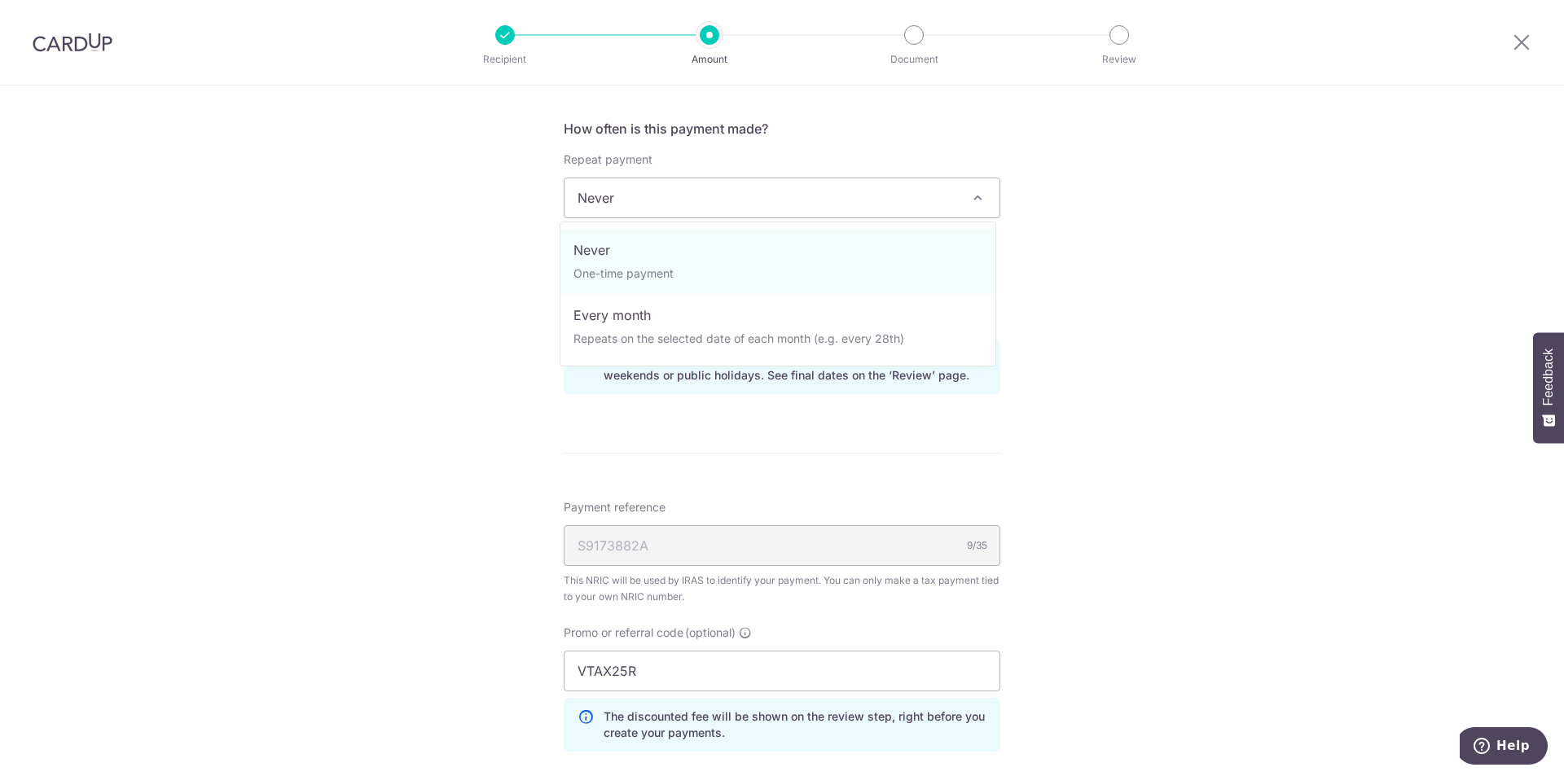
click at [850, 193] on span "Never" at bounding box center [781, 197] width 435 height 39
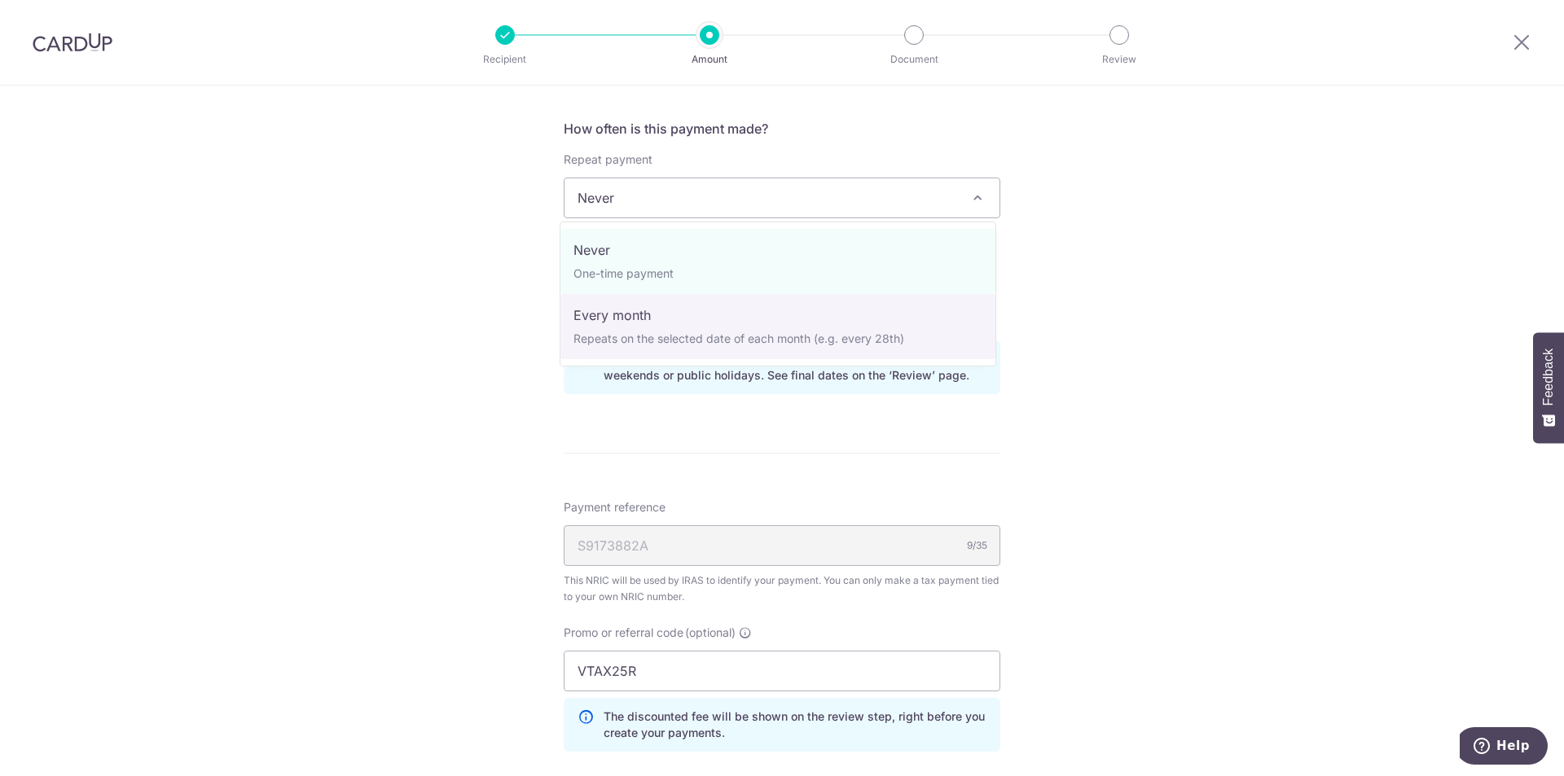
select select "3"
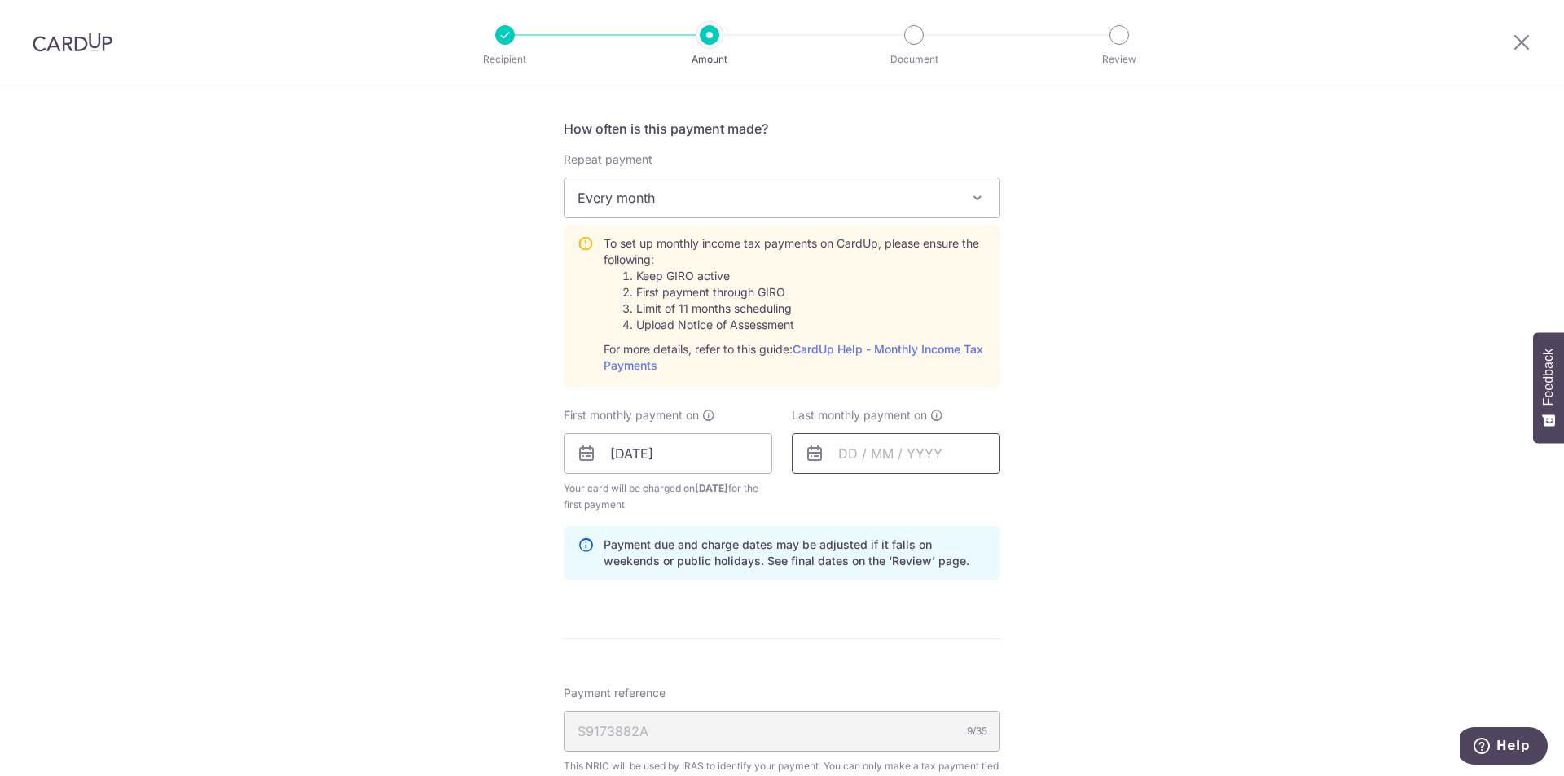
click at [837, 450] on input "text" at bounding box center [896, 453] width 209 height 41
click at [970, 493] on select "2025 2026" at bounding box center [959, 497] width 43 height 13
click at [949, 665] on link "24" at bounding box center [955, 667] width 26 height 26
click at [872, 451] on input "[DATE]" at bounding box center [896, 453] width 209 height 41
click at [892, 495] on select "Jan Feb Mar Apr May Jun [DATE] Aug Sep Oct" at bounding box center [884, 497] width 43 height 13
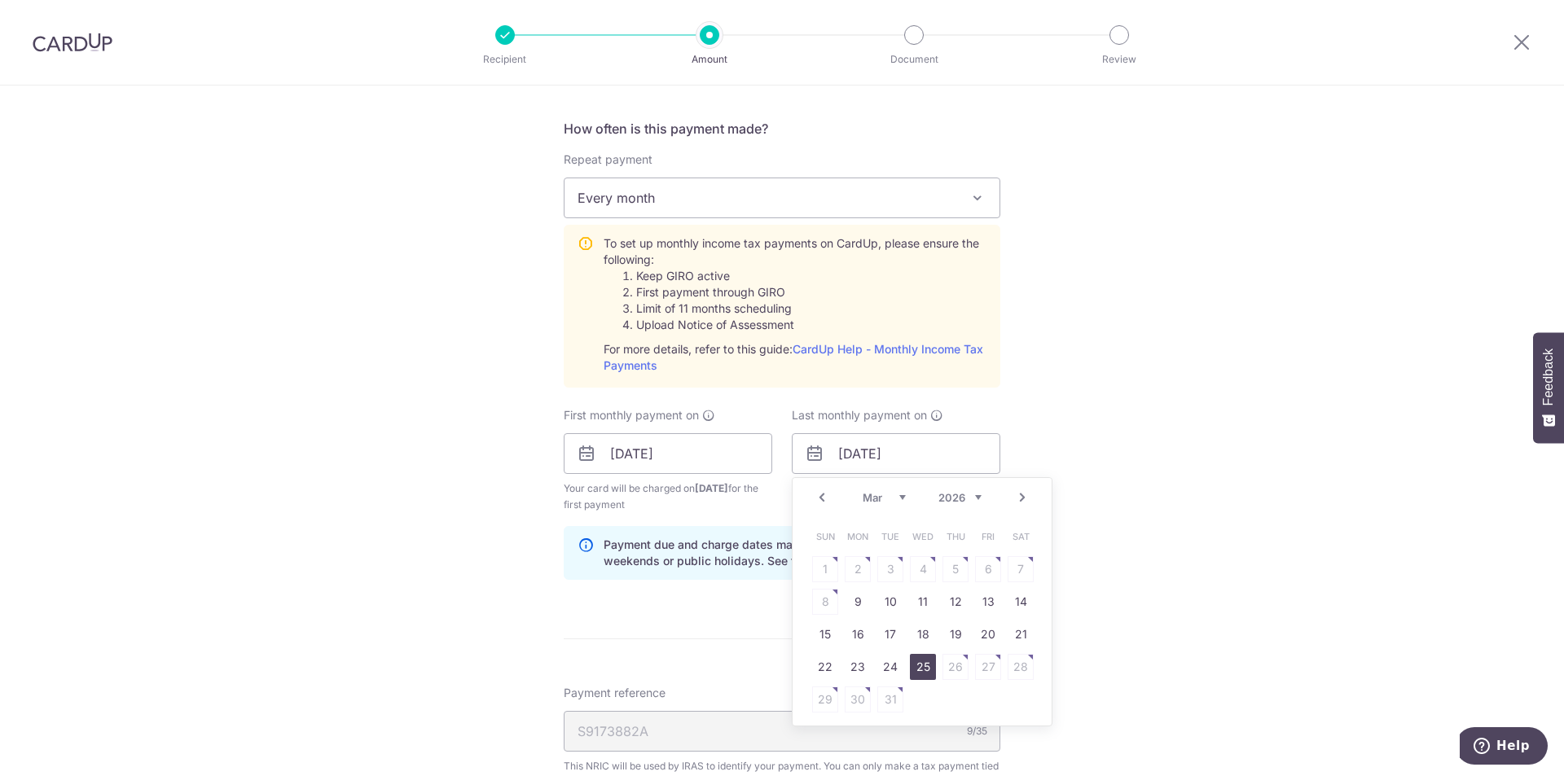
click at [916, 661] on link "25" at bounding box center [923, 667] width 26 height 26
type input "[DATE]"
click at [999, 570] on div "Tell us more about your payment Enter one-time or monthly payment amount SGD 19…" at bounding box center [782, 368] width 1564 height 1838
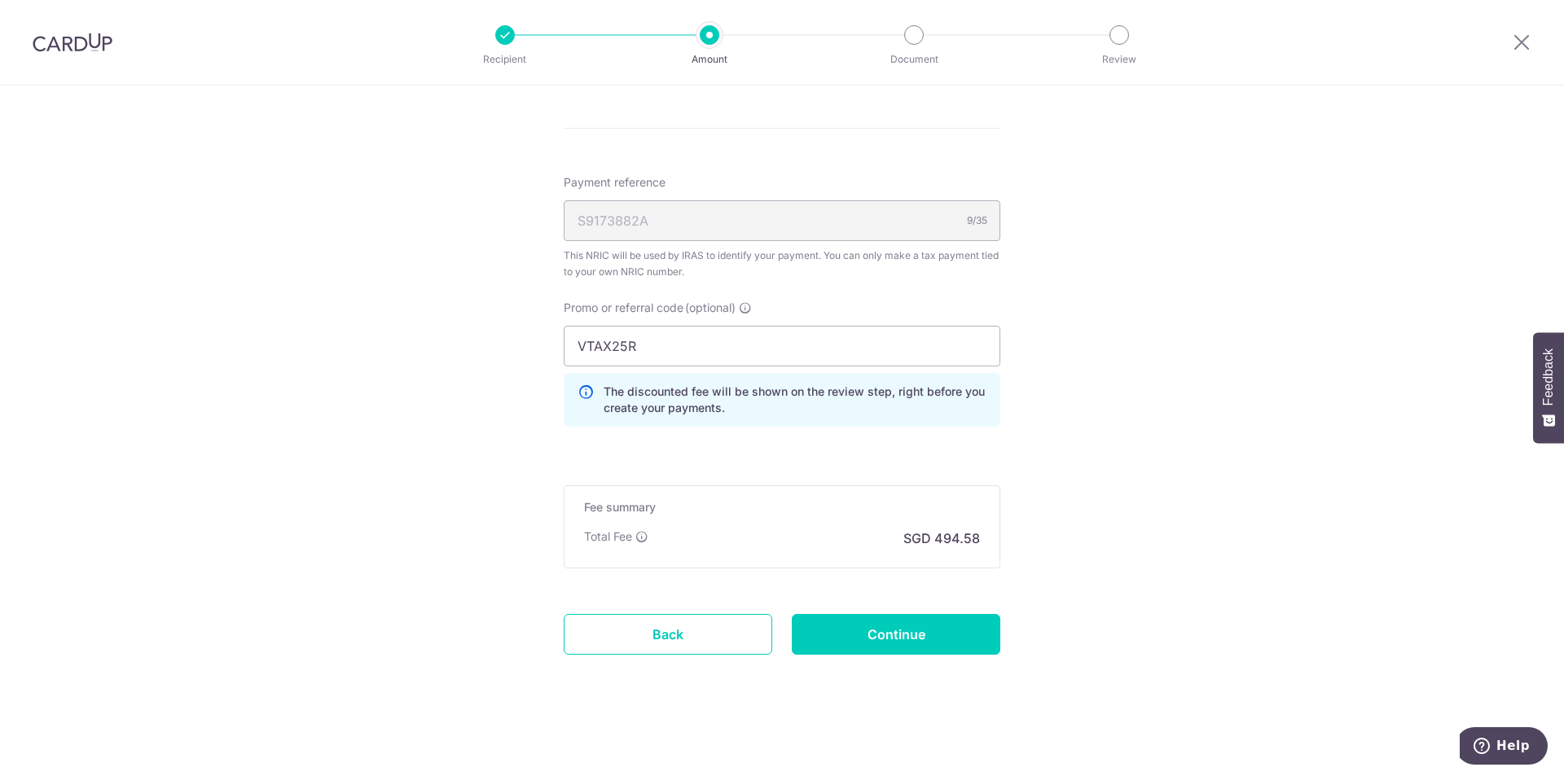
scroll to position [1148, 0]
click at [909, 367] on div "VTAX25R The discounted fee will be shown on the review step, right before you c…" at bounding box center [782, 375] width 437 height 101
click at [909, 354] on input "VTAX25R" at bounding box center [782, 345] width 437 height 41
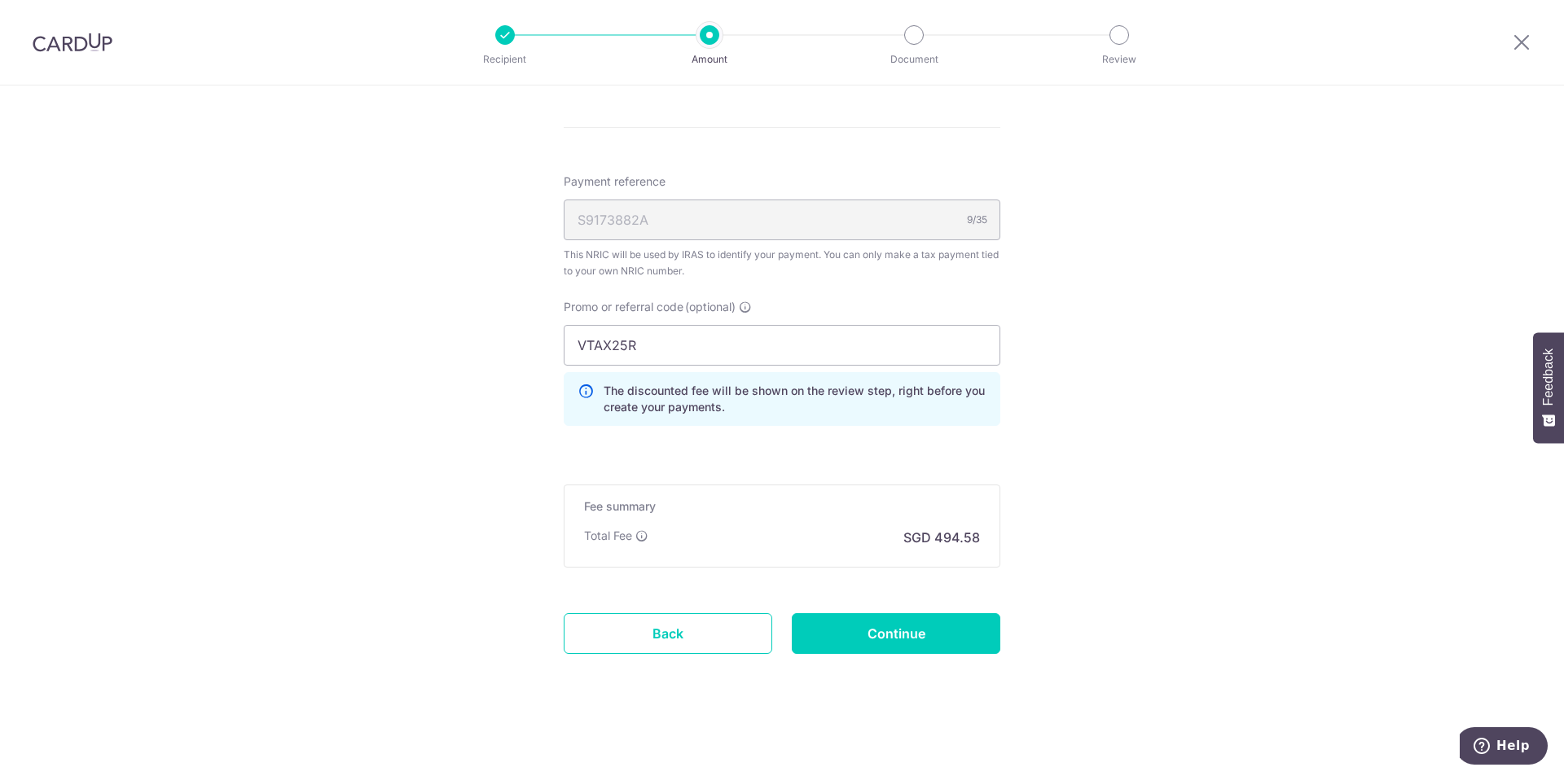
scroll to position [903, 0]
